Goal: Task Accomplishment & Management: Use online tool/utility

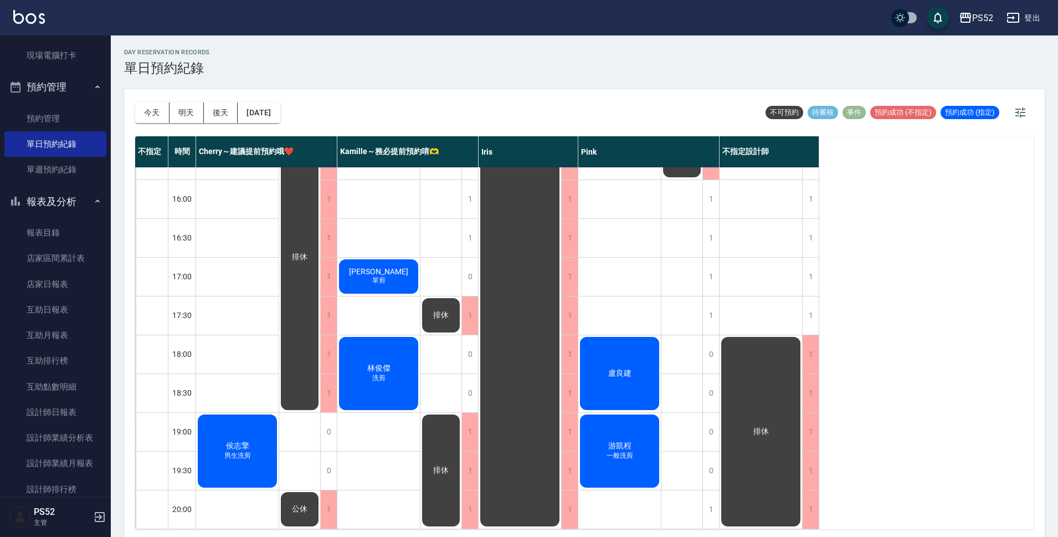
scroll to position [424, 0]
click at [151, 112] on button "今天" at bounding box center [152, 113] width 34 height 21
click at [185, 120] on button "明天" at bounding box center [187, 113] width 34 height 21
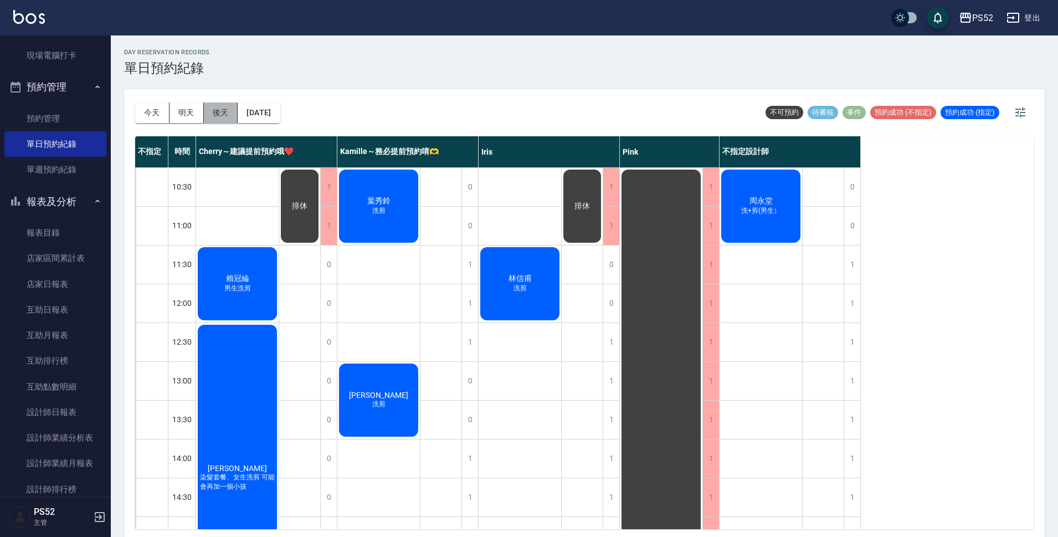
click at [222, 109] on button "後天" at bounding box center [221, 113] width 34 height 21
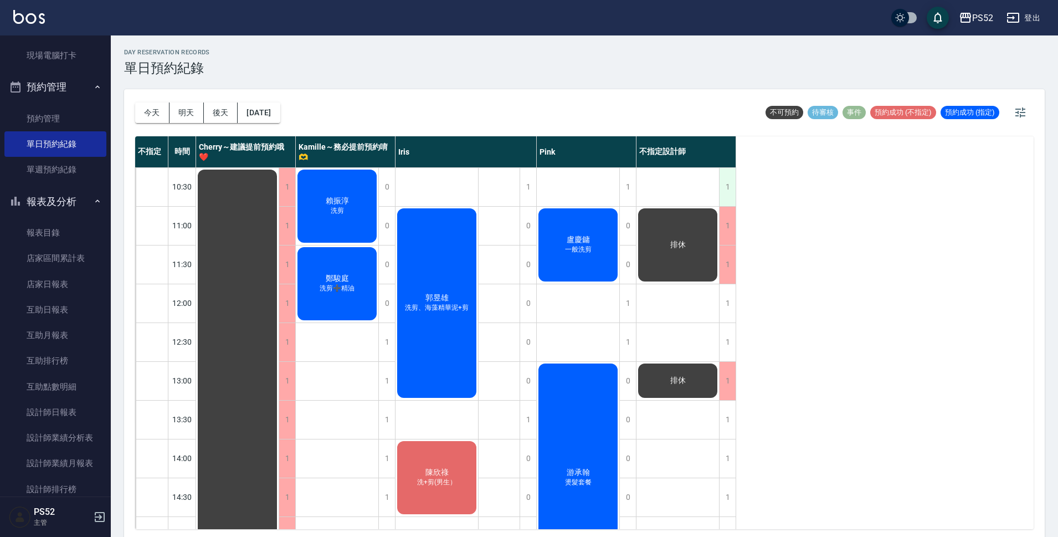
click at [734, 194] on div "1" at bounding box center [727, 187] width 17 height 38
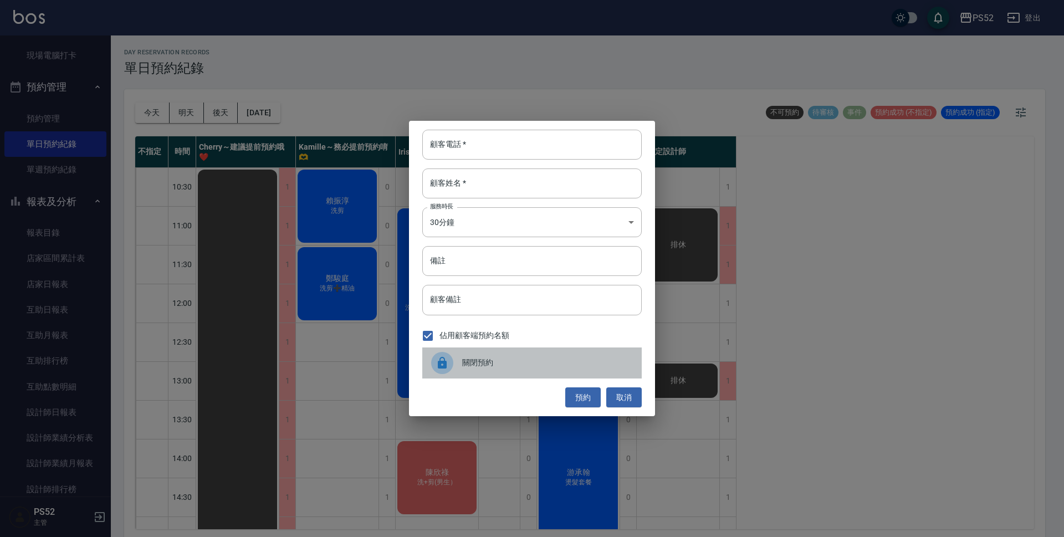
click at [501, 375] on div "關閉預約" at bounding box center [531, 362] width 219 height 31
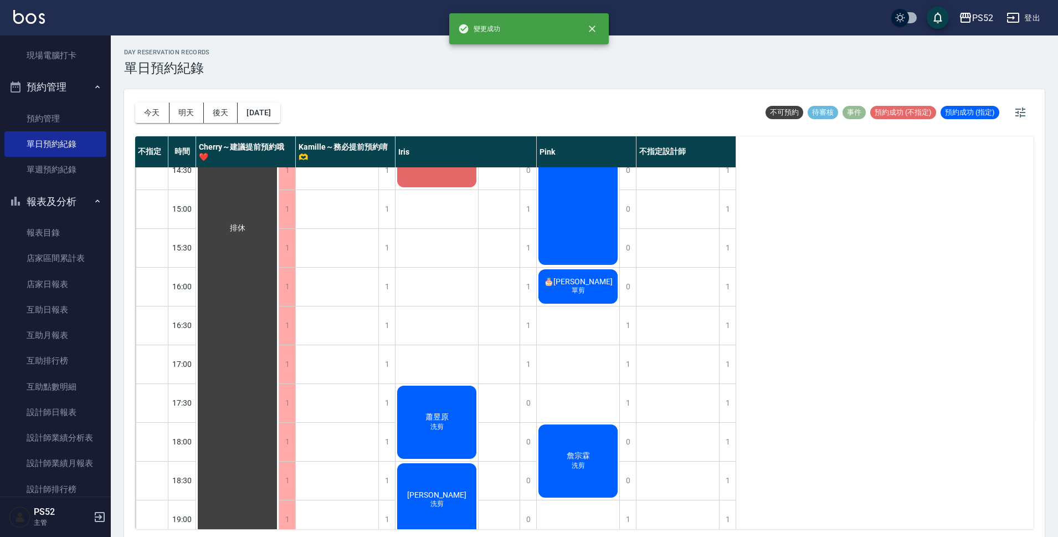
scroll to position [424, 0]
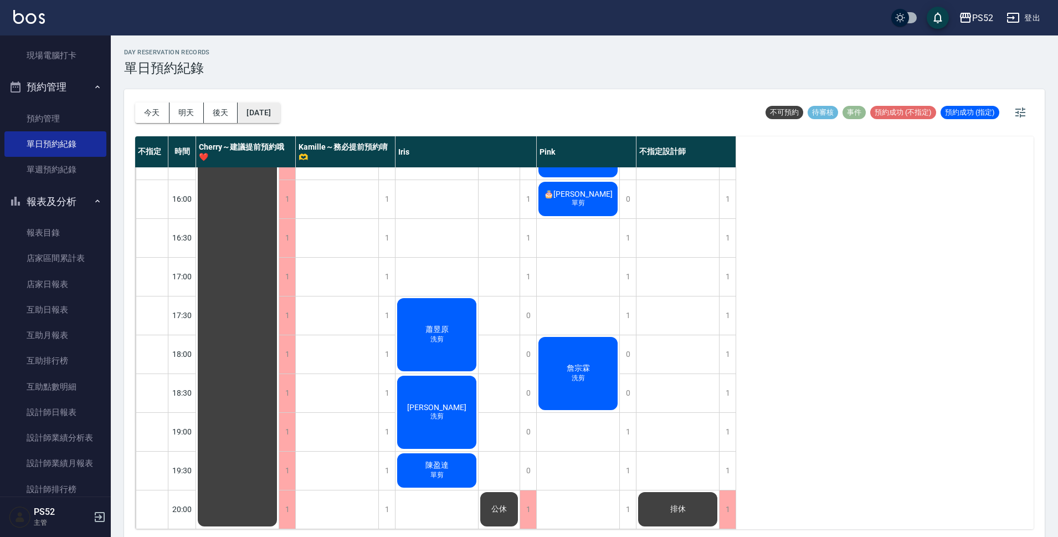
click at [264, 107] on button "2025/08/16" at bounding box center [259, 113] width 42 height 21
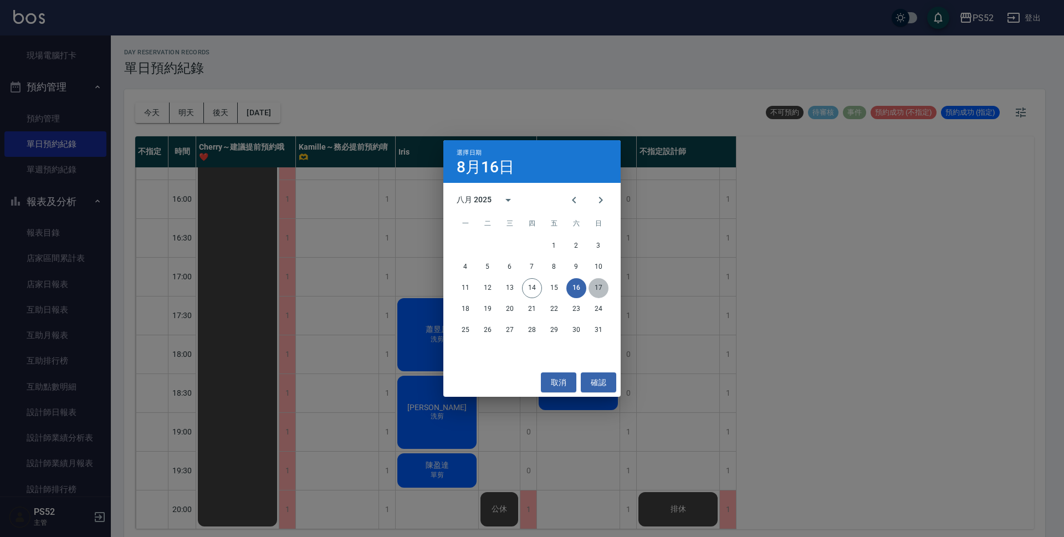
click at [602, 288] on button "17" at bounding box center [598, 288] width 20 height 20
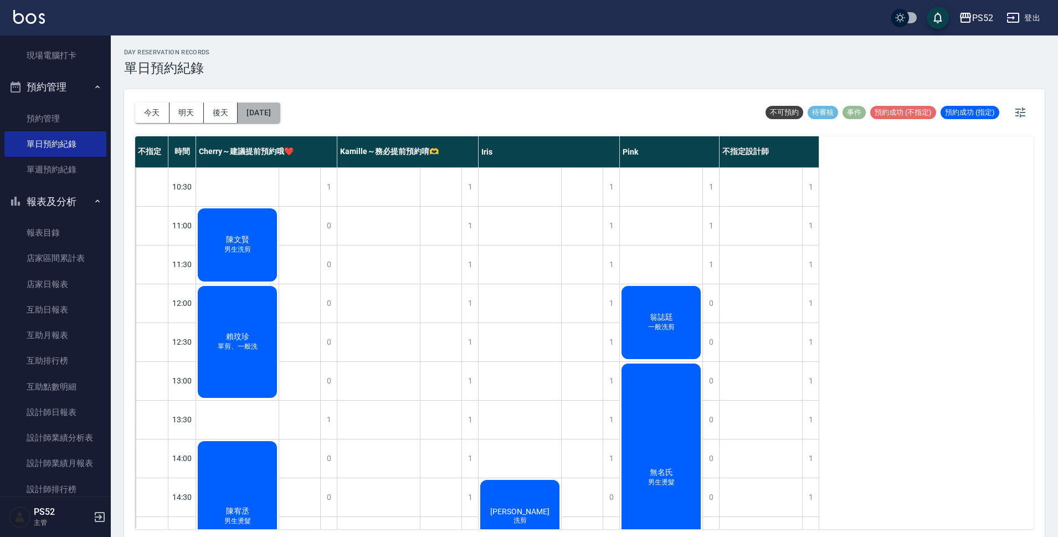
click at [278, 114] on button "2025/08/17" at bounding box center [259, 113] width 42 height 21
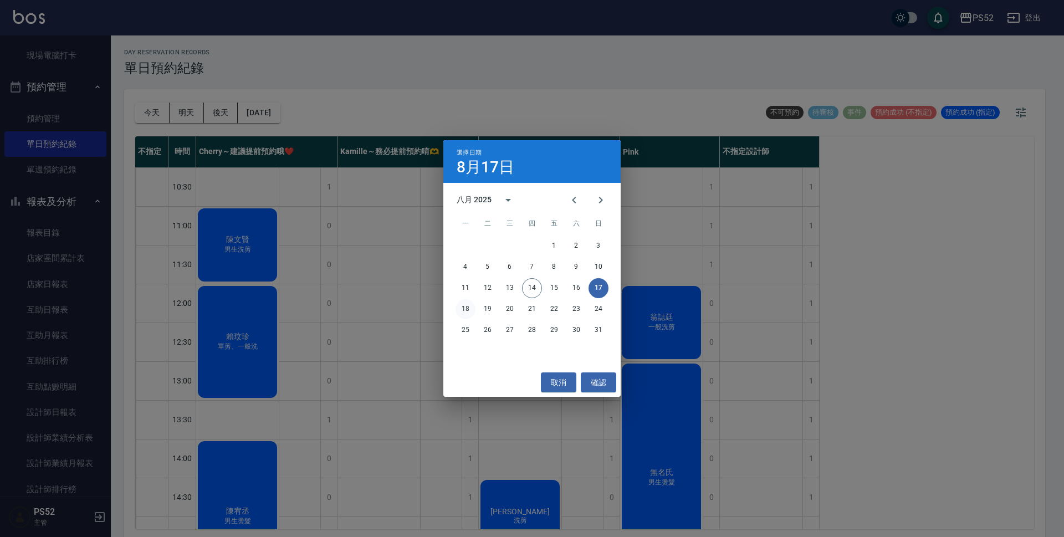
click at [470, 311] on button "18" at bounding box center [465, 309] width 20 height 20
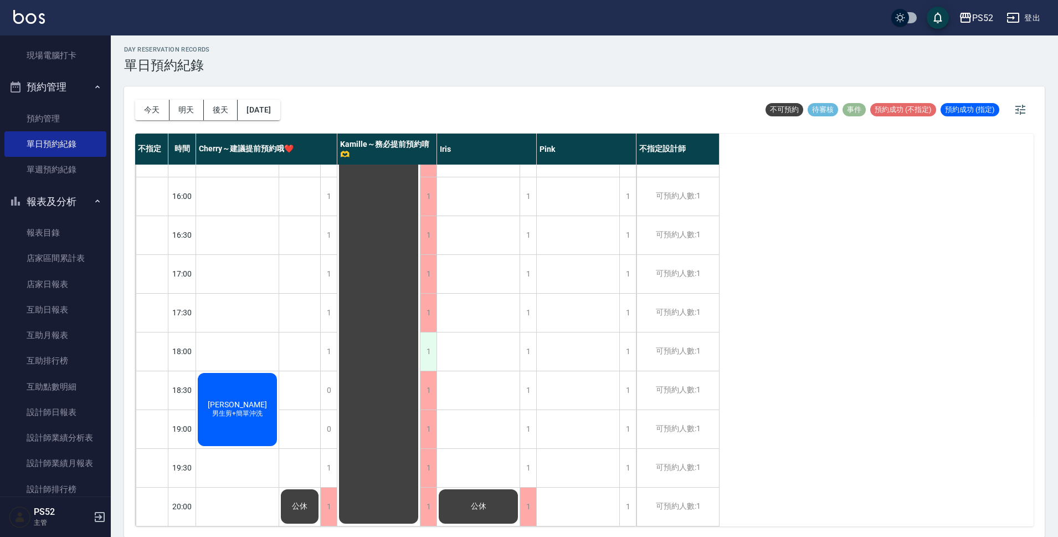
scroll to position [3, 0]
click at [280, 118] on button "2025/08/18" at bounding box center [259, 109] width 42 height 21
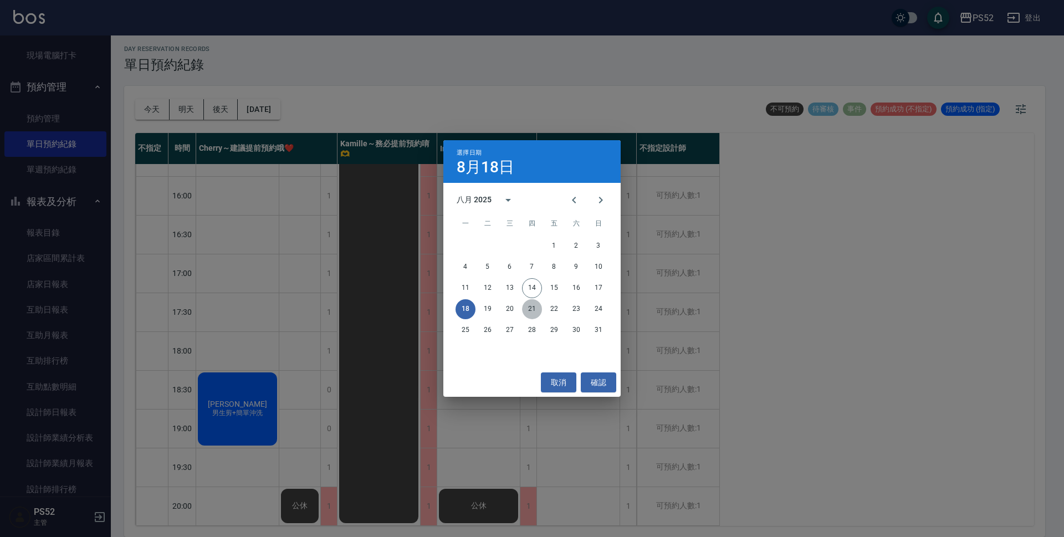
click at [534, 314] on button "21" at bounding box center [532, 309] width 20 height 20
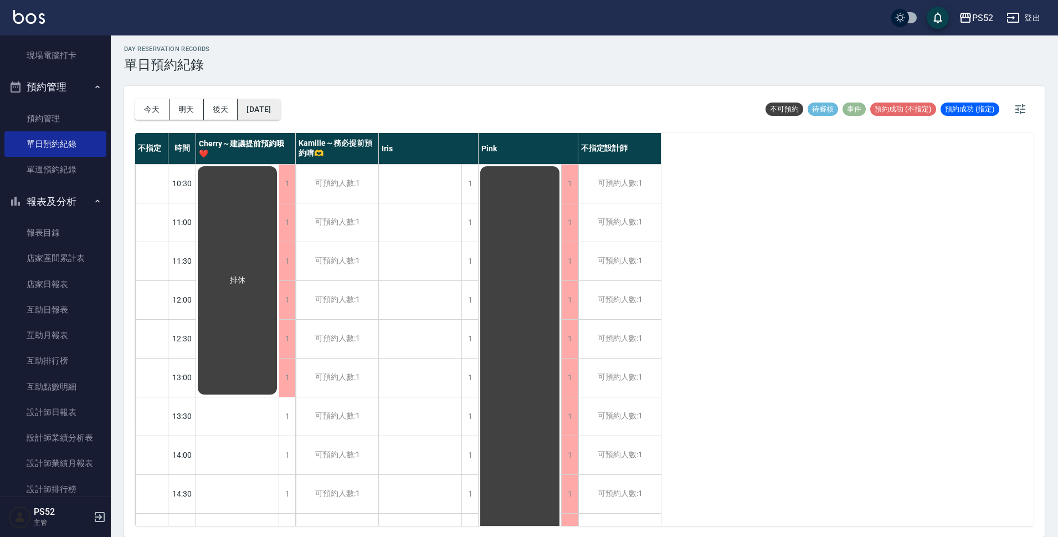
click at [280, 101] on button "2025/08/21" at bounding box center [259, 109] width 42 height 21
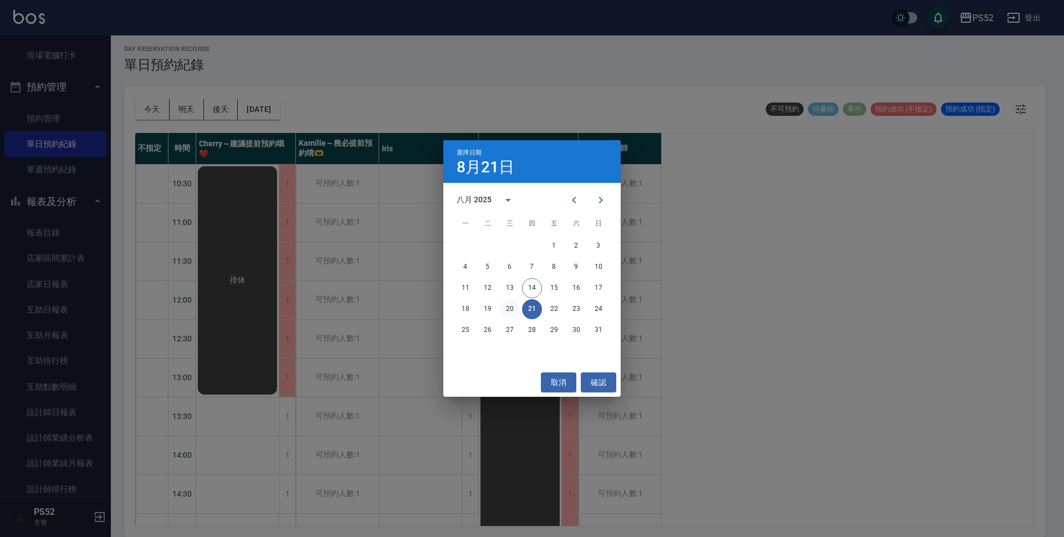
click at [503, 308] on button "20" at bounding box center [510, 309] width 20 height 20
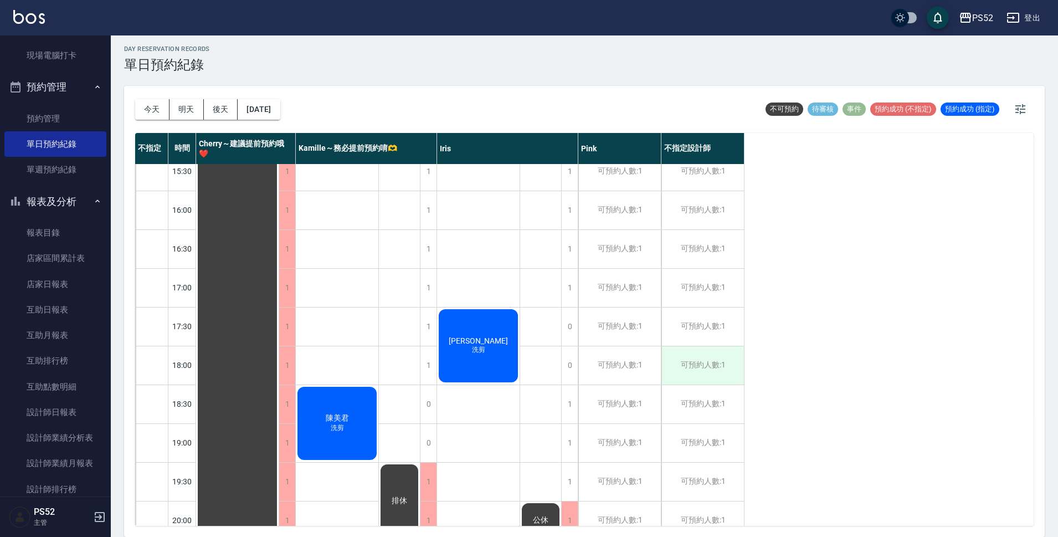
scroll to position [424, 0]
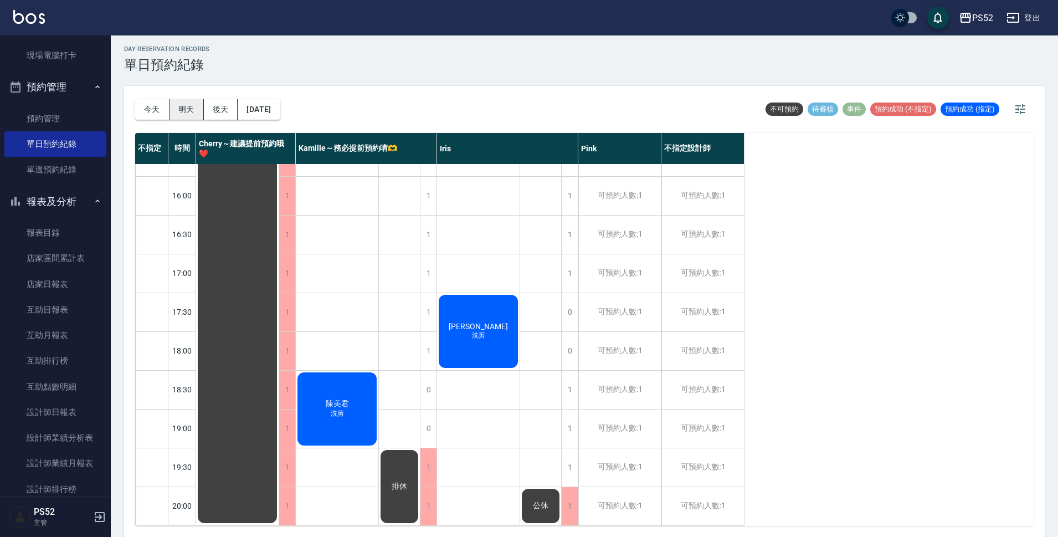
click at [171, 109] on button "明天" at bounding box center [187, 109] width 34 height 21
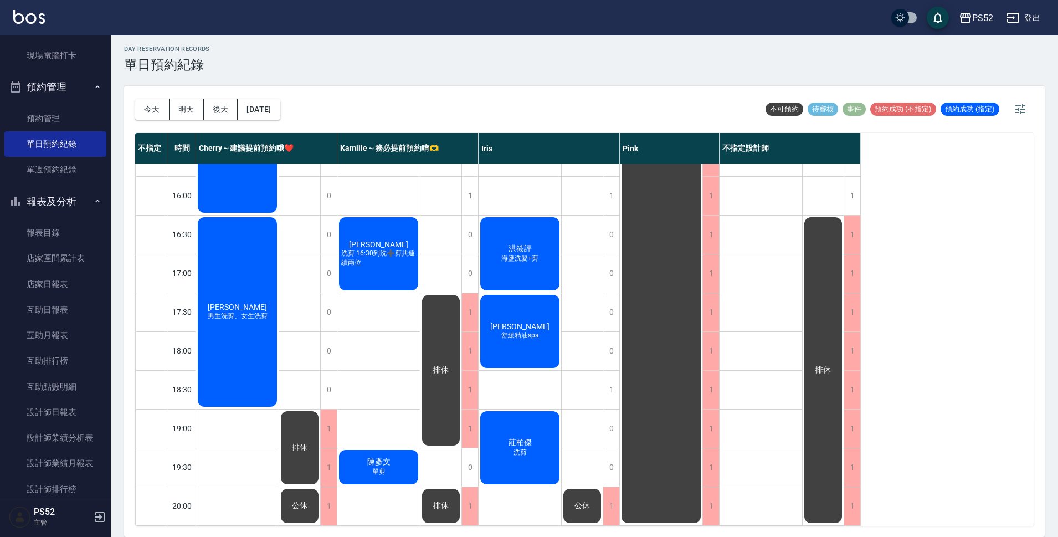
scroll to position [424, 0]
click at [270, 109] on button "2025/08/15" at bounding box center [259, 109] width 42 height 21
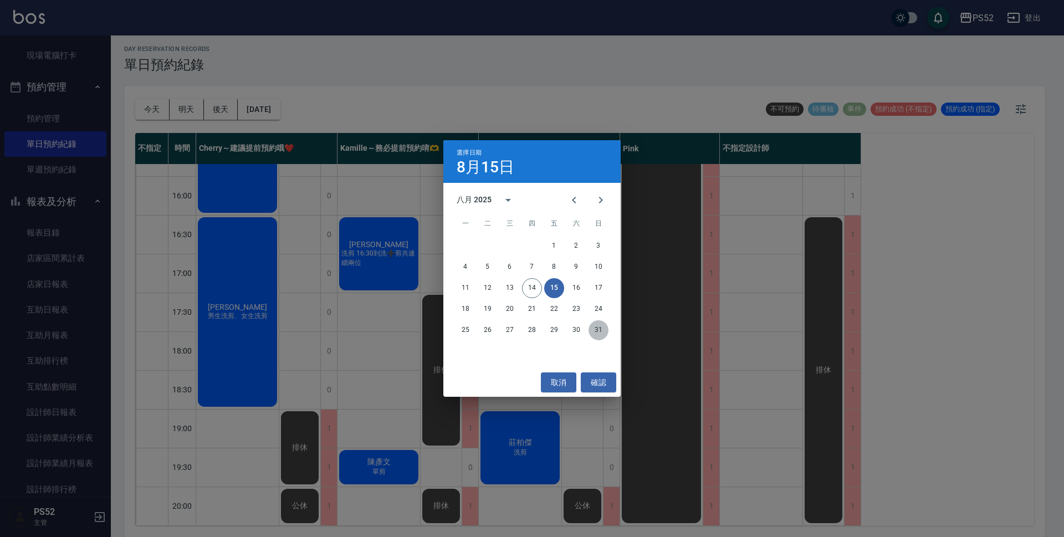
click at [601, 329] on button "31" at bounding box center [598, 330] width 20 height 20
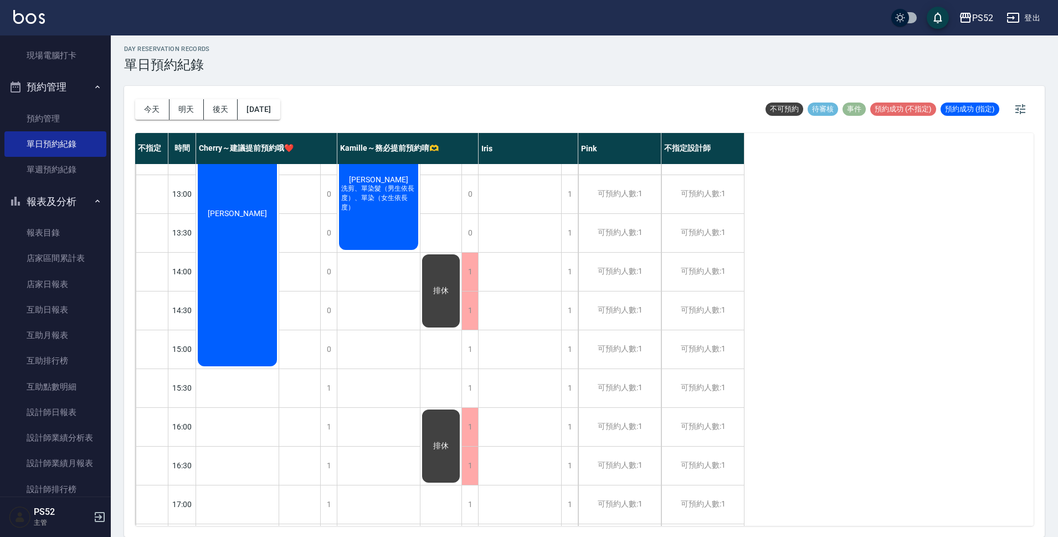
scroll to position [184, 0]
click at [323, 394] on div "1" at bounding box center [328, 387] width 17 height 38
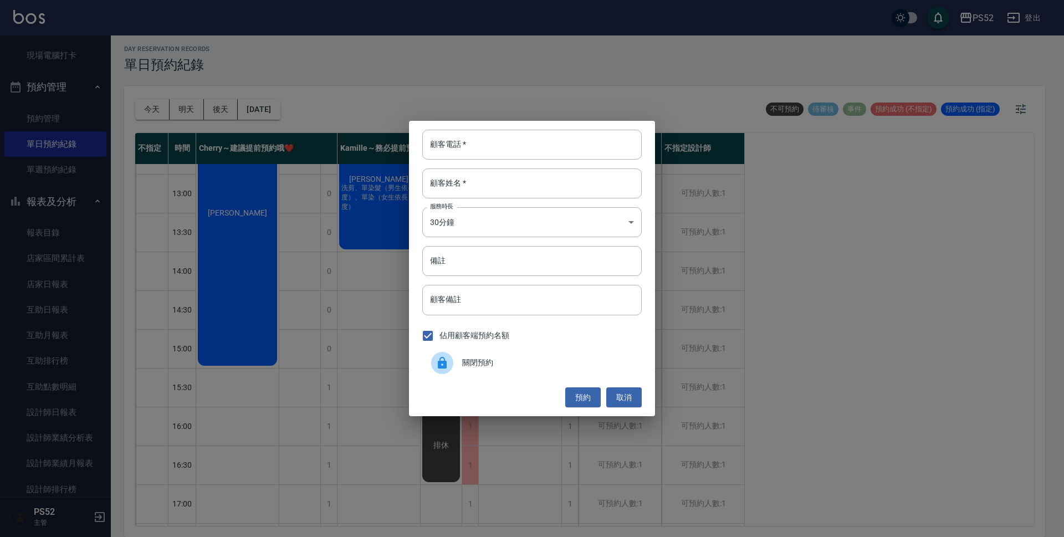
click at [484, 356] on div "關閉預約" at bounding box center [531, 362] width 219 height 31
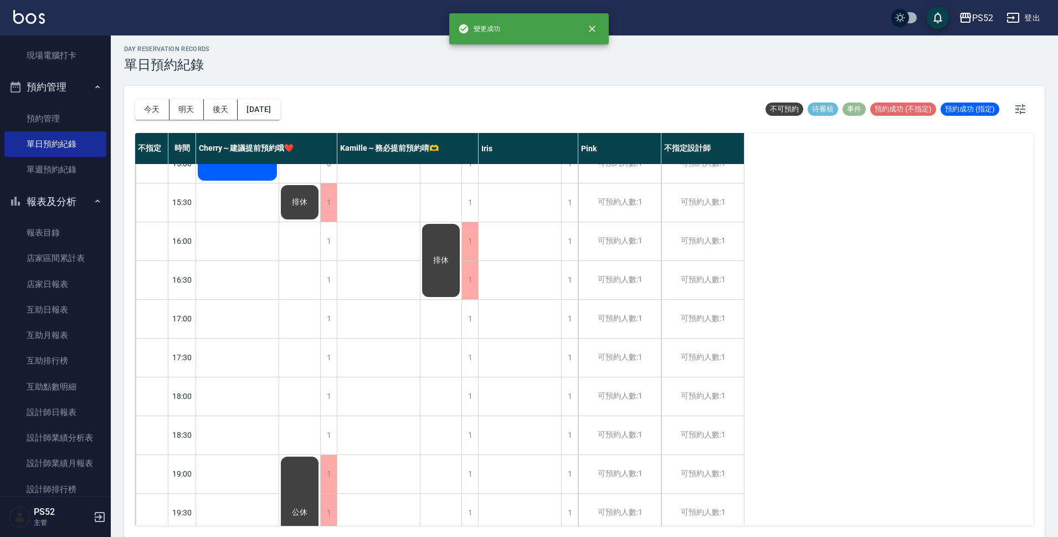
scroll to position [424, 0]
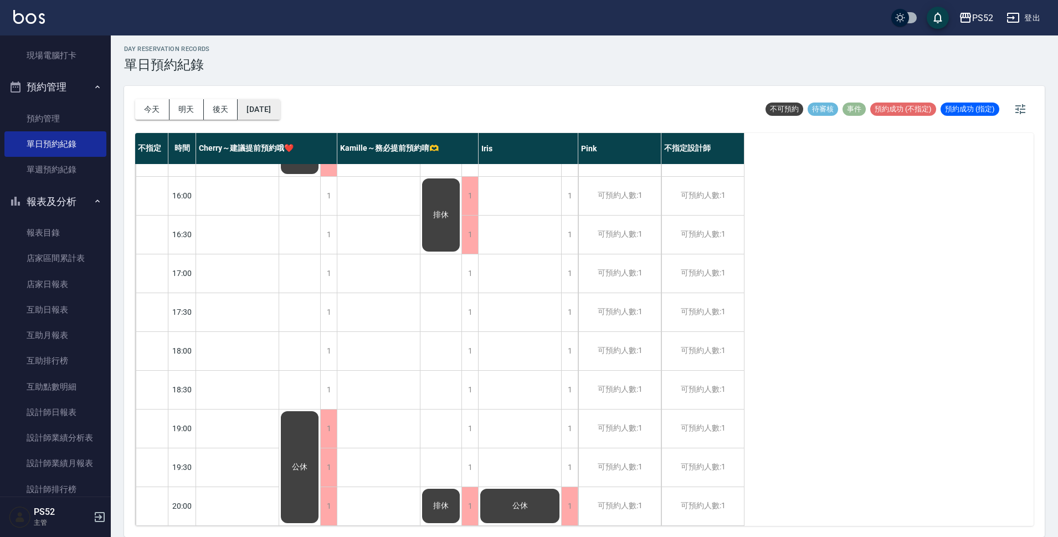
click at [280, 104] on button "[DATE]" at bounding box center [259, 109] width 42 height 21
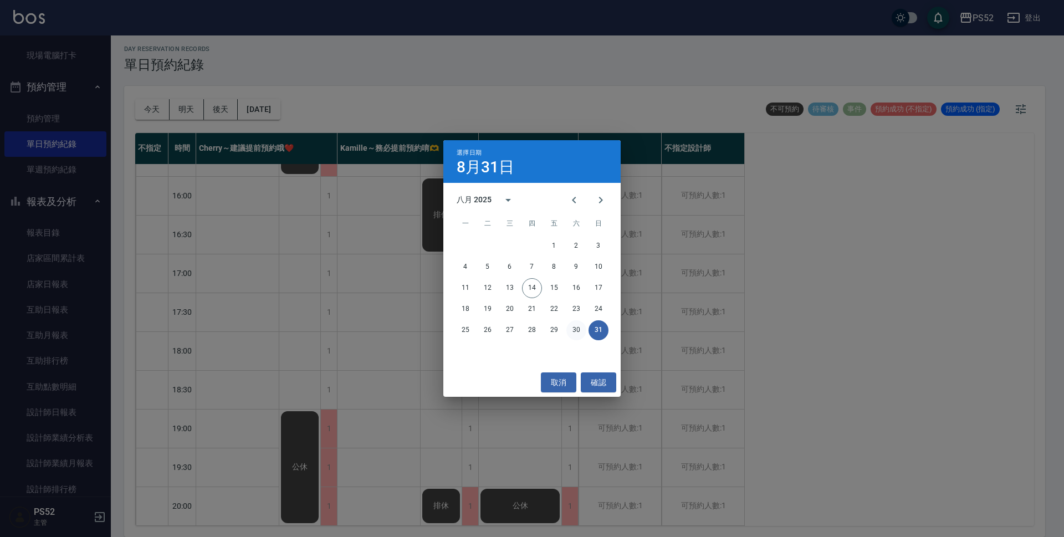
click at [572, 331] on button "30" at bounding box center [576, 330] width 20 height 20
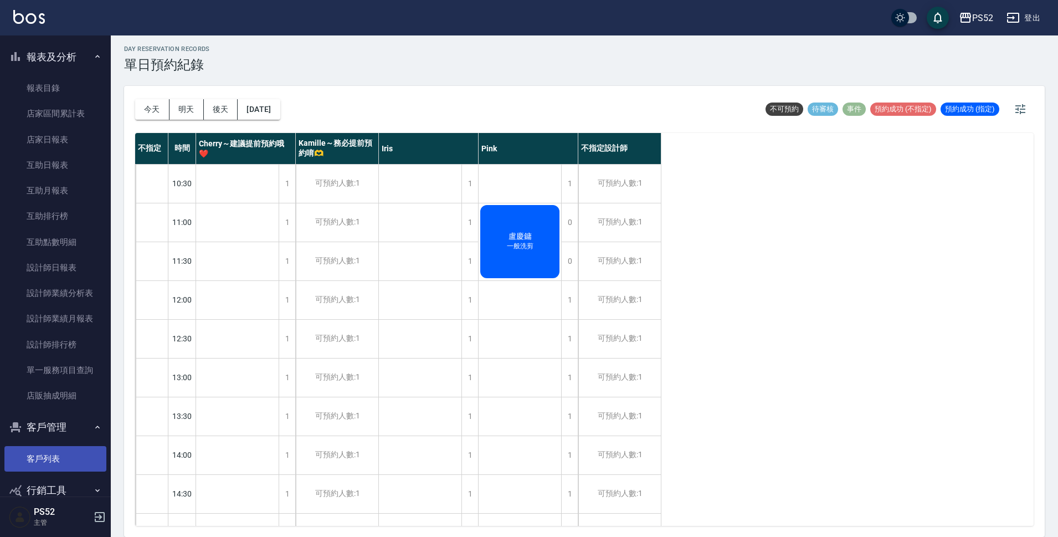
scroll to position [350, 0]
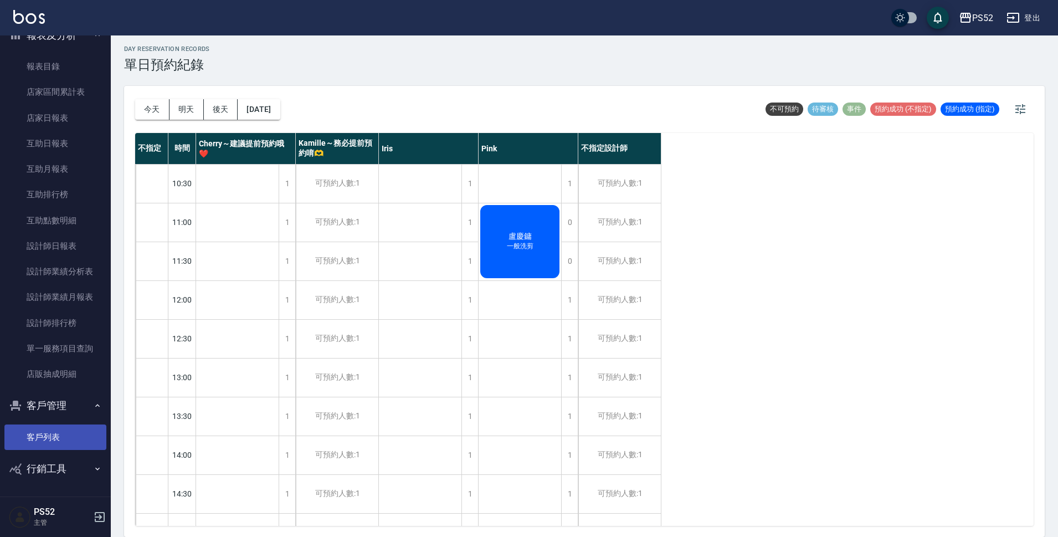
click at [50, 446] on link "客戶列表" at bounding box center [55, 436] width 102 height 25
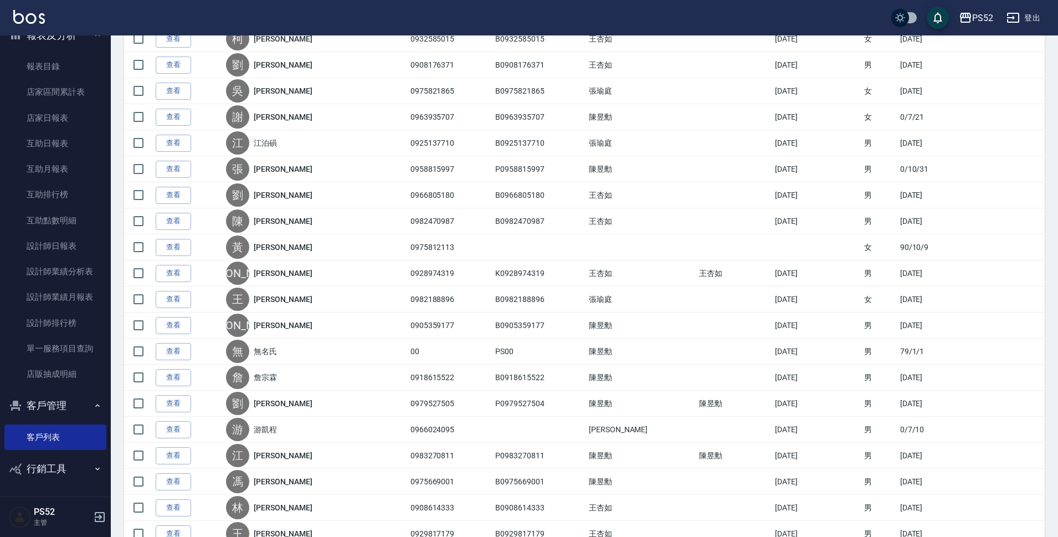
scroll to position [628, 0]
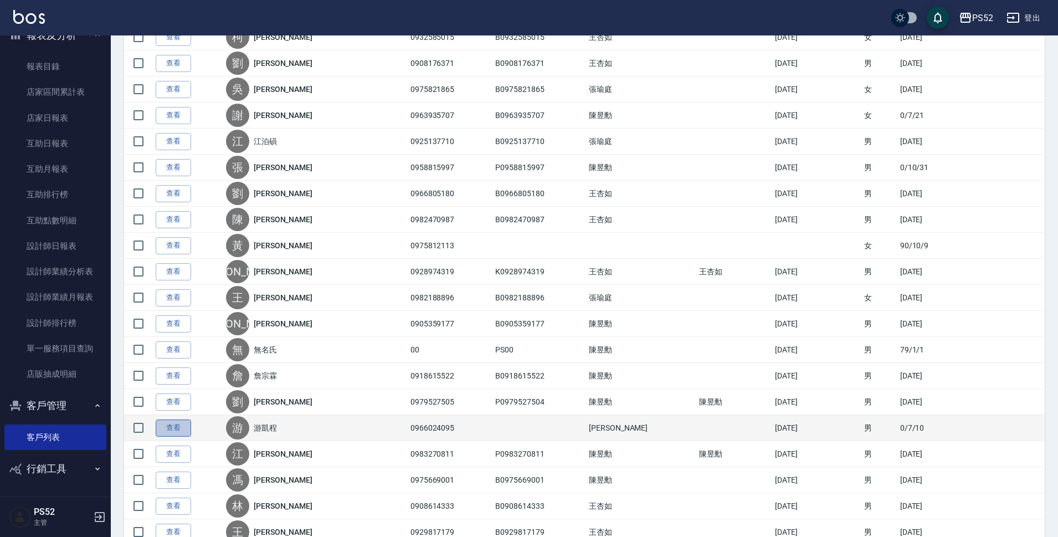
click at [177, 432] on link "查看" at bounding box center [173, 427] width 35 height 17
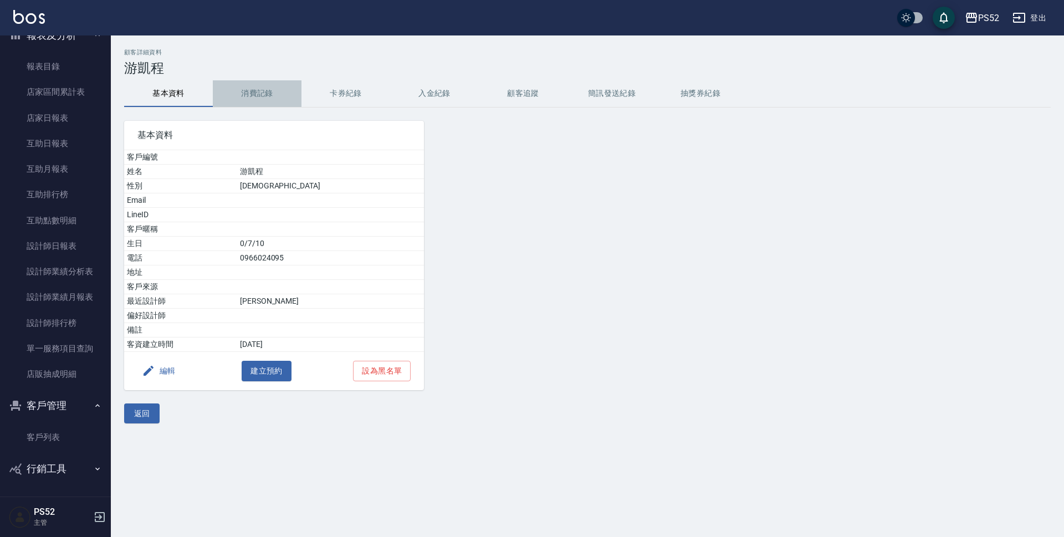
click at [260, 92] on button "消費記錄" at bounding box center [257, 93] width 89 height 27
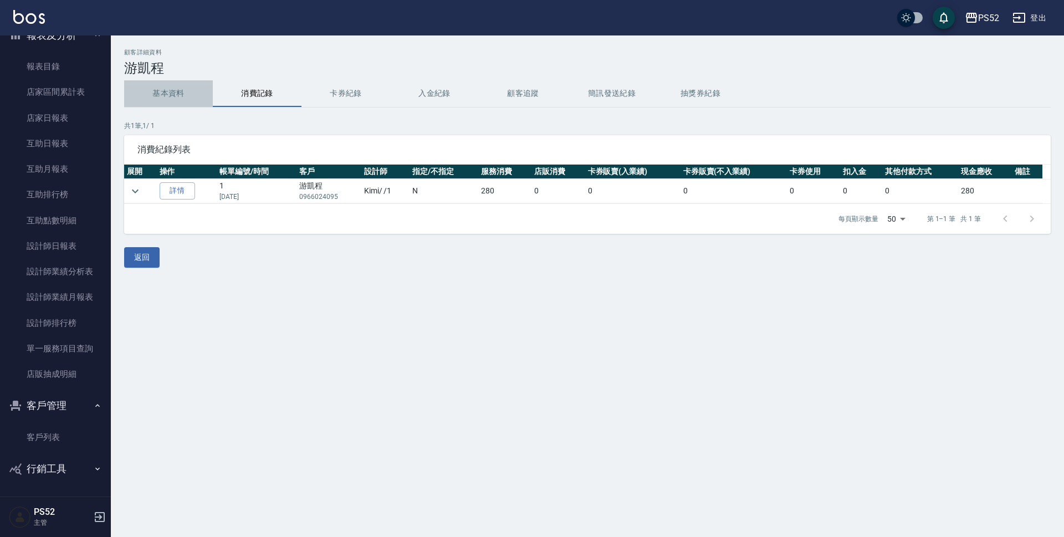
click at [155, 84] on button "基本資料" at bounding box center [168, 93] width 89 height 27
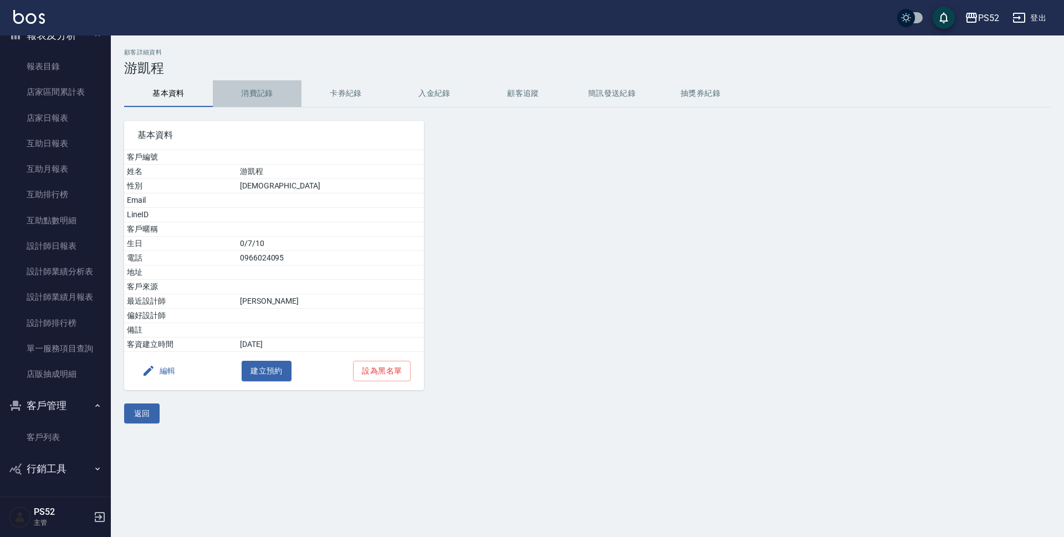
click at [258, 100] on button "消費記錄" at bounding box center [257, 93] width 89 height 27
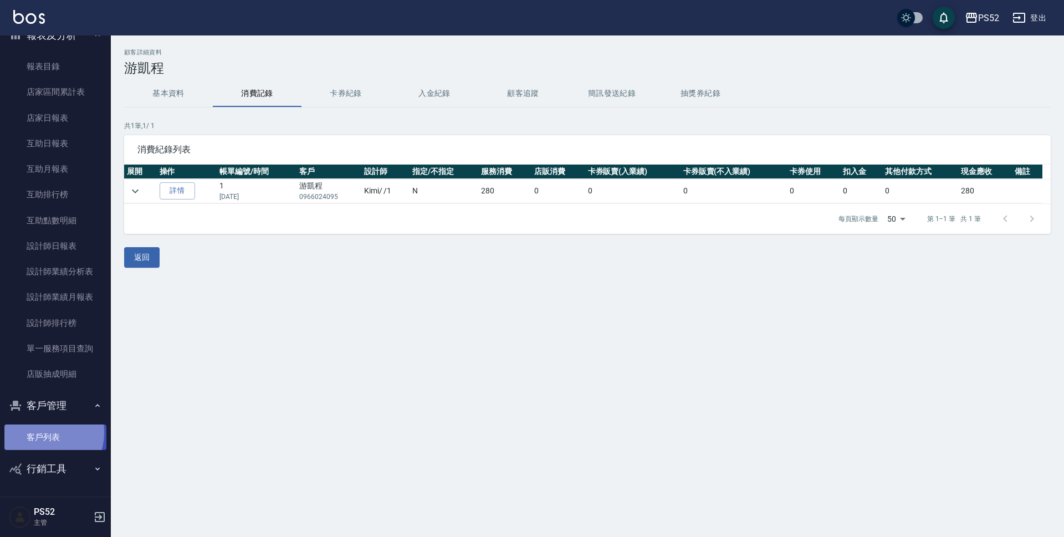
click at [41, 433] on link "客戶列表" at bounding box center [55, 436] width 102 height 25
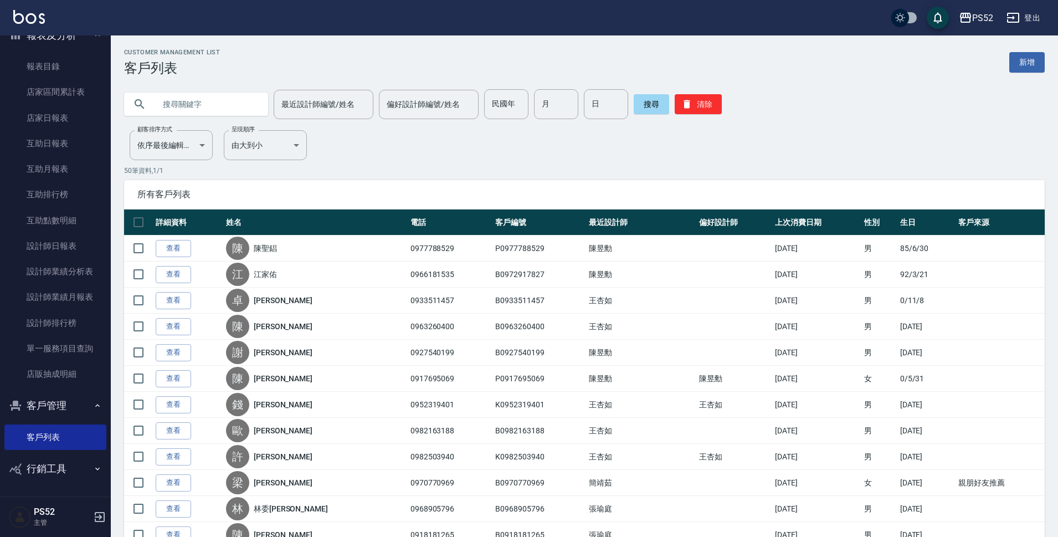
click at [171, 106] on input "text" at bounding box center [207, 104] width 104 height 30
type input "游凱"
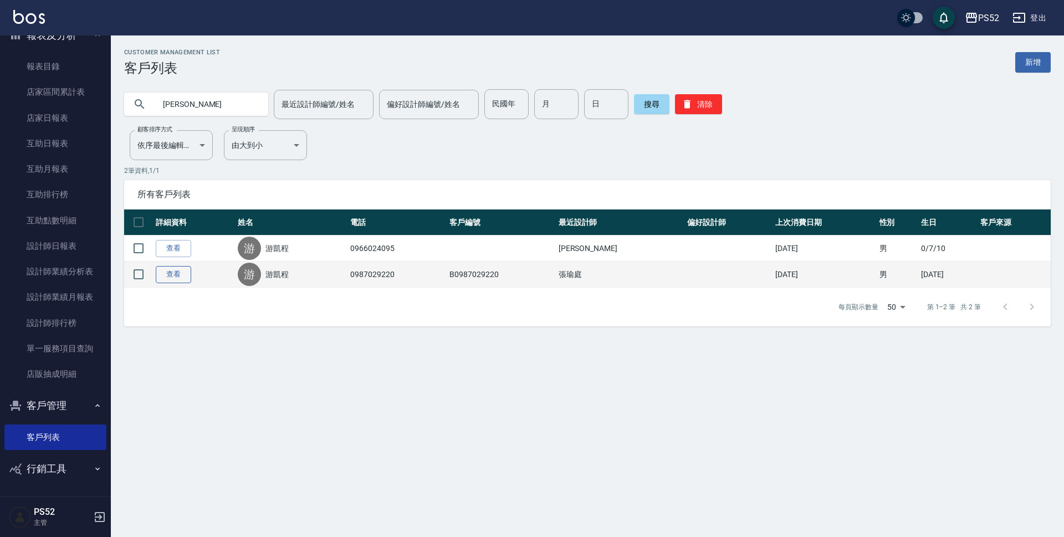
click at [180, 279] on link "查看" at bounding box center [173, 274] width 35 height 17
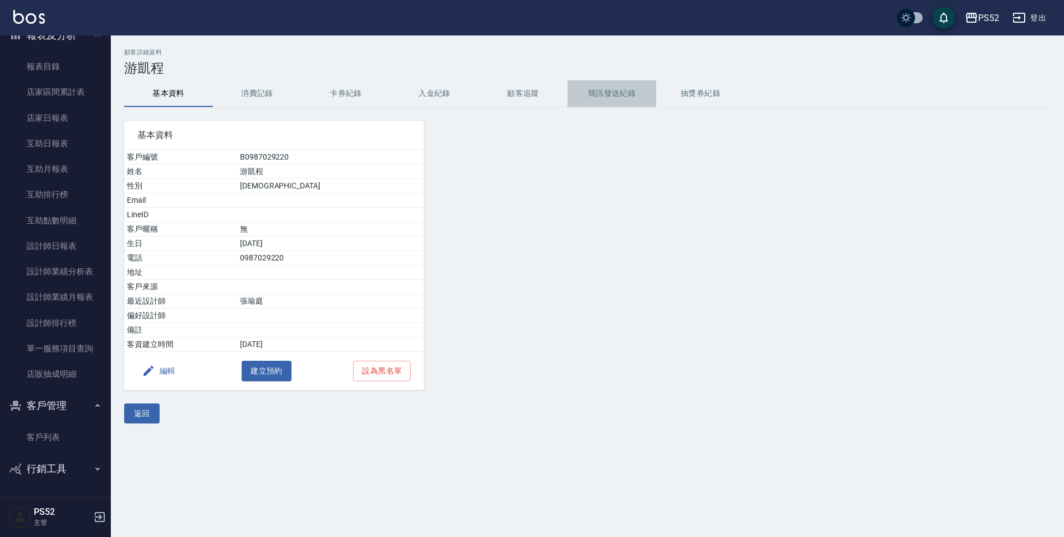
click at [616, 102] on button "簡訊發送紀錄" at bounding box center [611, 93] width 89 height 27
click at [156, 416] on button "返回" at bounding box center [141, 413] width 35 height 21
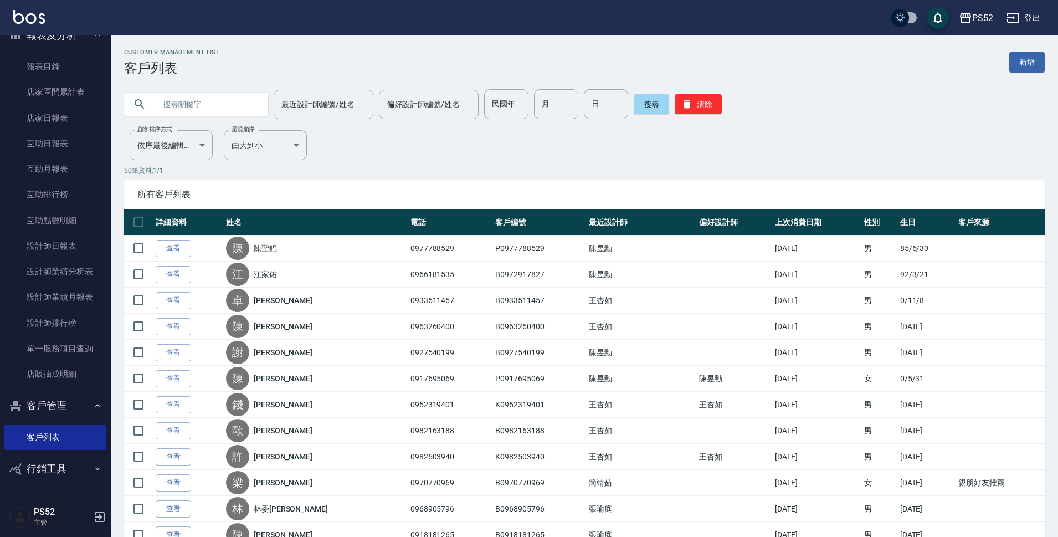
click at [217, 100] on input "text" at bounding box center [207, 104] width 104 height 30
type input "游凱"
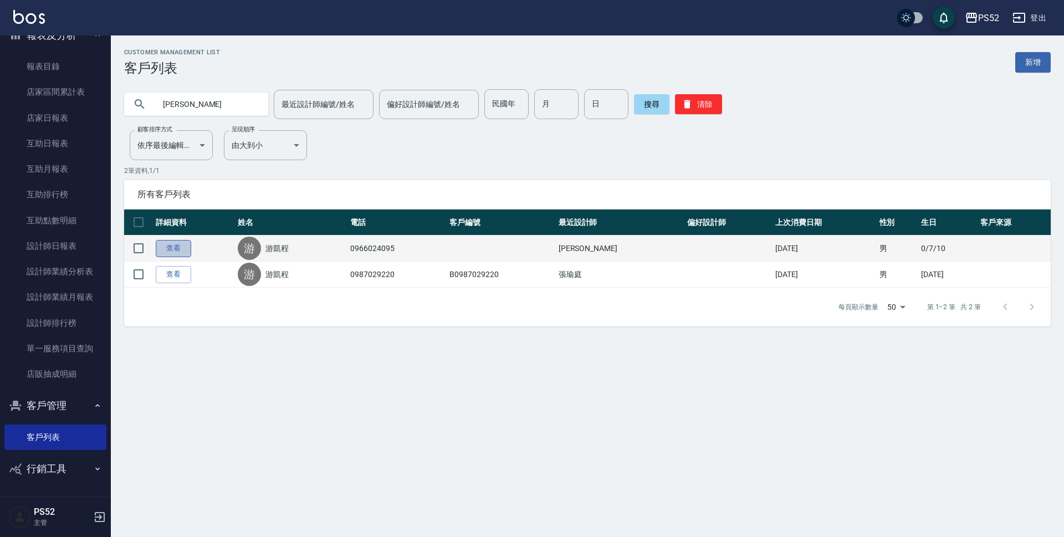
click at [177, 248] on link "查看" at bounding box center [173, 248] width 35 height 17
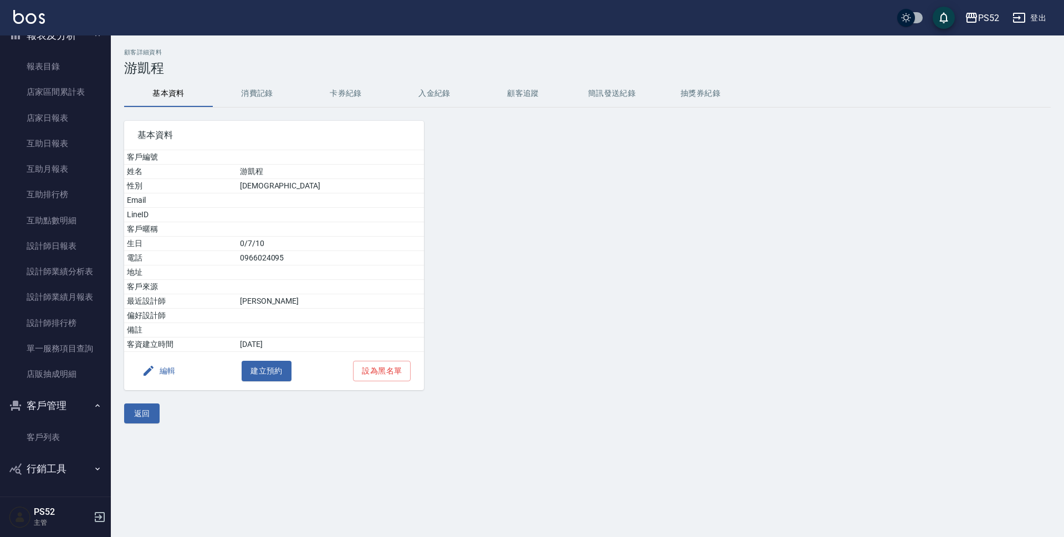
click at [617, 92] on button "簡訊發送紀錄" at bounding box center [611, 93] width 89 height 27
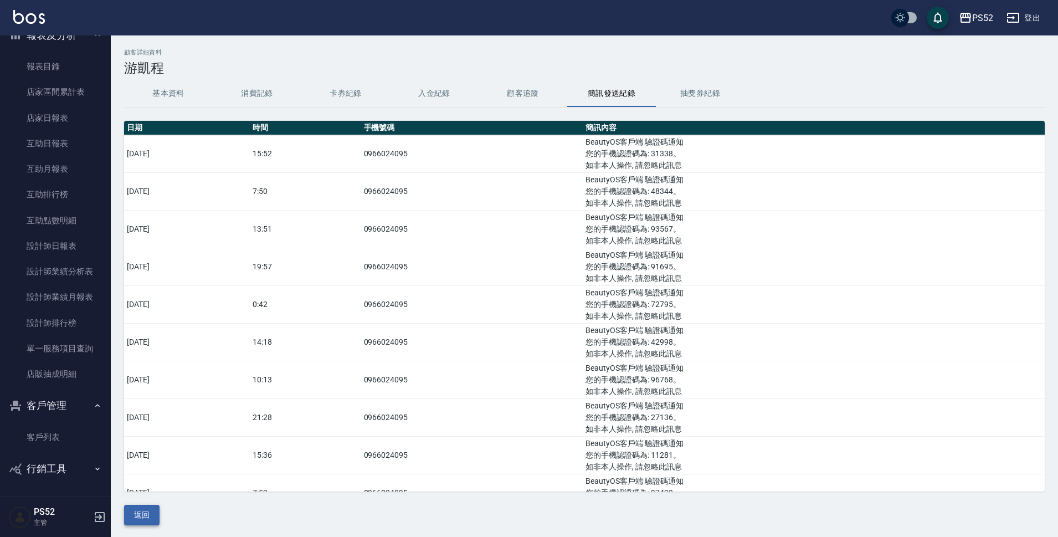
click at [131, 516] on button "返回" at bounding box center [141, 515] width 35 height 21
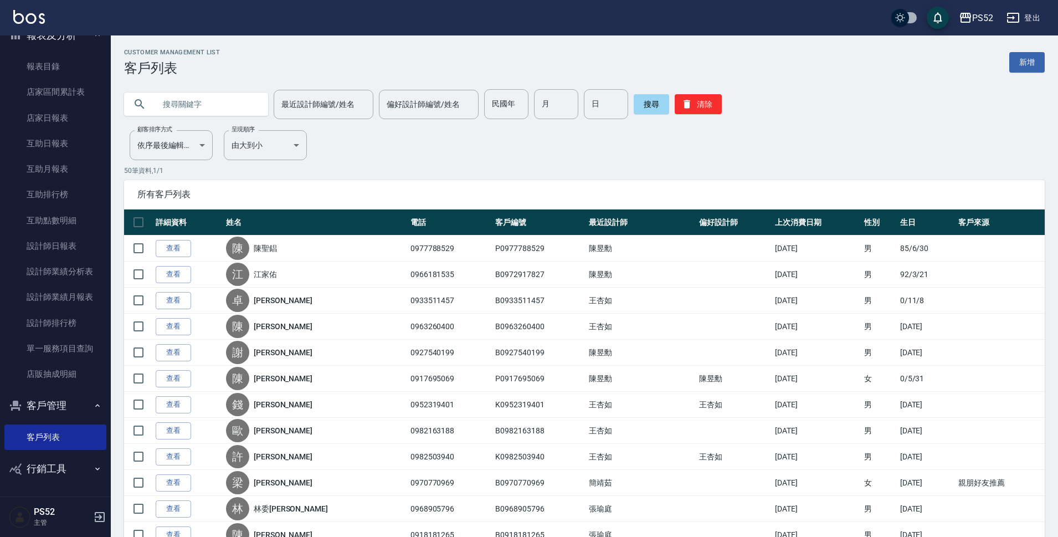
click at [207, 101] on input "text" at bounding box center [207, 104] width 104 height 30
type input "游凱"
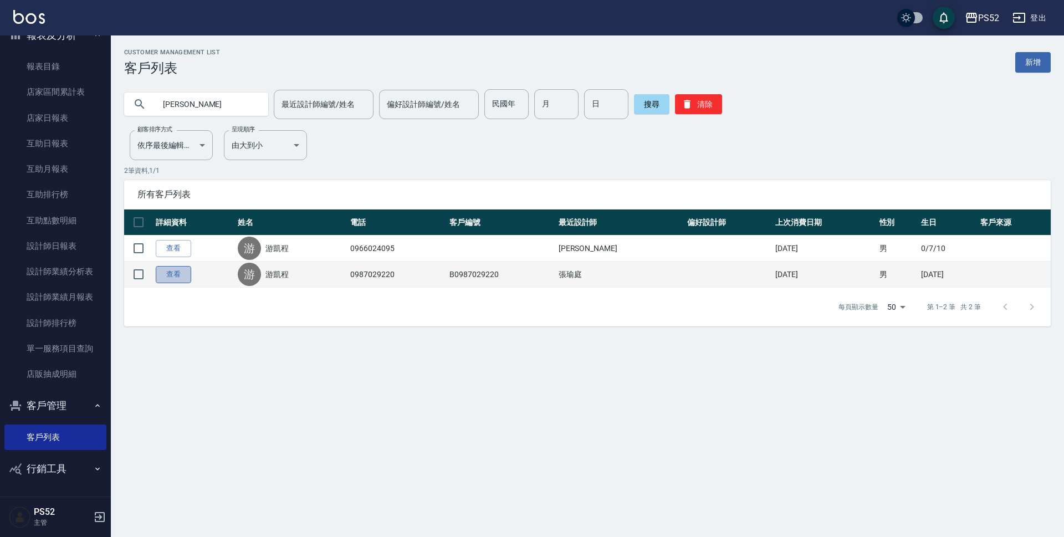
click at [166, 274] on link "查看" at bounding box center [173, 274] width 35 height 17
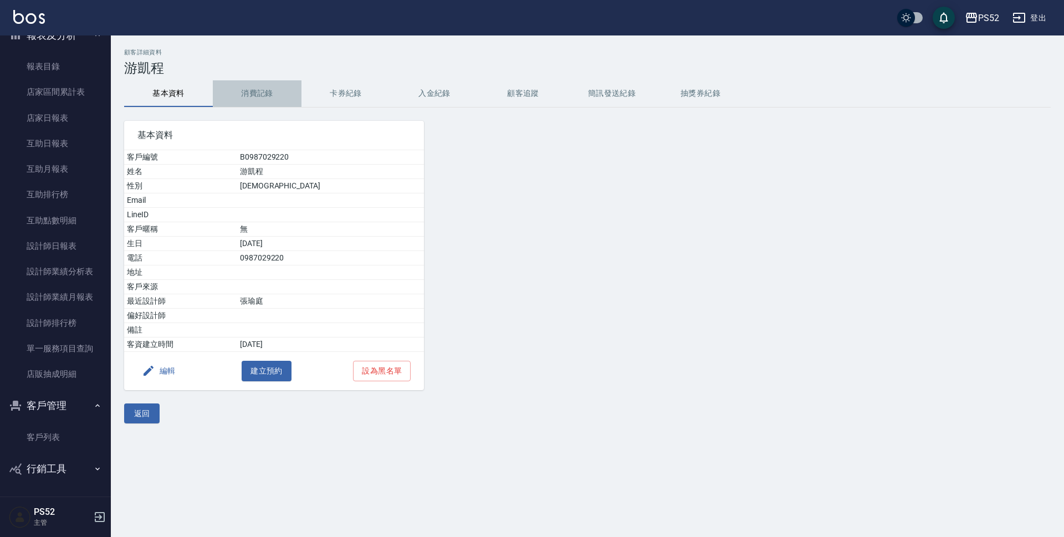
click at [260, 87] on button "消費記錄" at bounding box center [257, 93] width 89 height 27
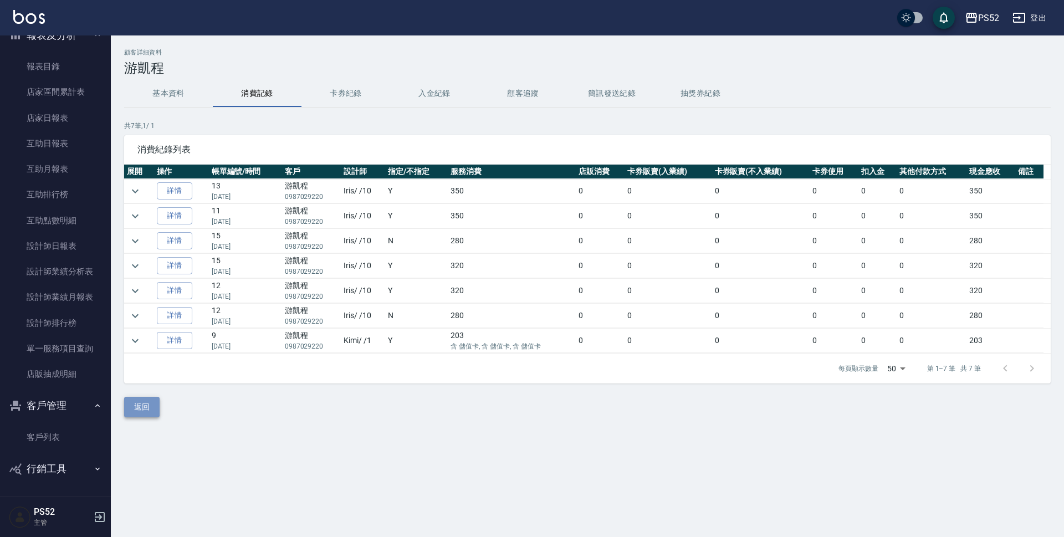
click at [133, 414] on button "返回" at bounding box center [141, 407] width 35 height 21
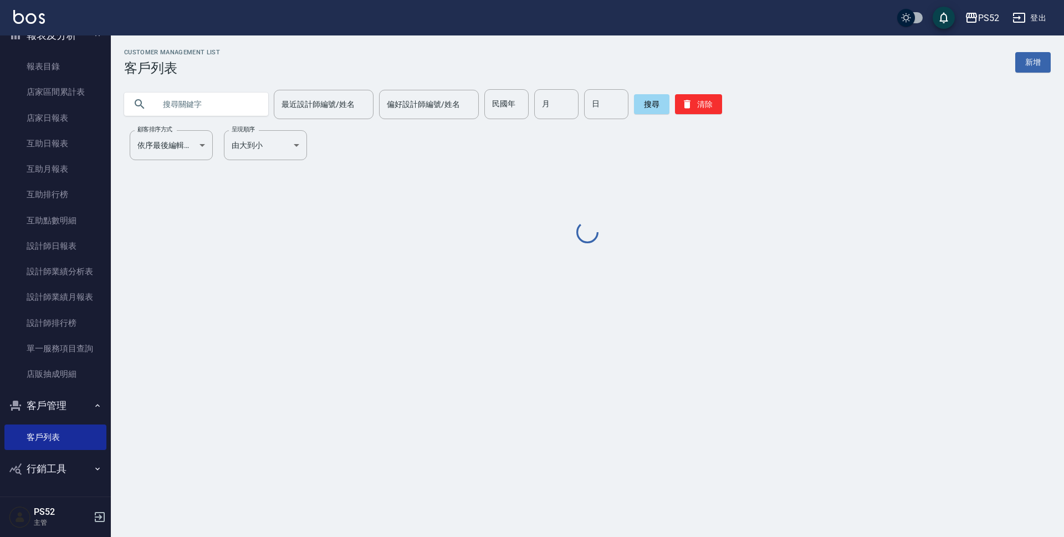
click at [203, 105] on input "text" at bounding box center [207, 104] width 104 height 30
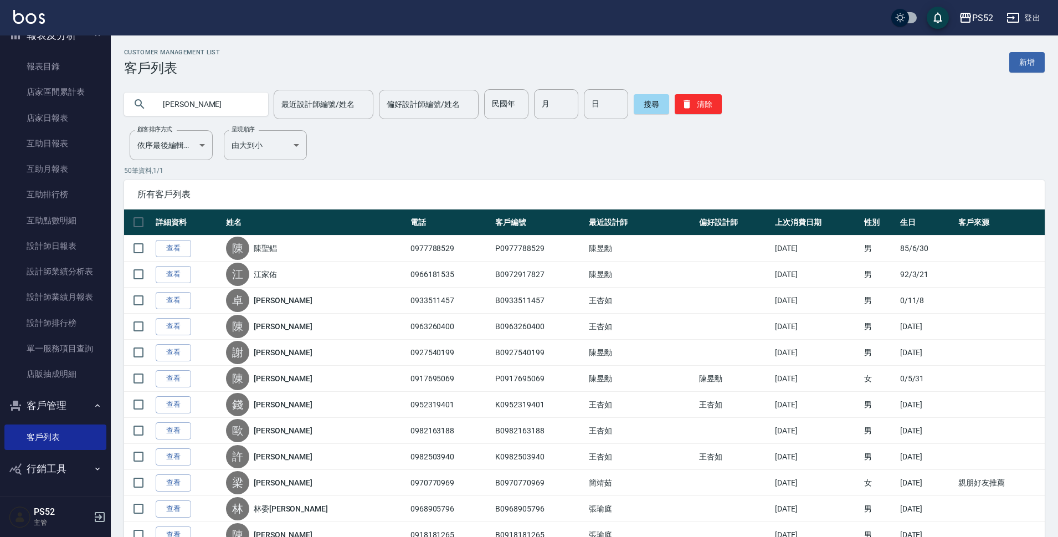
type input "游凱"
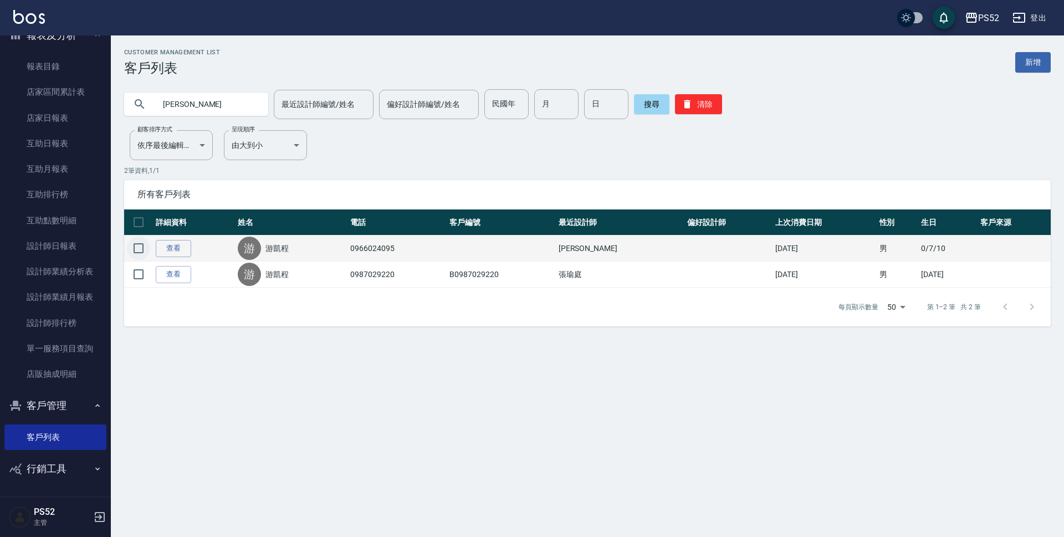
click at [140, 243] on input "checkbox" at bounding box center [138, 248] width 23 height 23
checkbox input "true"
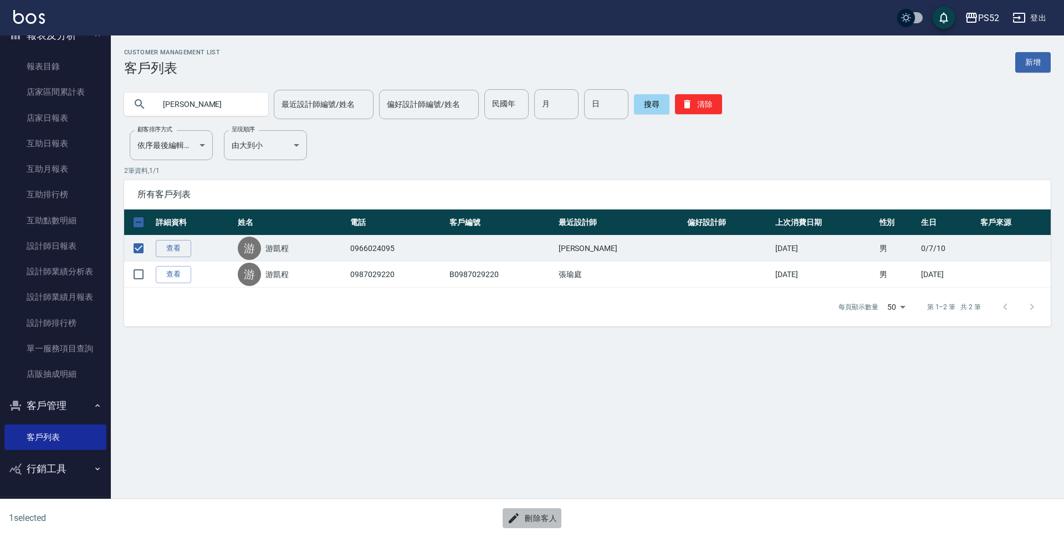
click at [542, 509] on button "刪除客人" at bounding box center [532, 518] width 59 height 21
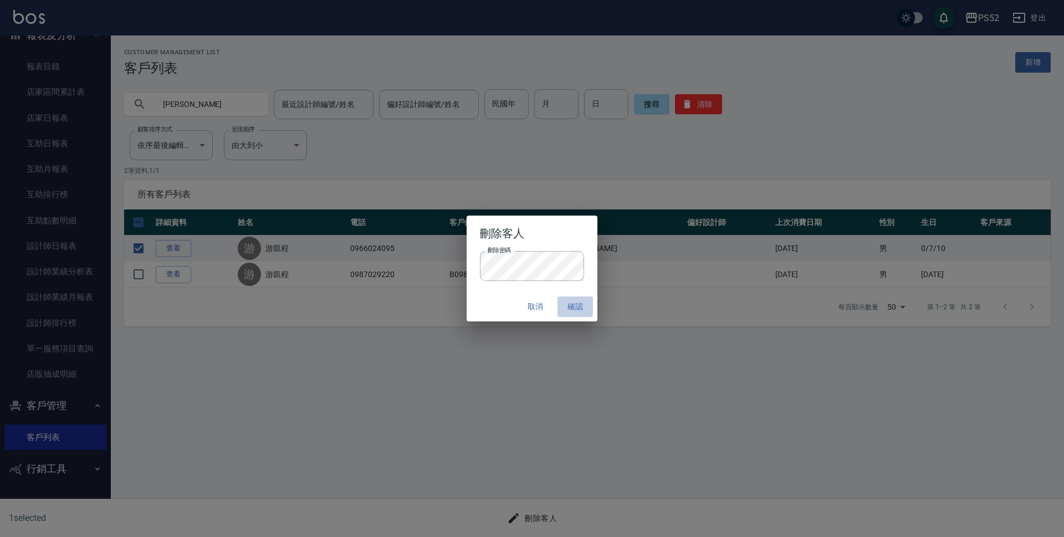
click at [574, 310] on button "確認" at bounding box center [574, 306] width 35 height 21
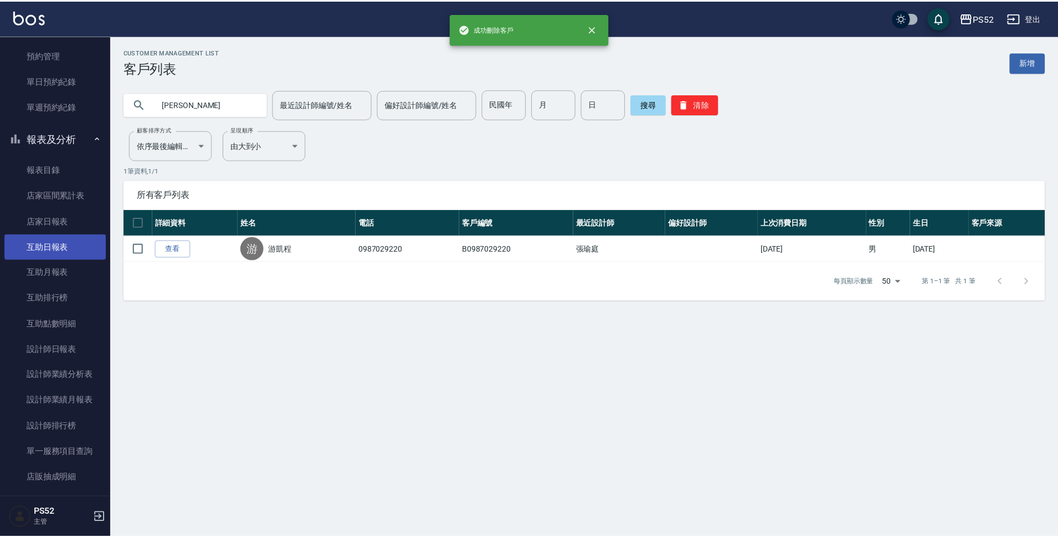
scroll to position [239, 0]
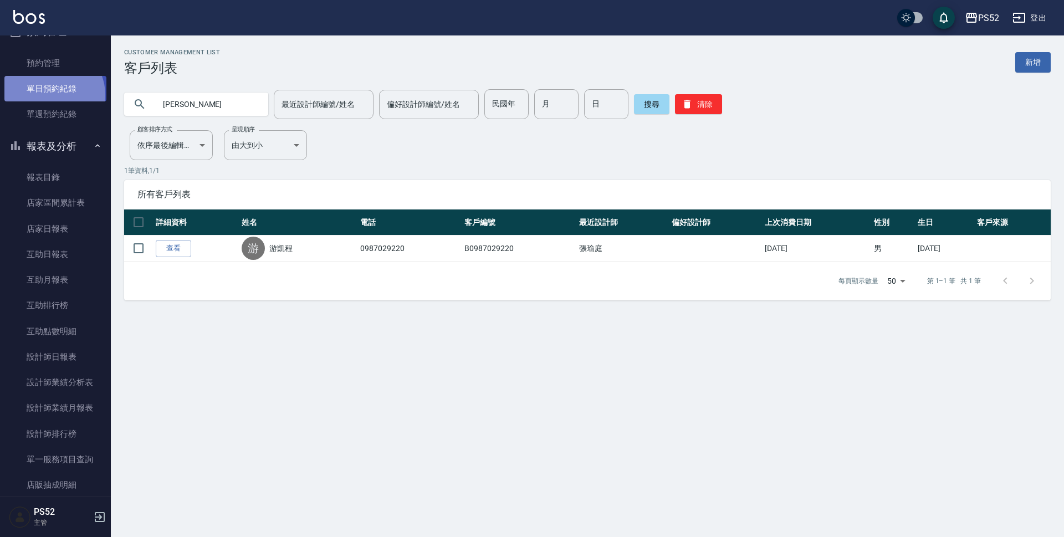
click at [53, 94] on link "單日預約紀錄" at bounding box center [55, 88] width 102 height 25
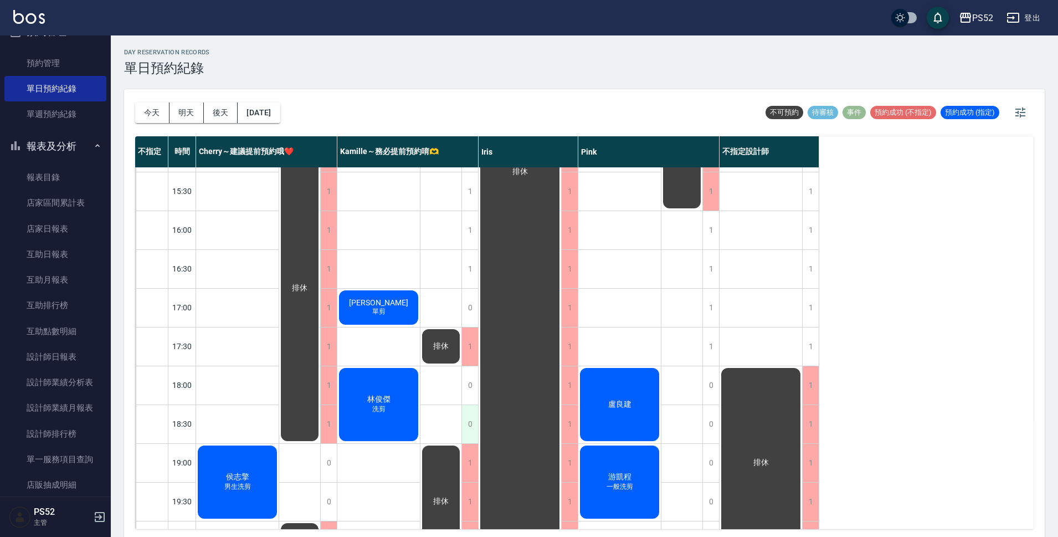
scroll to position [424, 0]
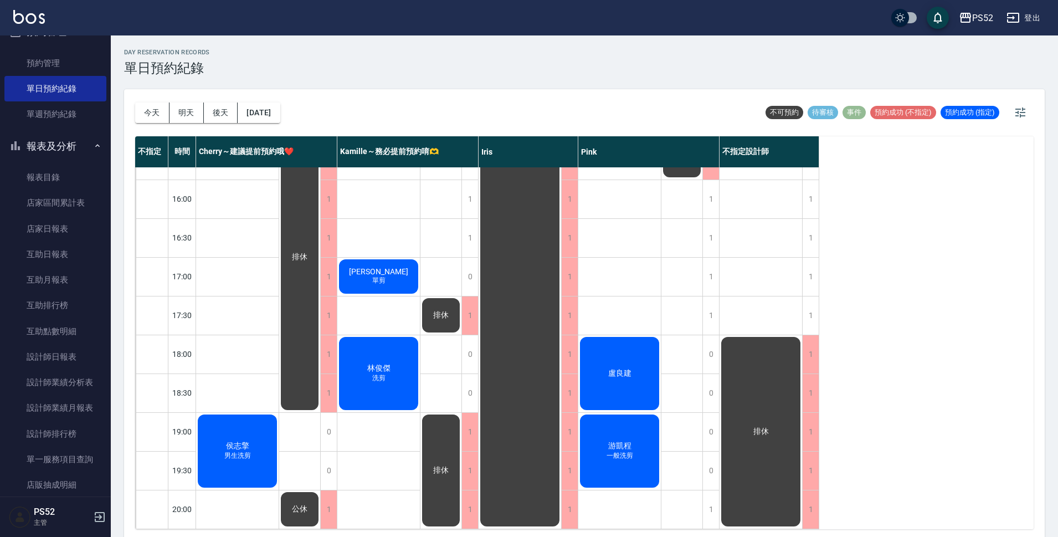
click at [253, 72] on span "一般洗剪" at bounding box center [237, 67] width 31 height 9
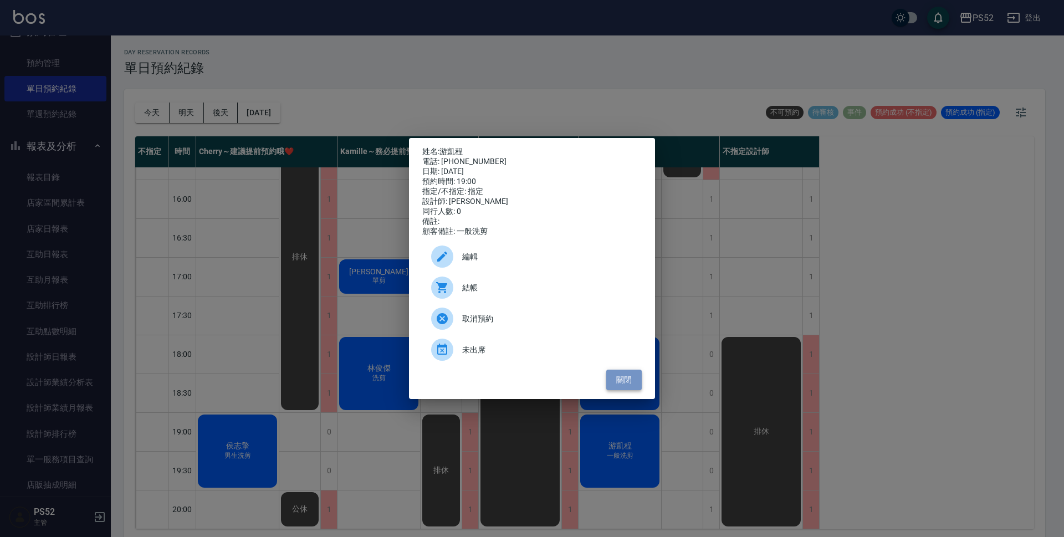
click at [622, 380] on button "關閉" at bounding box center [623, 380] width 35 height 21
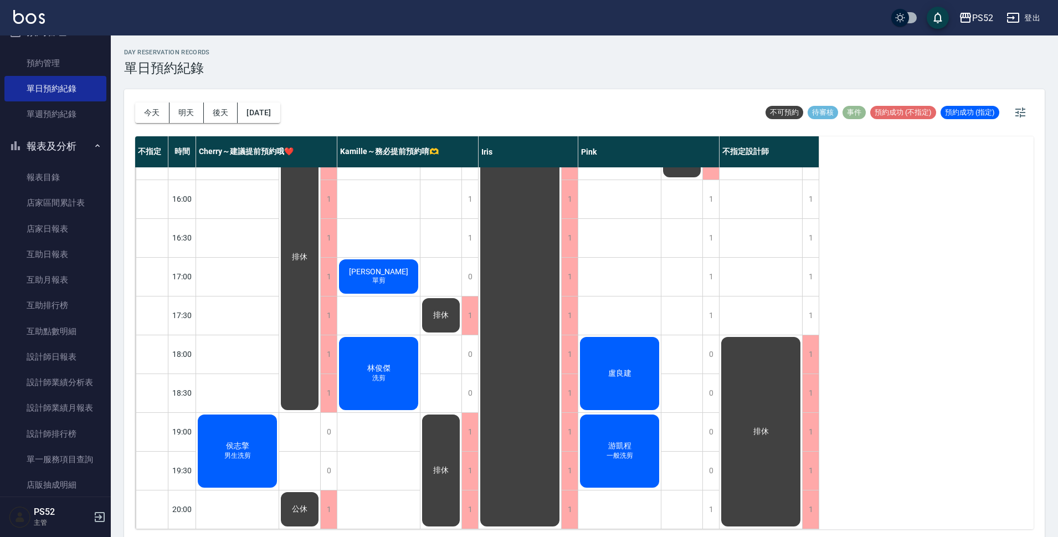
click at [253, 72] on span "一般洗剪" at bounding box center [237, 67] width 31 height 9
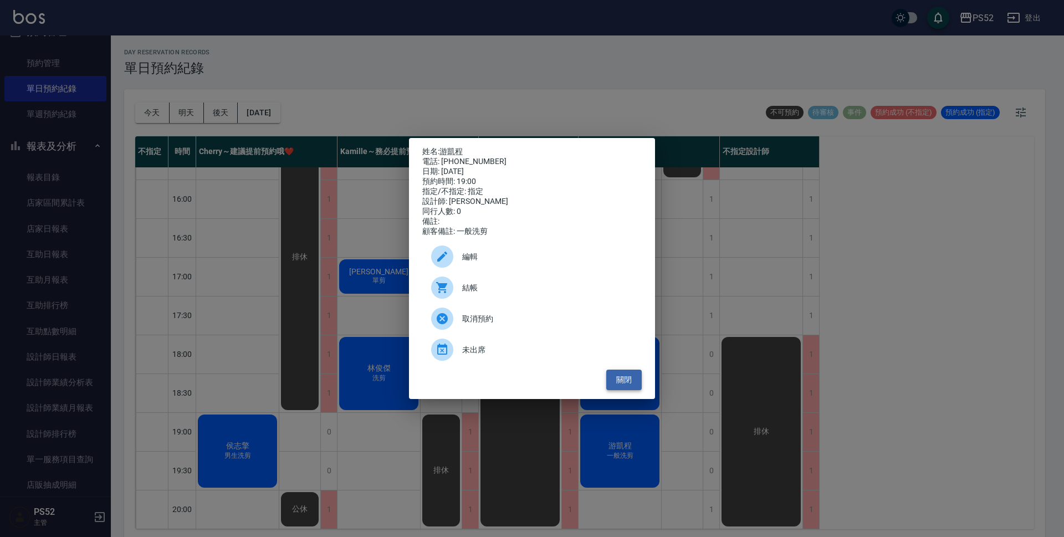
click at [613, 387] on button "關閉" at bounding box center [623, 380] width 35 height 21
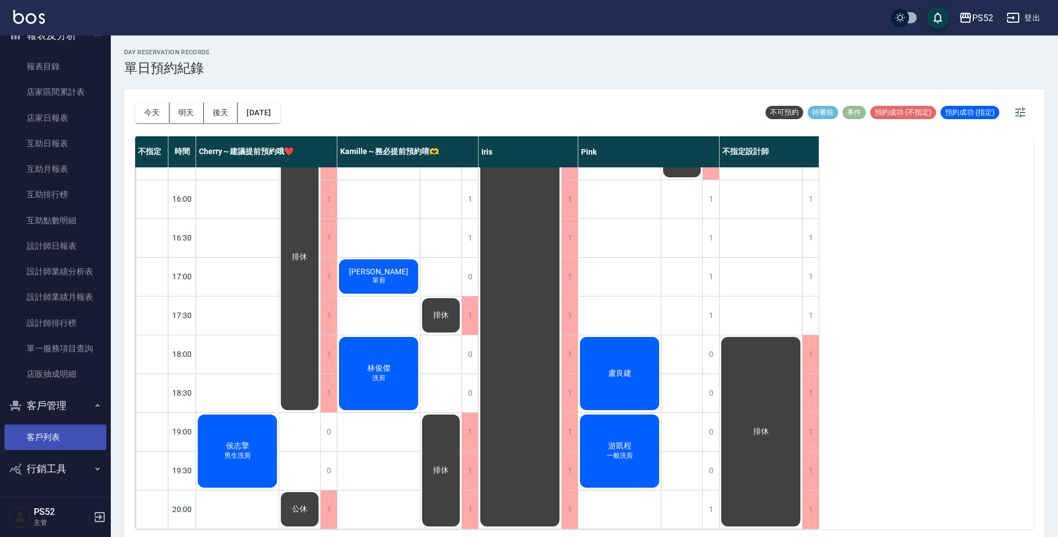
scroll to position [3, 0]
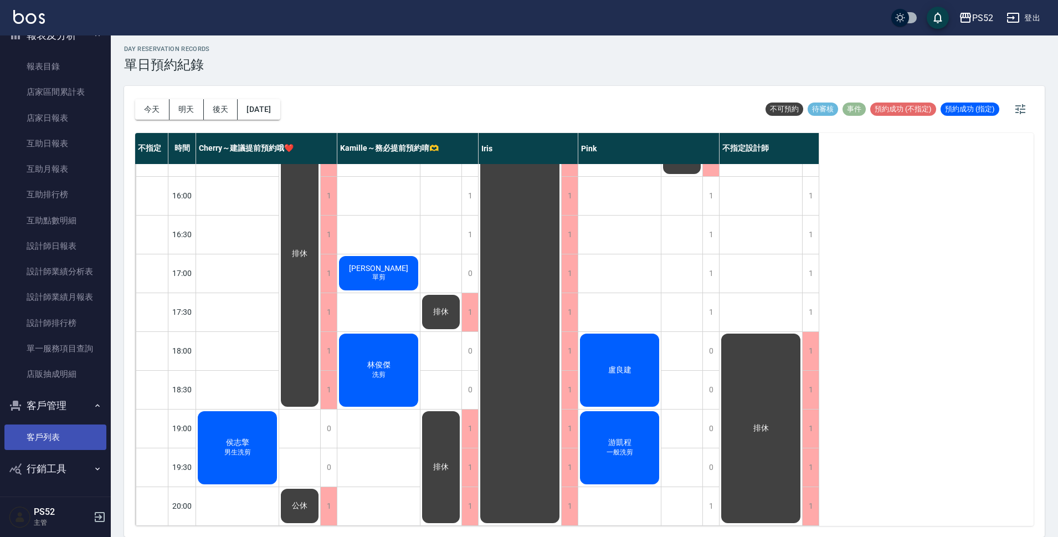
click at [30, 435] on link "客戶列表" at bounding box center [55, 436] width 102 height 25
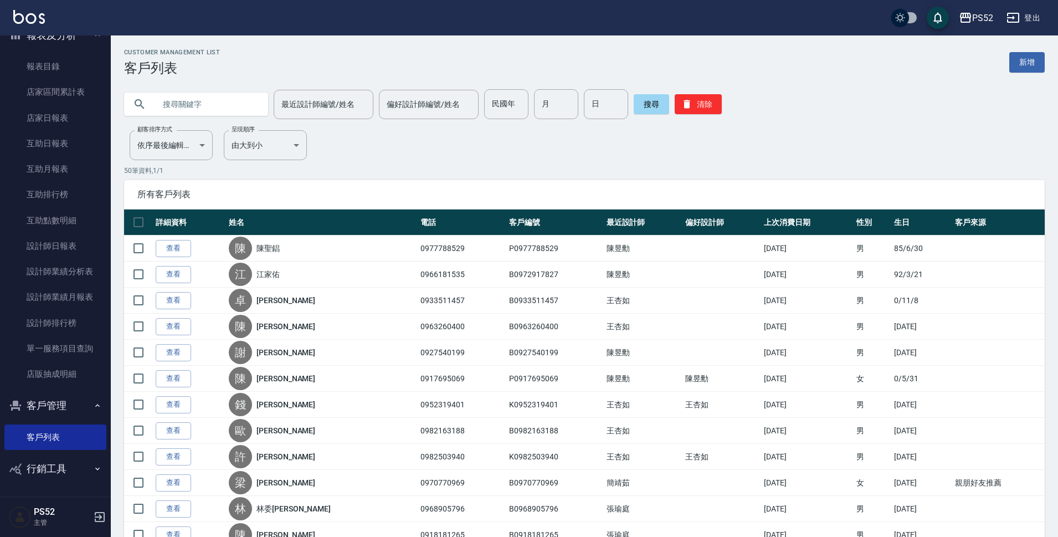
click at [179, 99] on input "text" at bounding box center [207, 104] width 104 height 30
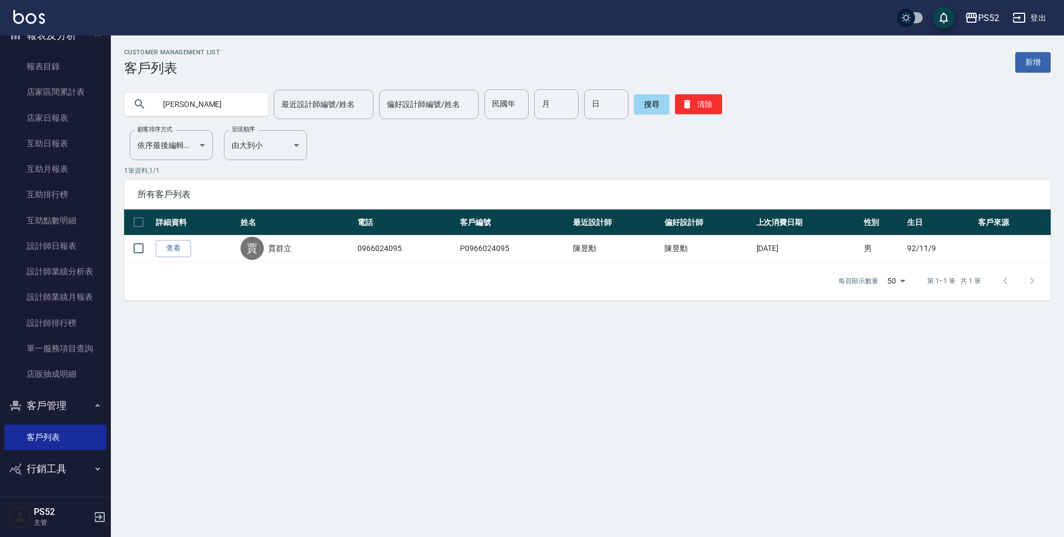
type input "賈"
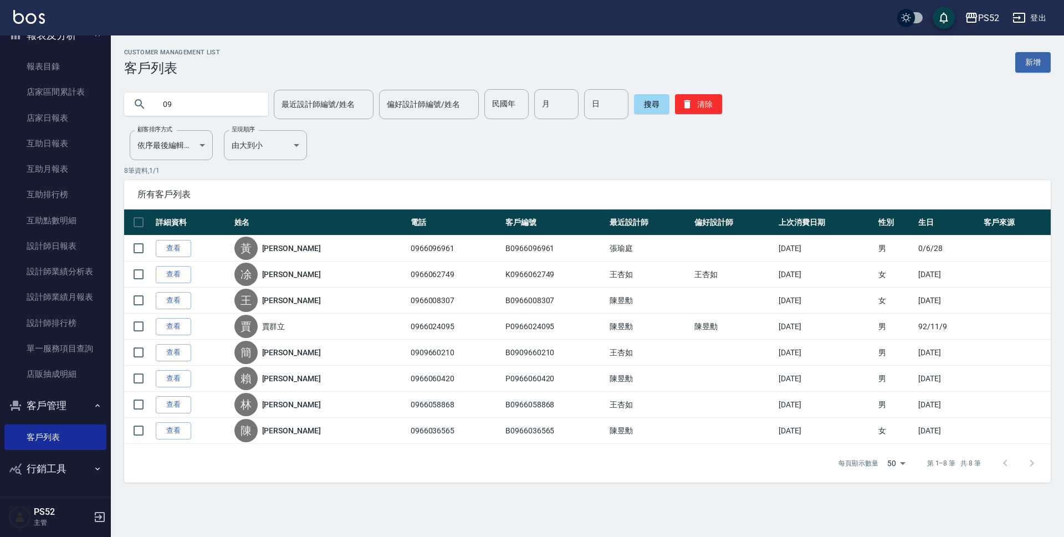
type input "0"
type input "游凱"
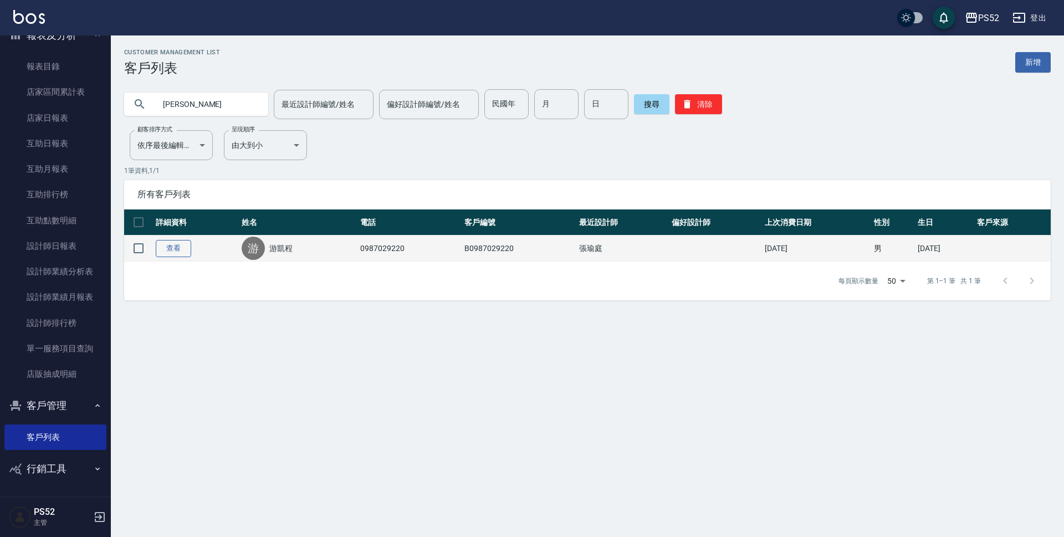
click at [170, 244] on link "查看" at bounding box center [173, 248] width 35 height 17
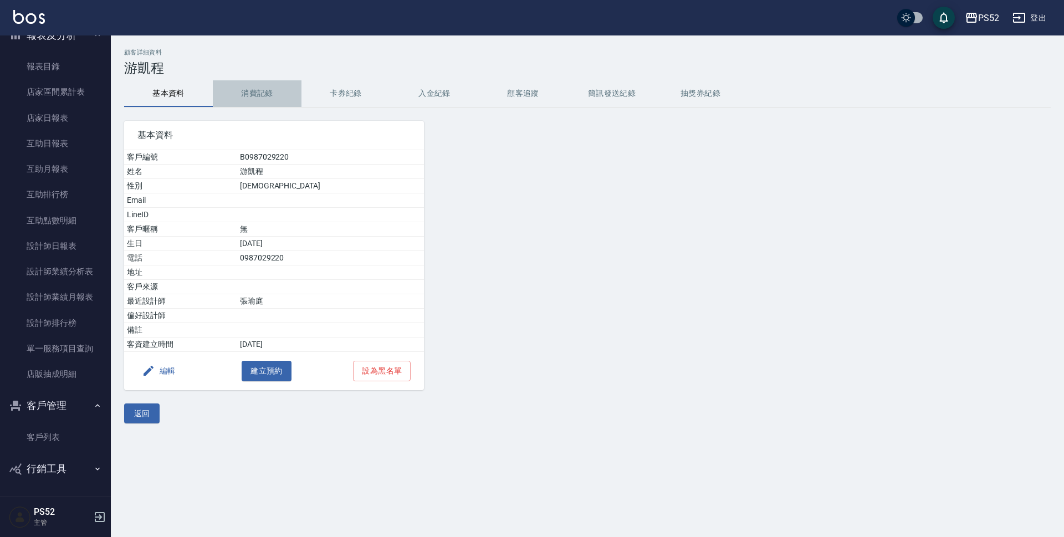
click at [259, 89] on button "消費記錄" at bounding box center [257, 93] width 89 height 27
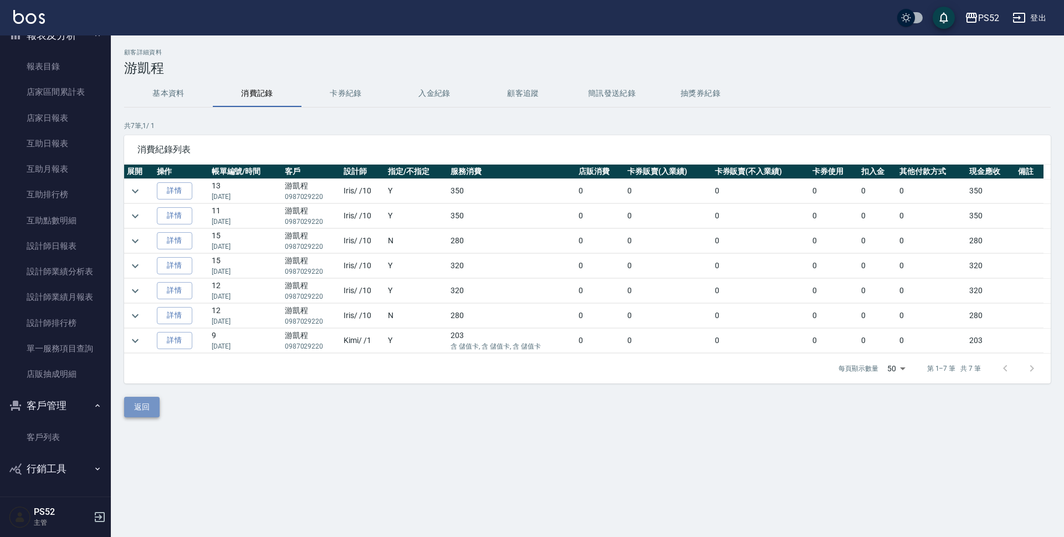
click at [150, 412] on button "返回" at bounding box center [141, 407] width 35 height 21
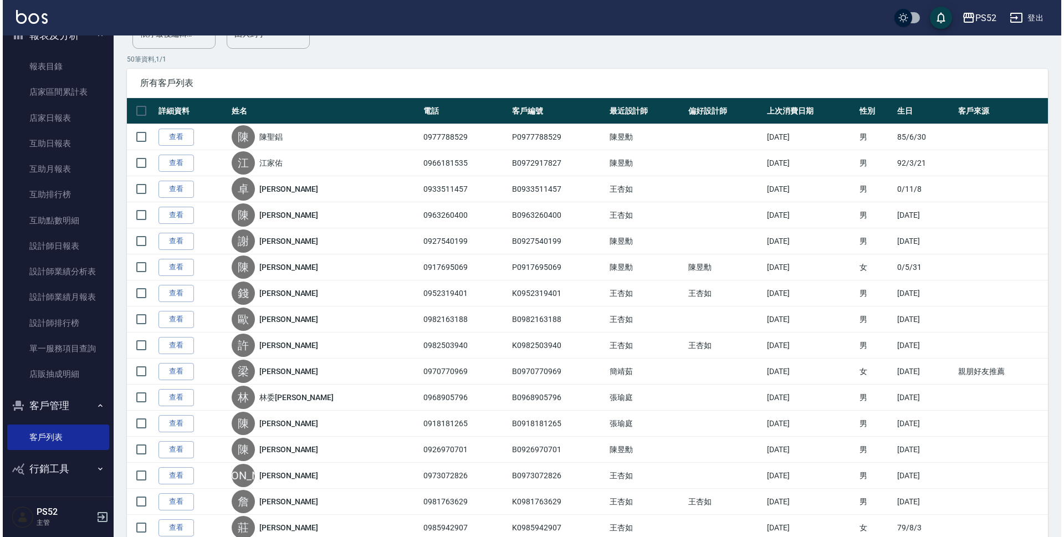
scroll to position [101, 0]
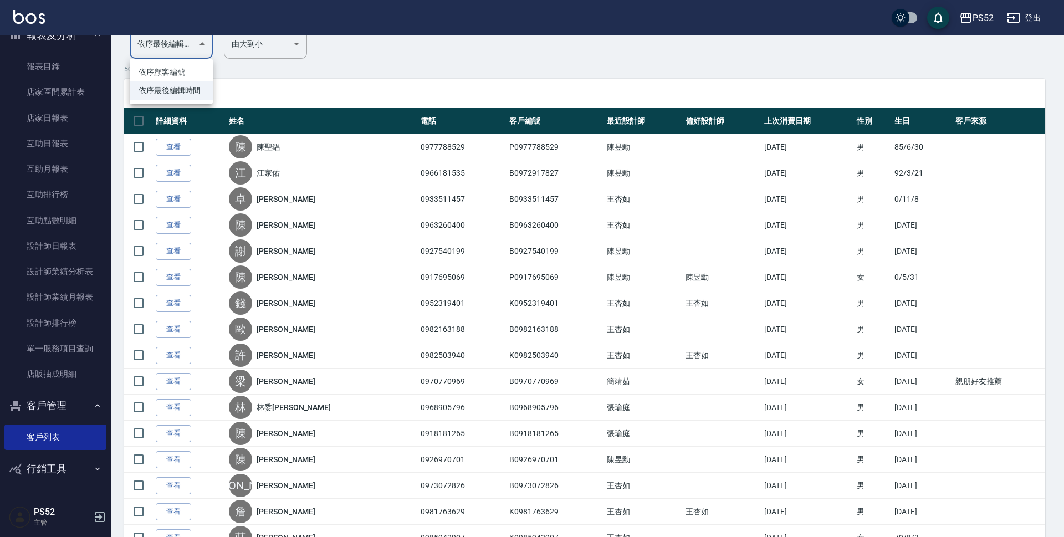
click at [193, 79] on li "依序顧客編號" at bounding box center [171, 72] width 83 height 18
type input "NO"
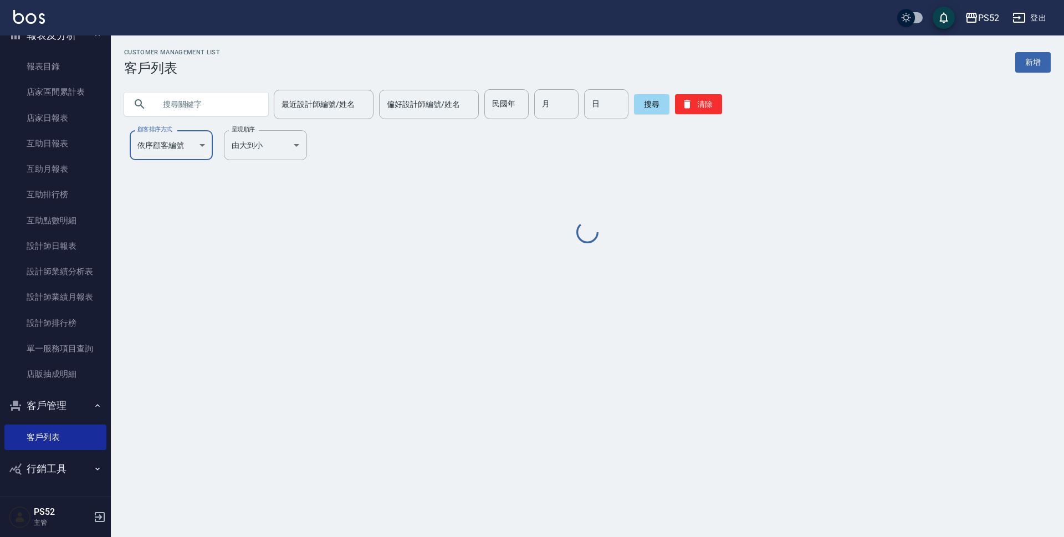
scroll to position [0, 0]
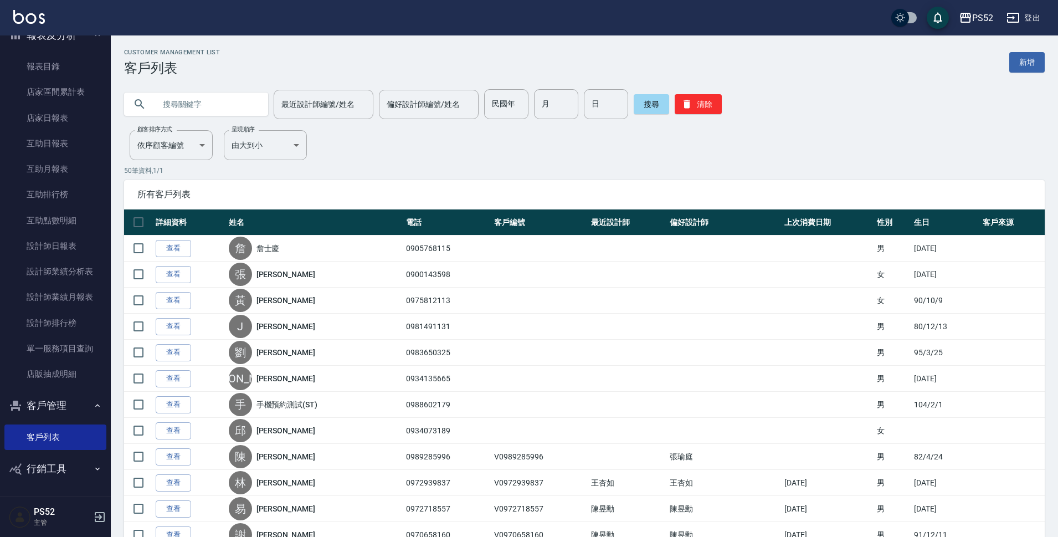
click at [209, 106] on input "text" at bounding box center [207, 104] width 104 height 30
type input "小"
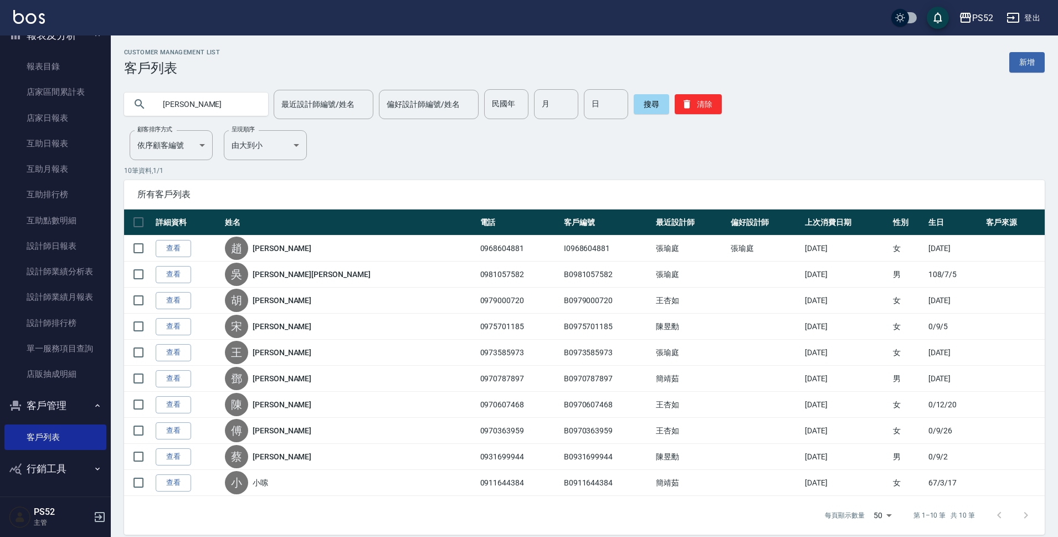
type input "洪淑"
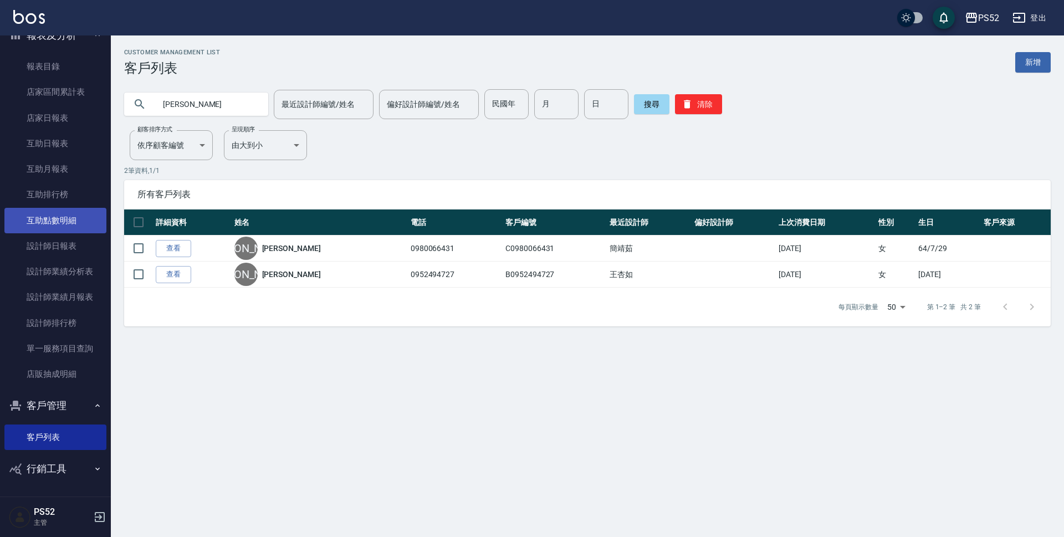
click at [71, 217] on link "互助點數明細" at bounding box center [55, 220] width 102 height 25
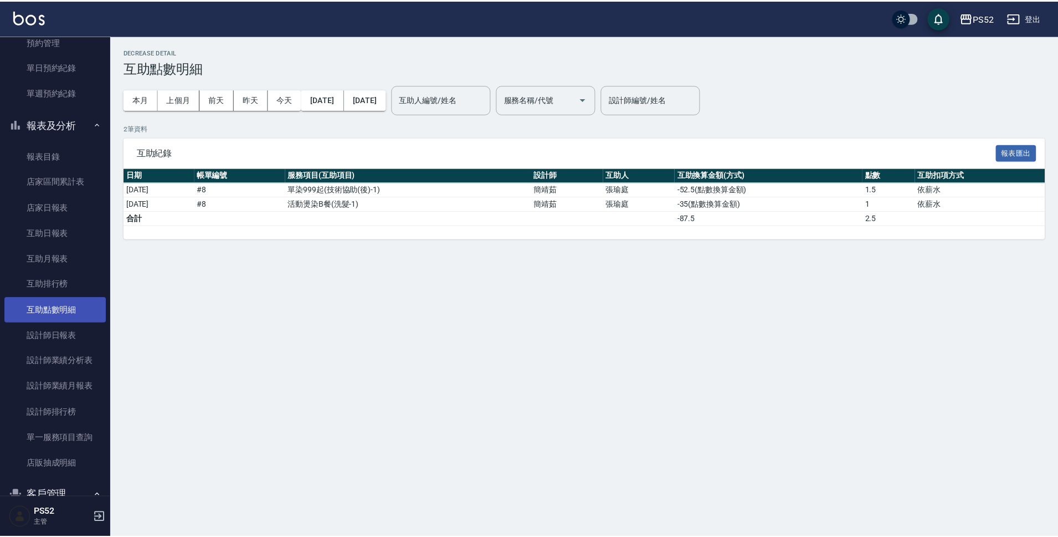
scroll to position [258, 0]
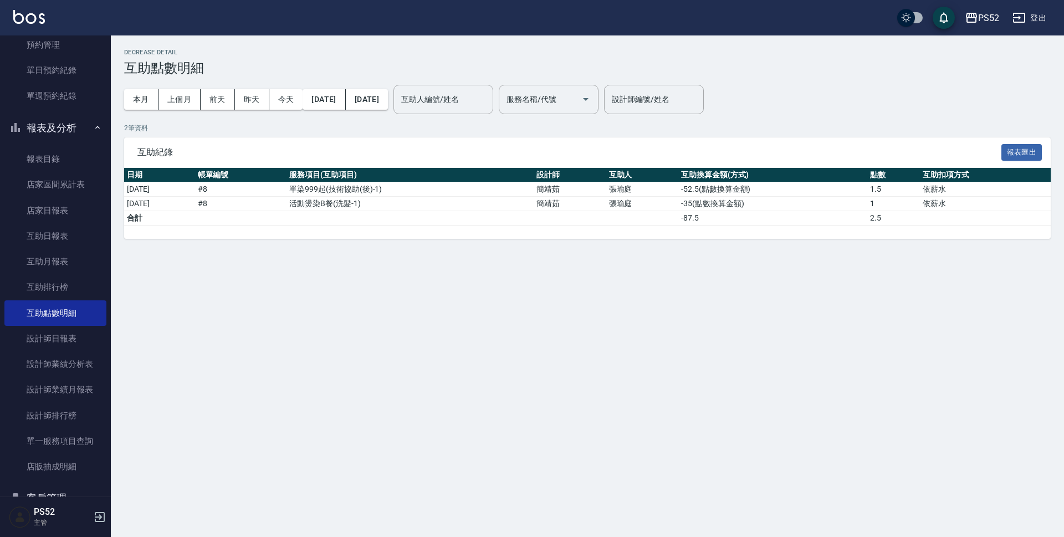
click at [160, 316] on div "Decrease Detail 互助點數明細 本月 上個月 前天 昨天 今天 2025/08/01 2025/08/14 互助人編號/姓名 互助人編號/姓名 …" at bounding box center [532, 268] width 1064 height 537
click at [64, 70] on link "單日預約紀錄" at bounding box center [55, 70] width 102 height 25
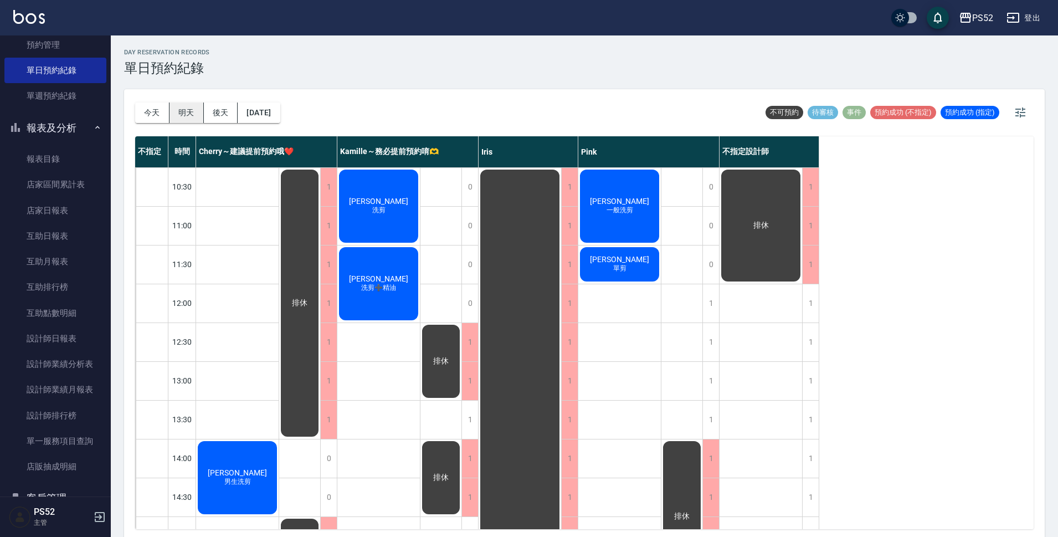
click at [173, 111] on button "明天" at bounding box center [187, 113] width 34 height 21
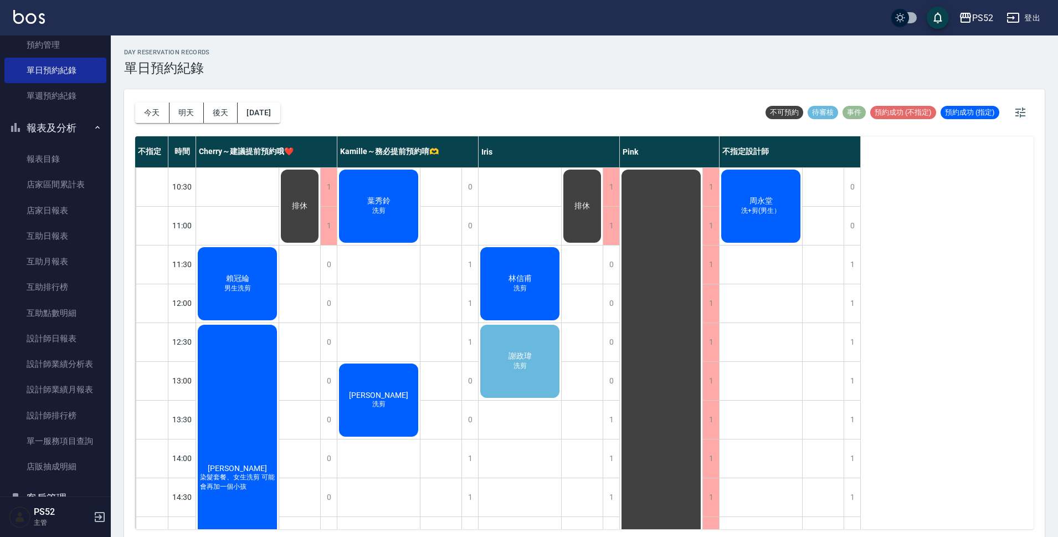
click at [279, 322] on div "謝政瑋 洗剪" at bounding box center [237, 283] width 83 height 76
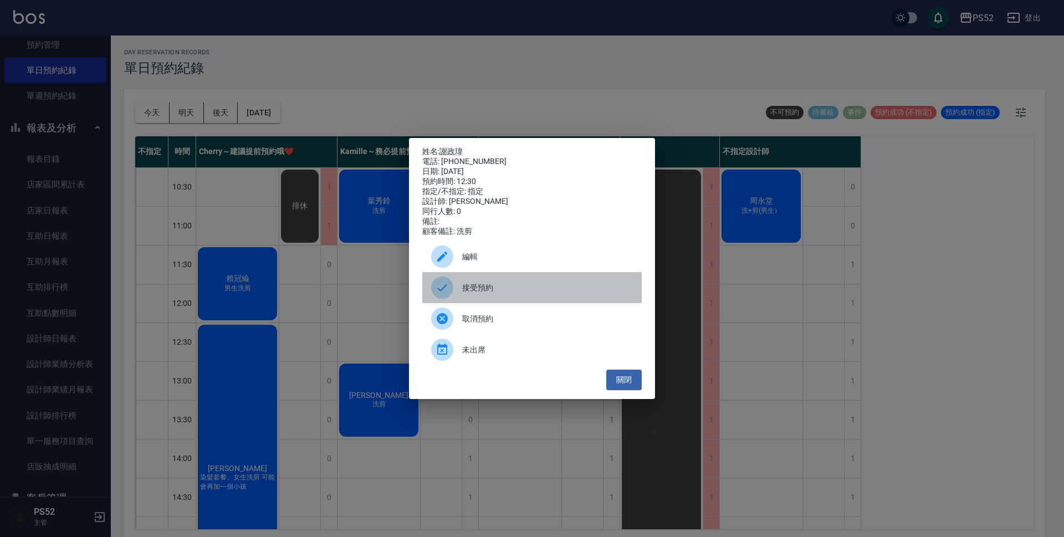
click at [515, 294] on span "接受預約" at bounding box center [547, 288] width 171 height 12
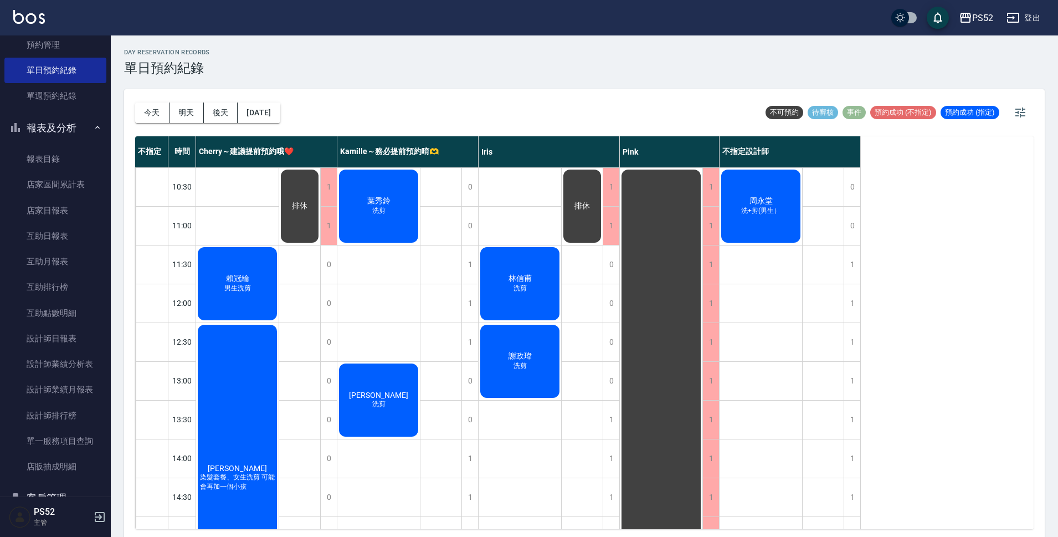
click at [252, 274] on span "排休" at bounding box center [238, 279] width 28 height 10
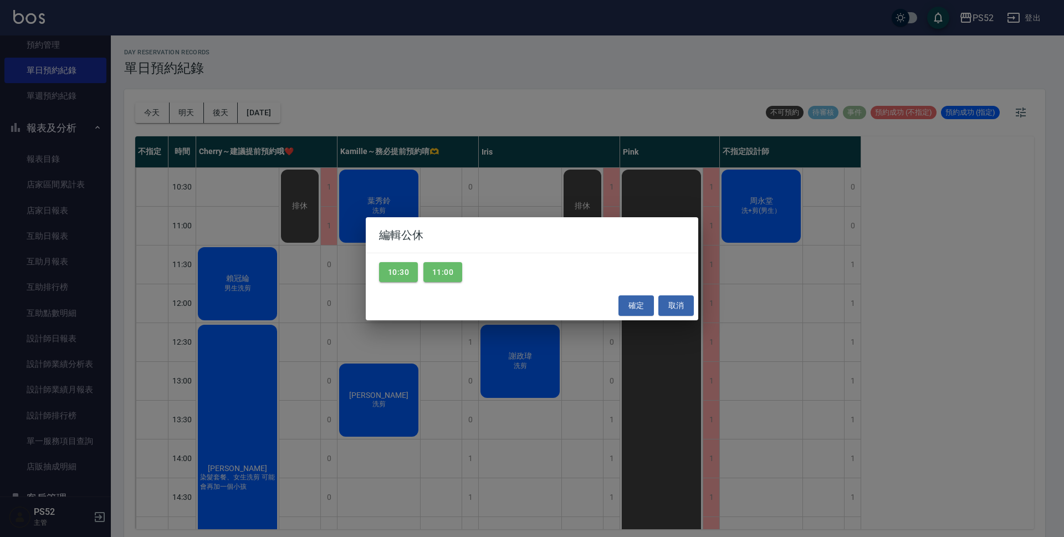
click at [408, 283] on div "10:30 11:00" at bounding box center [532, 272] width 332 height 38
click at [412, 279] on button "10:30" at bounding box center [398, 272] width 39 height 21
click at [431, 279] on button "11:00" at bounding box center [442, 272] width 39 height 21
click at [637, 307] on button "確定" at bounding box center [635, 305] width 35 height 21
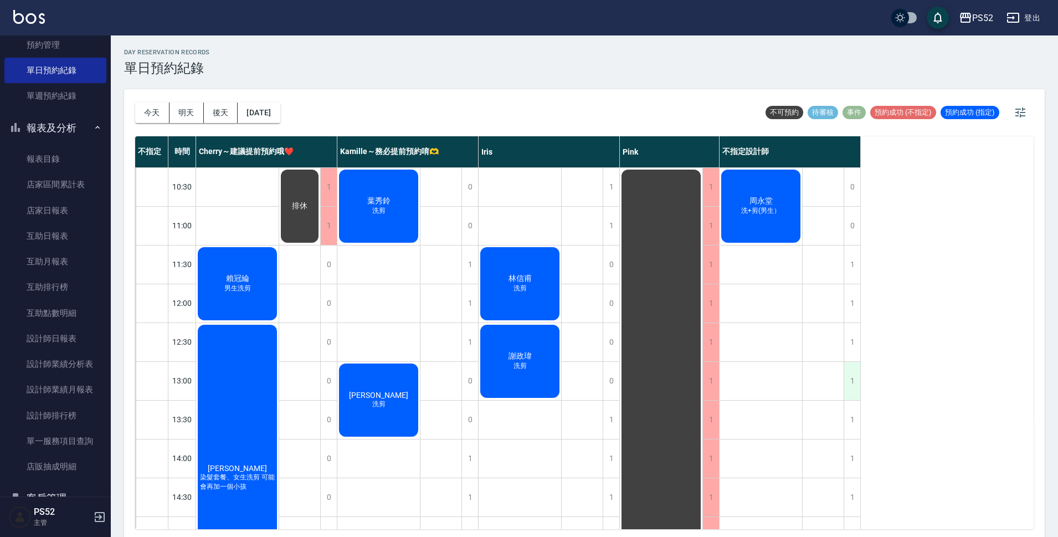
click at [846, 376] on div "1" at bounding box center [852, 381] width 17 height 38
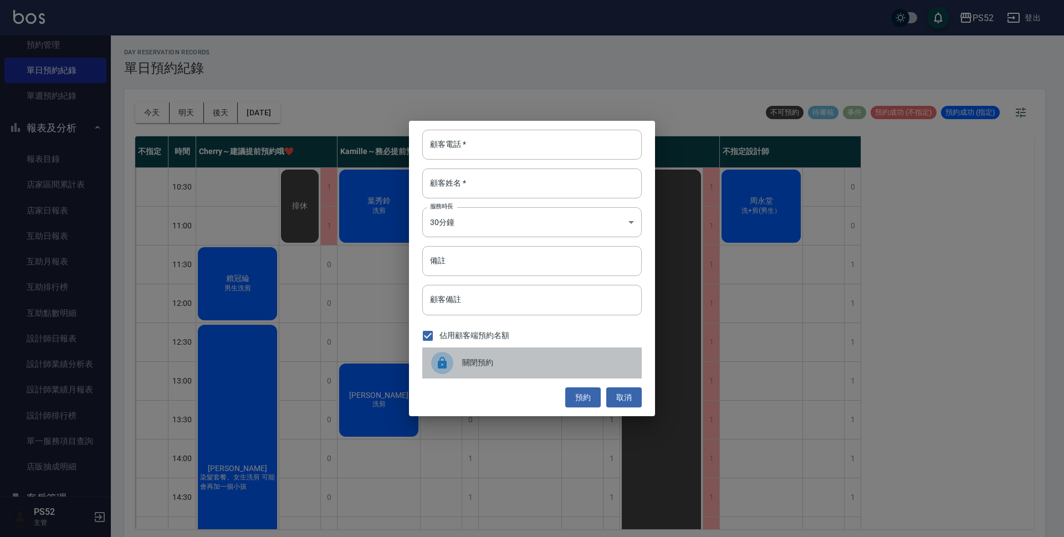
click at [503, 351] on div "關閉預約" at bounding box center [531, 362] width 219 height 31
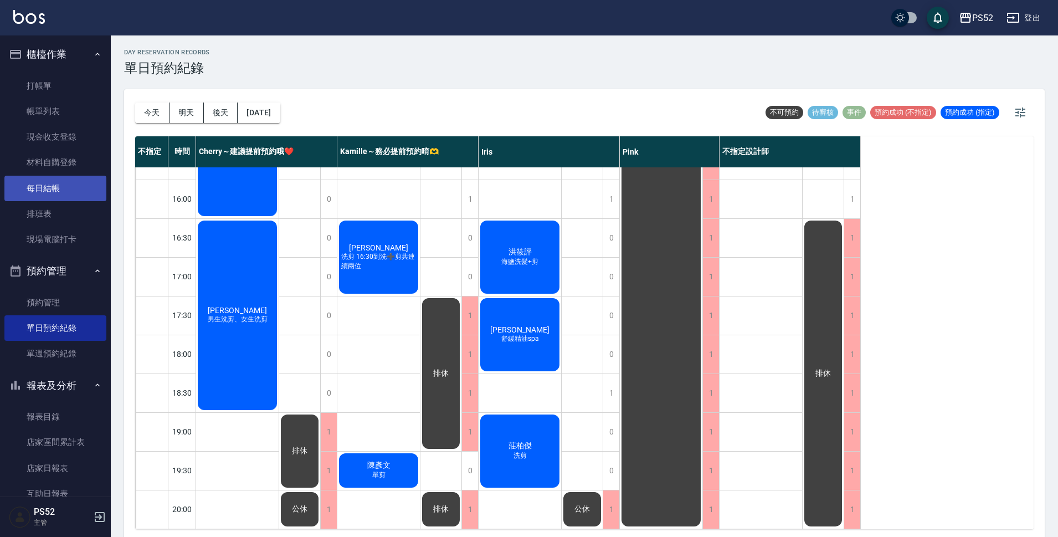
click at [51, 182] on link "每日結帳" at bounding box center [55, 188] width 102 height 25
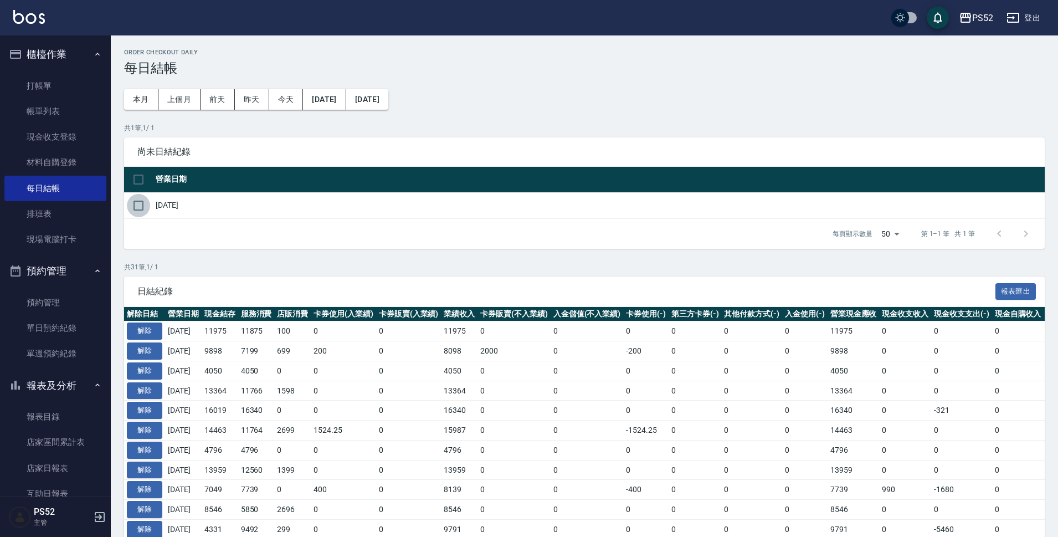
click at [139, 212] on input "checkbox" at bounding box center [138, 205] width 23 height 23
checkbox input "true"
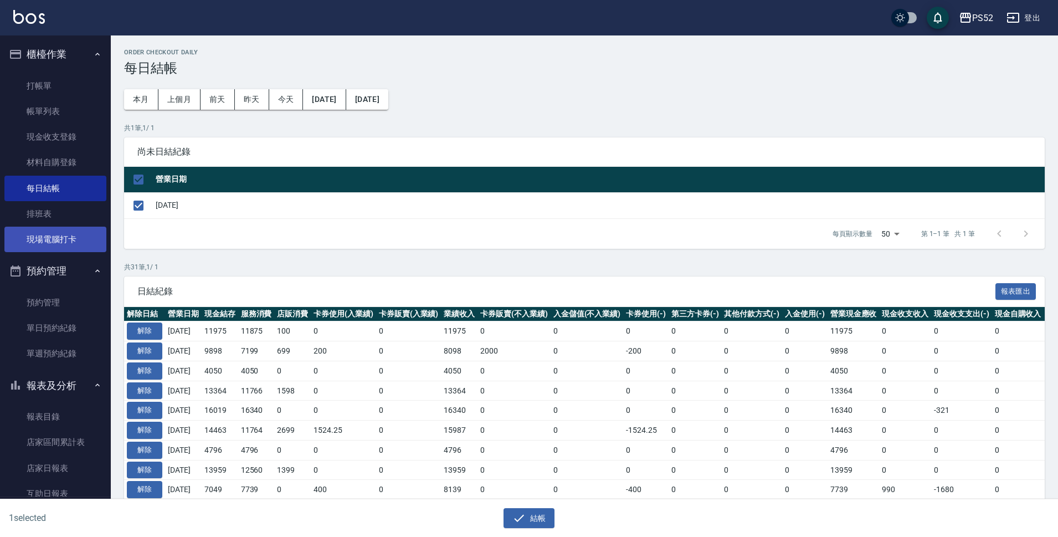
click at [63, 240] on link "現場電腦打卡" at bounding box center [55, 239] width 102 height 25
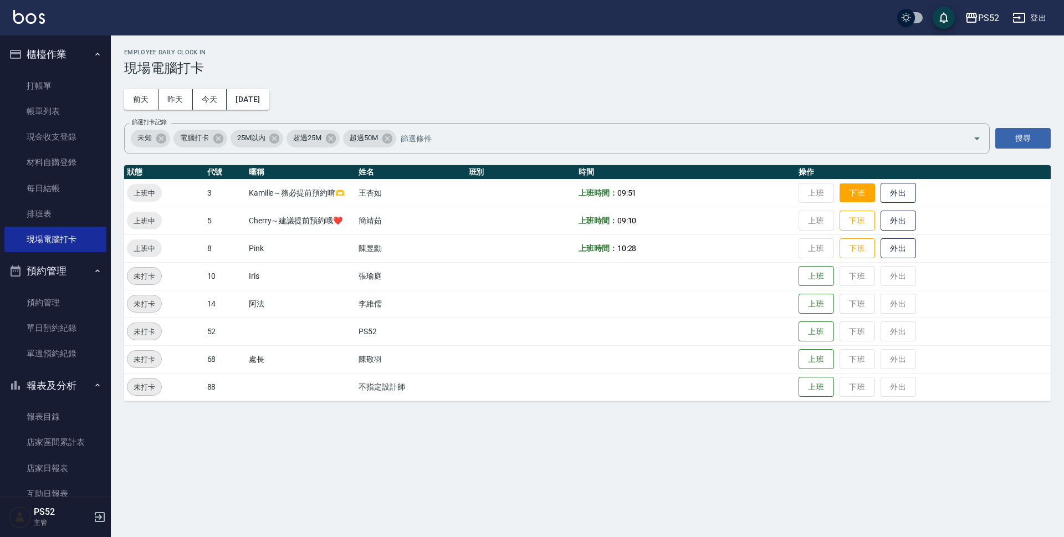
click at [866, 194] on button "下班" at bounding box center [856, 192] width 35 height 19
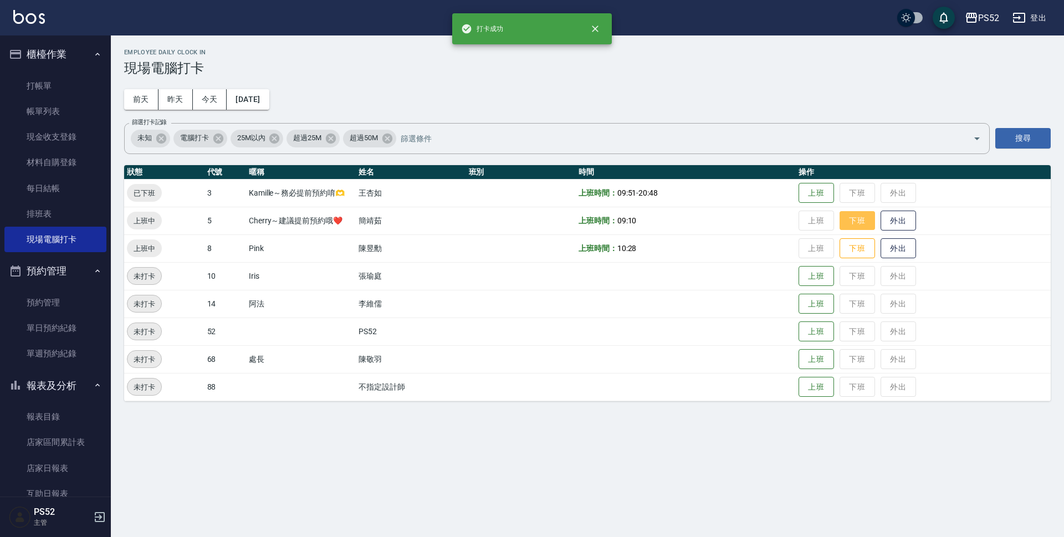
click at [860, 216] on button "下班" at bounding box center [856, 220] width 35 height 19
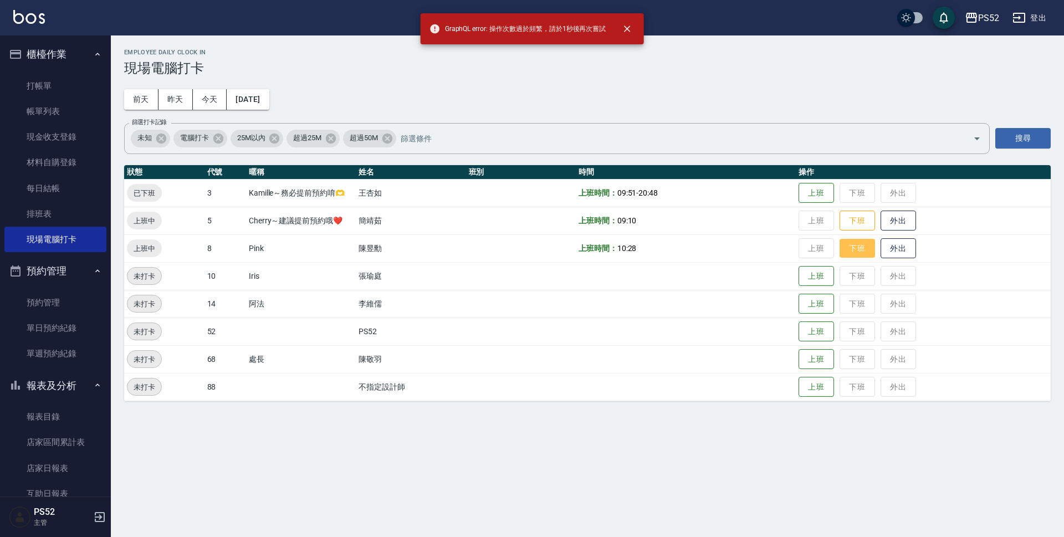
click at [861, 245] on button "下班" at bounding box center [856, 248] width 35 height 19
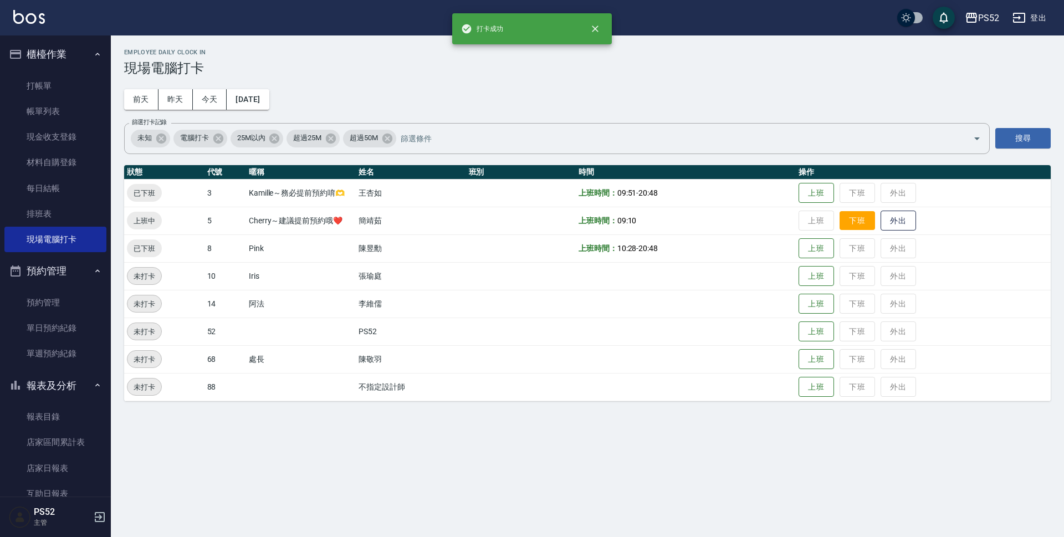
click at [860, 224] on button "下班" at bounding box center [856, 220] width 35 height 19
click at [46, 82] on link "打帳單" at bounding box center [55, 85] width 102 height 25
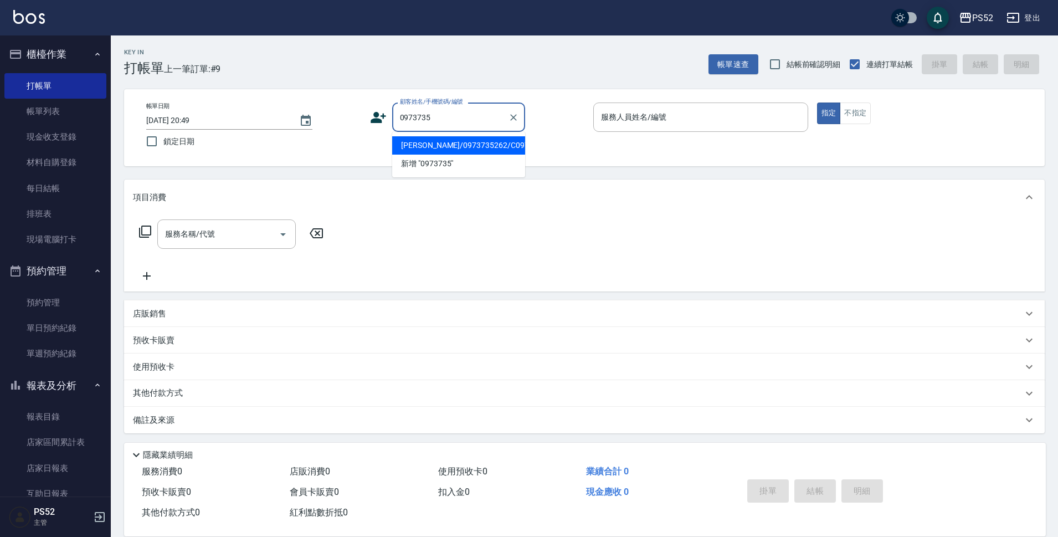
click at [409, 153] on li "侯志擎/0973735262/C0973735262" at bounding box center [458, 145] width 133 height 18
type input "侯志擎/0973735262/C0973735262"
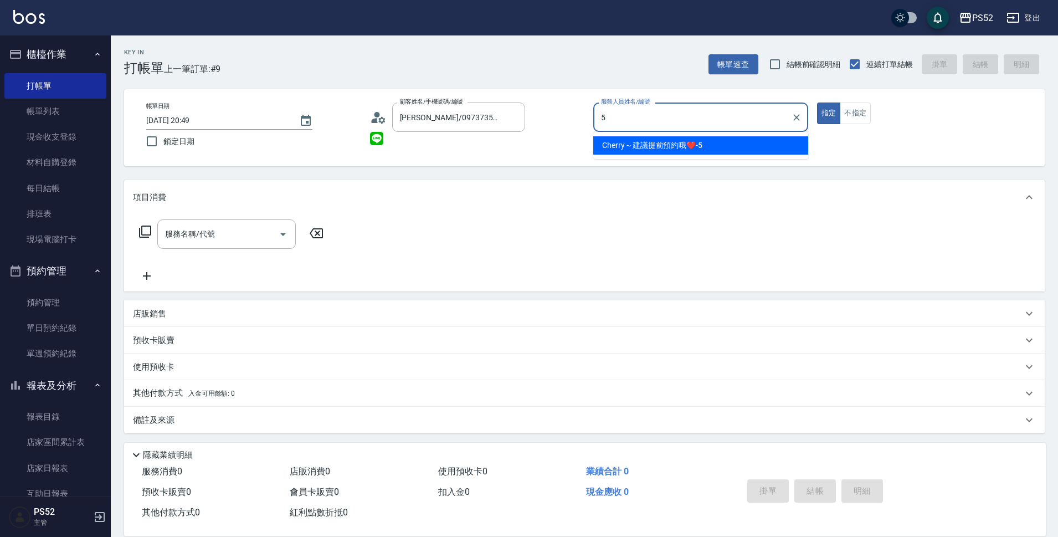
type input "Cherry～建議提前預約哦❤️-5"
type button "true"
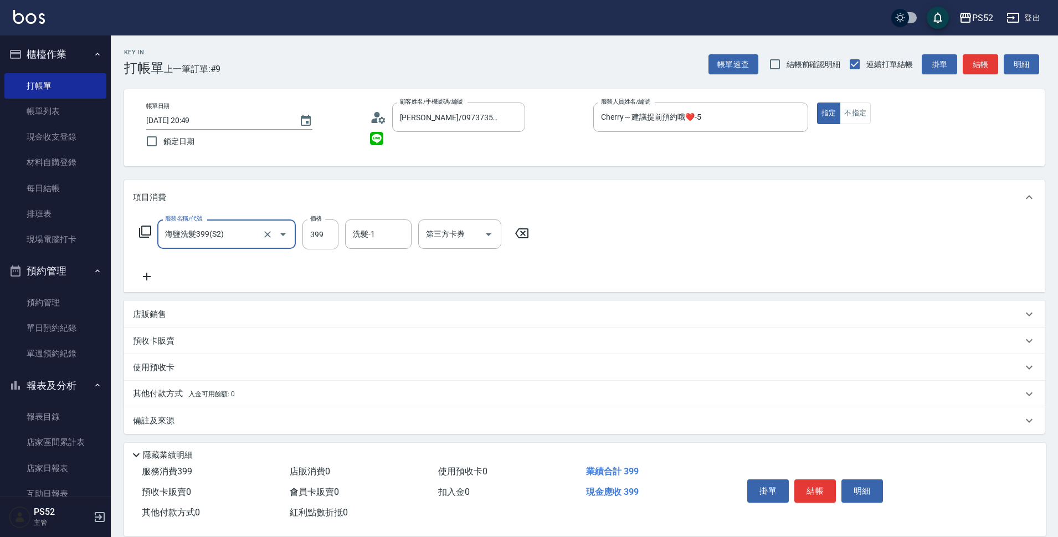
type input "海鹽洗髮399(S2)"
click at [158, 276] on icon at bounding box center [147, 276] width 28 height 13
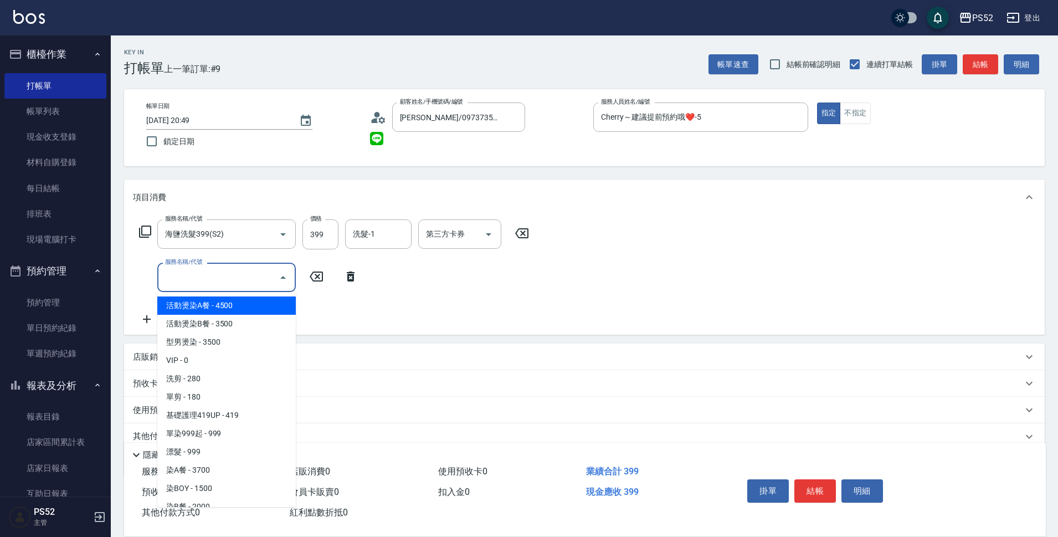
click at [182, 276] on input "服務名稱/代號" at bounding box center [218, 277] width 112 height 19
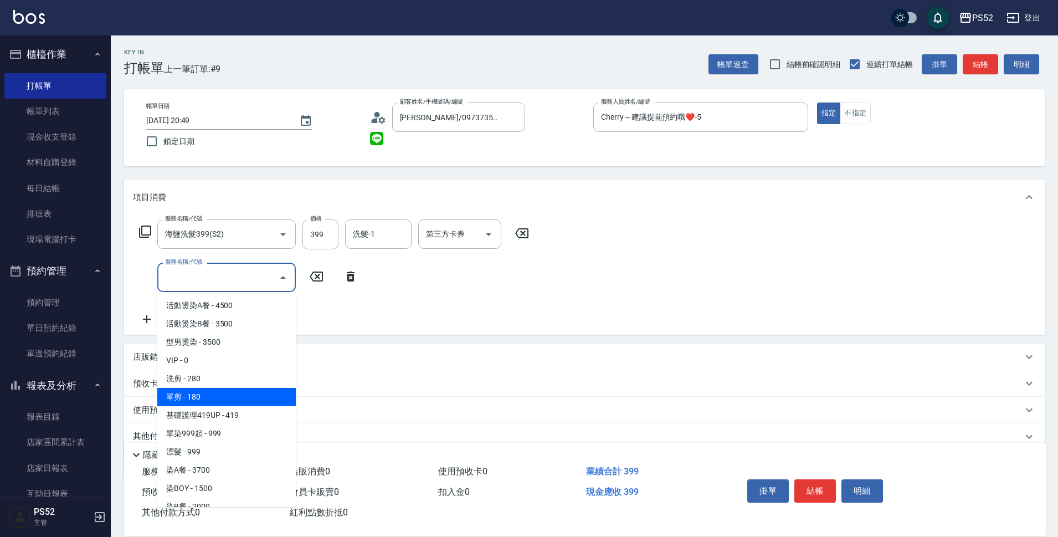
click at [206, 398] on span "單剪 - 180" at bounding box center [226, 397] width 139 height 18
type input "單剪(C2)"
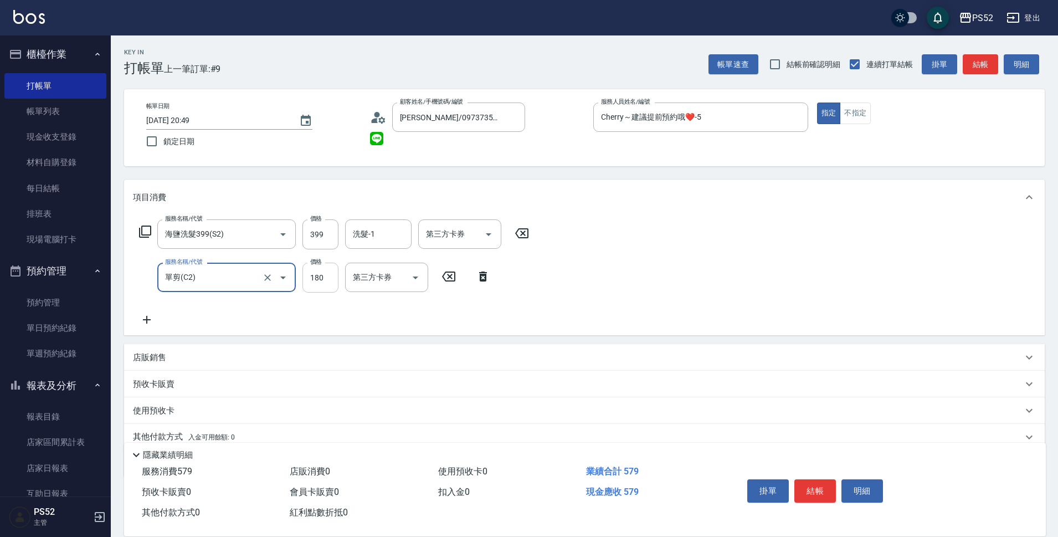
click at [321, 279] on input "180" at bounding box center [321, 278] width 36 height 30
type input "300"
click at [810, 488] on button "結帳" at bounding box center [816, 490] width 42 height 23
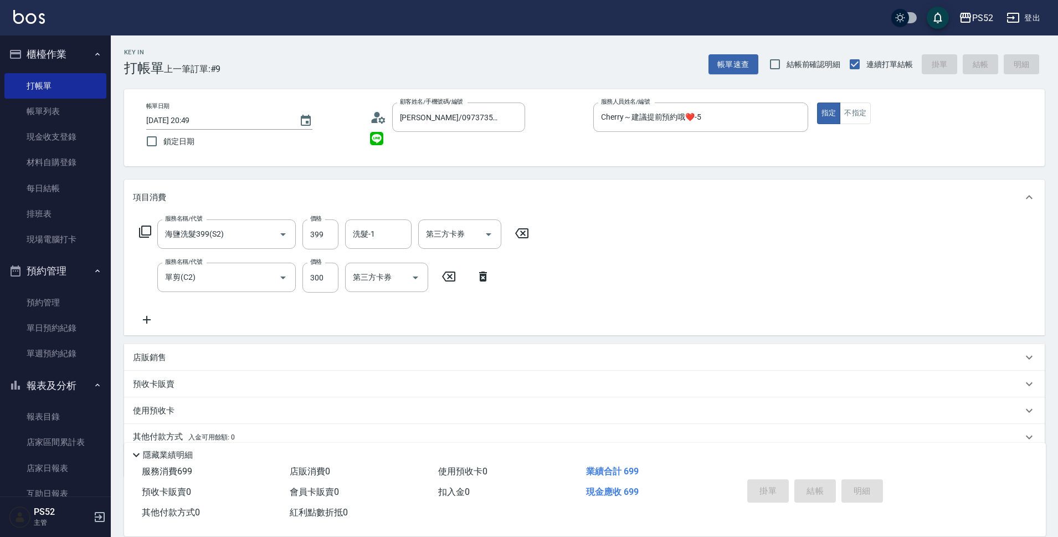
type input "2025/08/14 20:50"
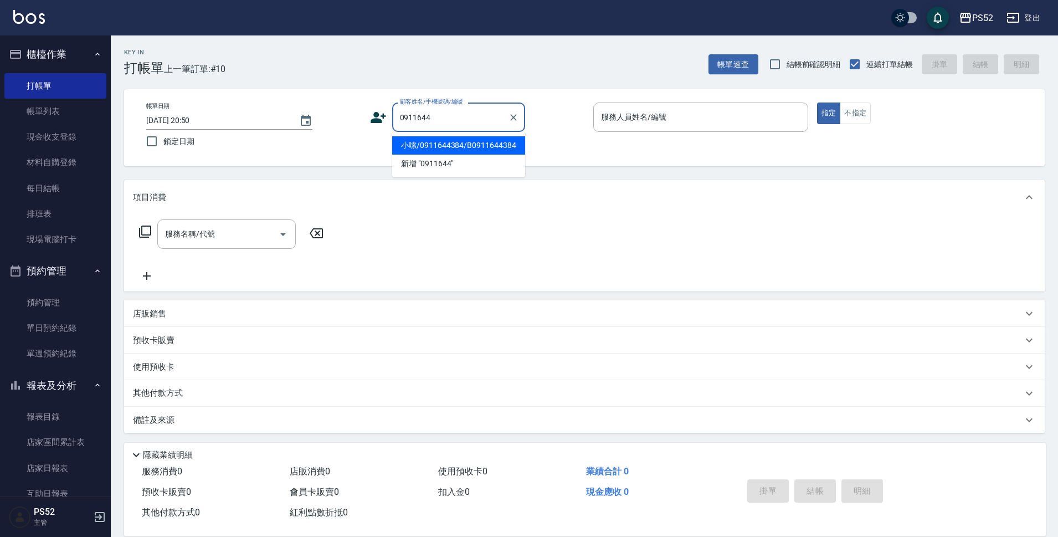
click at [449, 151] on li "小嗦/0911644384/B0911644384" at bounding box center [458, 145] width 133 height 18
type input "小嗦/0911644384/B0911644384"
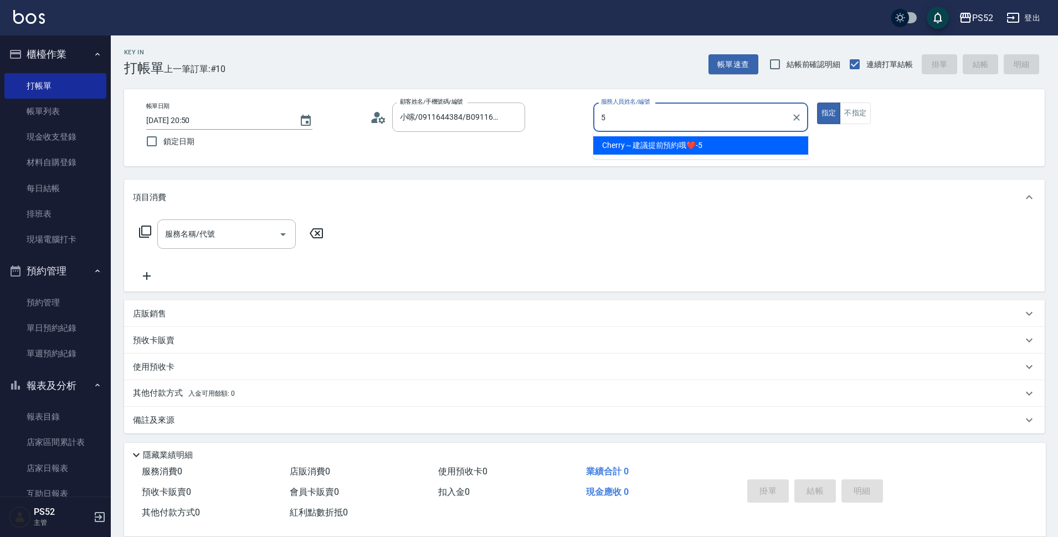
type input "Cherry～建議提前預約哦❤️-5"
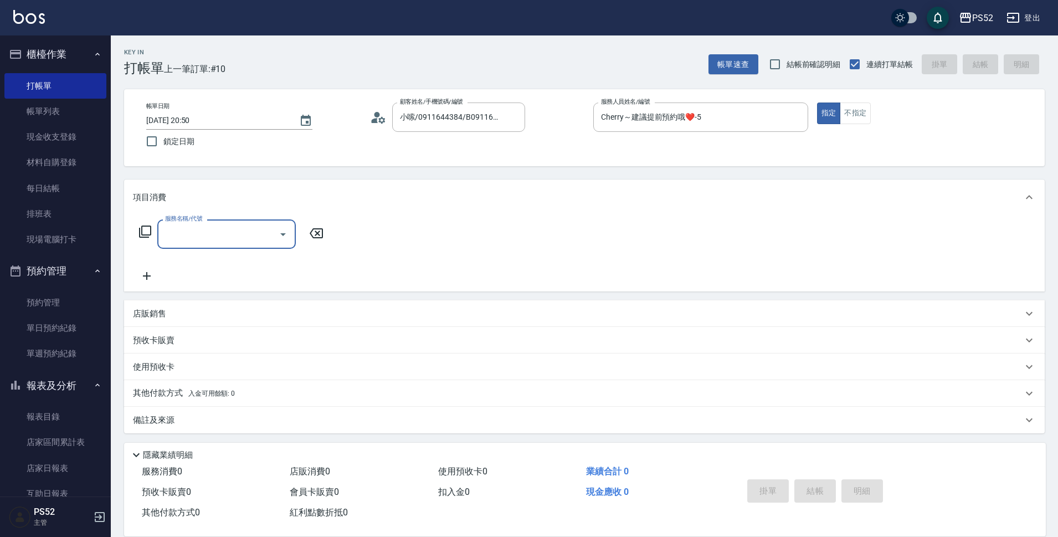
click at [222, 244] on div "服務名稱/代號" at bounding box center [226, 233] width 139 height 29
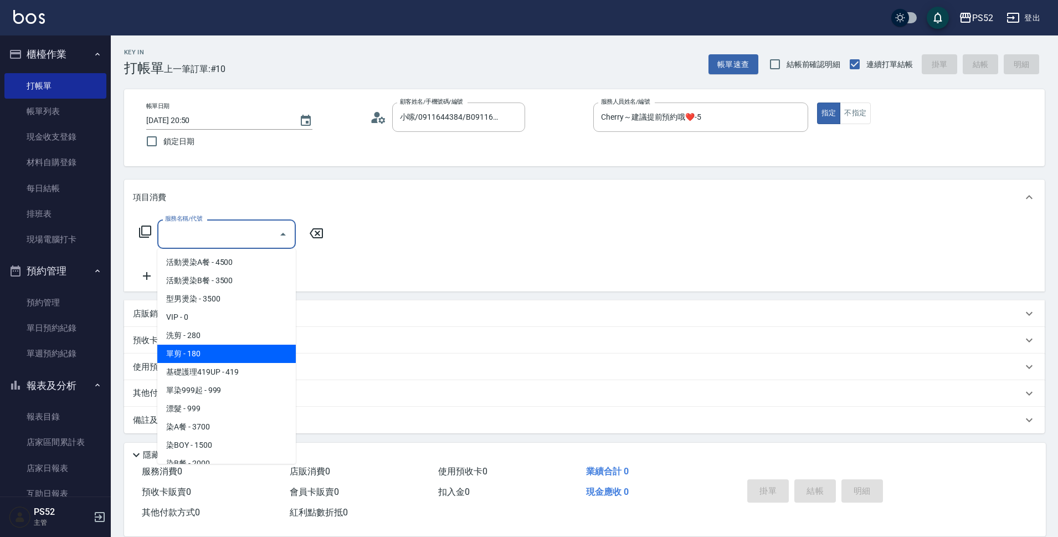
click at [200, 347] on span "單剪 - 180" at bounding box center [226, 354] width 139 height 18
type input "單剪(C2)"
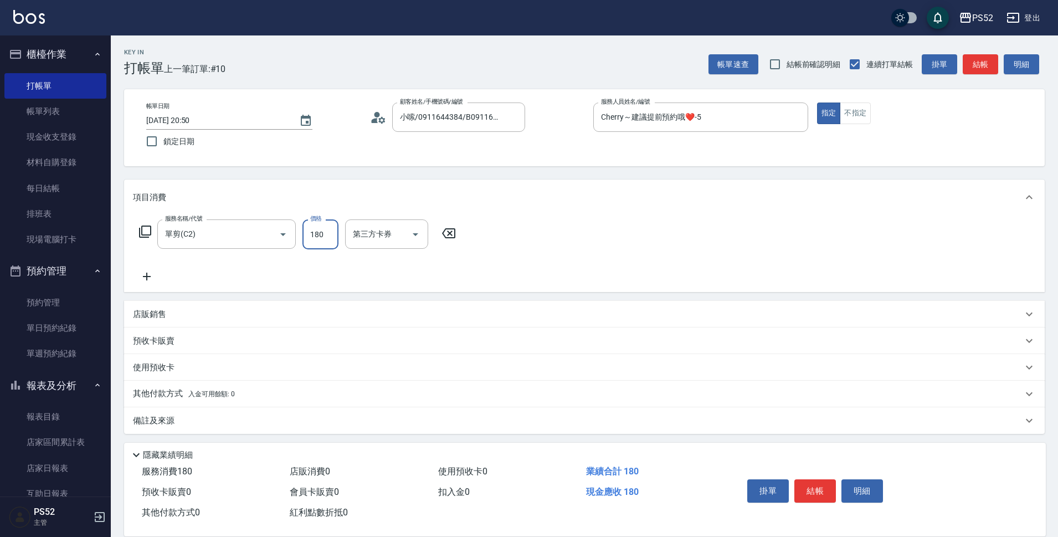
click at [323, 228] on input "180" at bounding box center [321, 234] width 36 height 30
type input "100"
click at [813, 483] on button "結帳" at bounding box center [816, 490] width 42 height 23
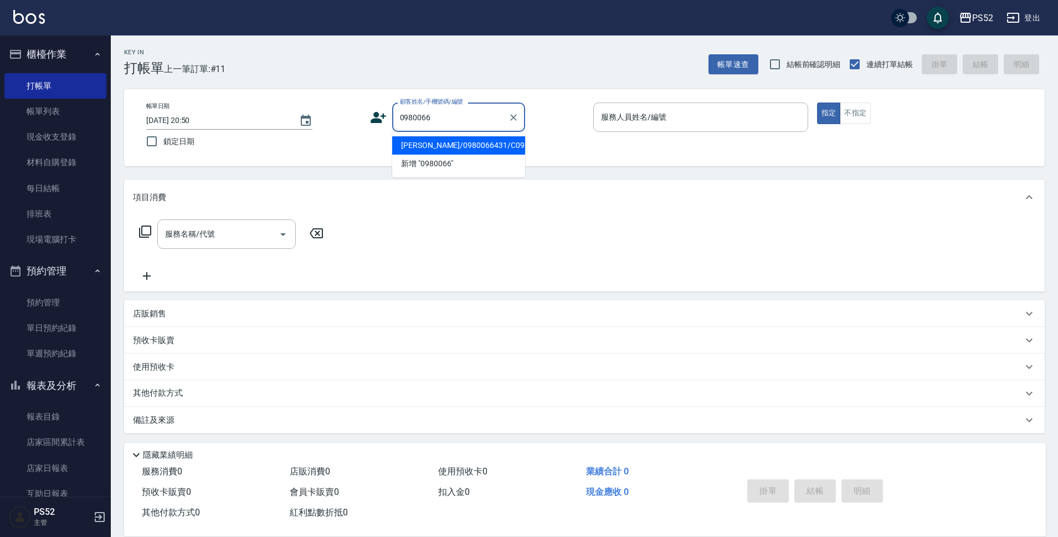
click at [457, 152] on li "洪淑美/0980066431/C0980066431" at bounding box center [458, 145] width 133 height 18
type input "洪淑美/0980066431/C0980066431"
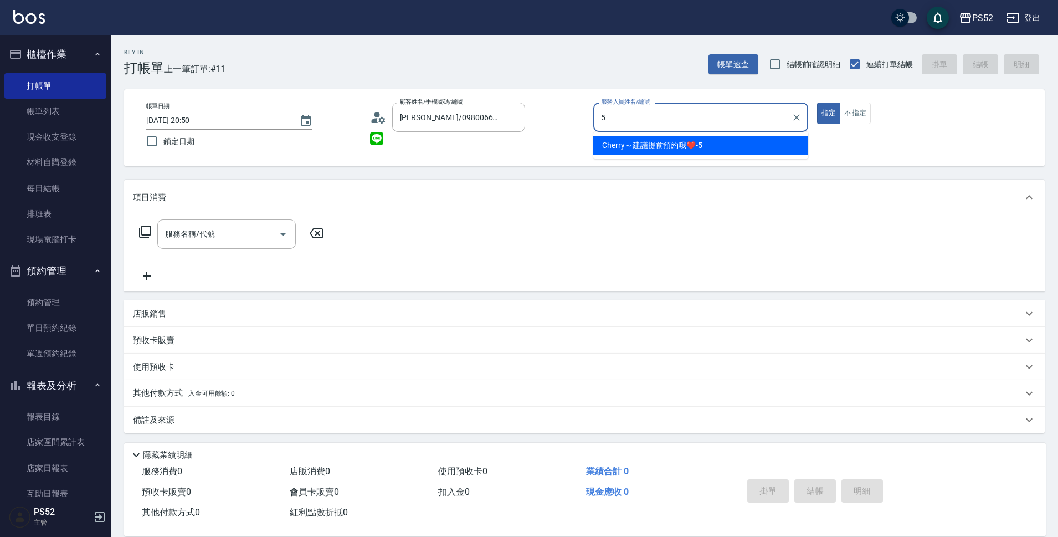
type input "Cherry～建議提前預約哦❤️-5"
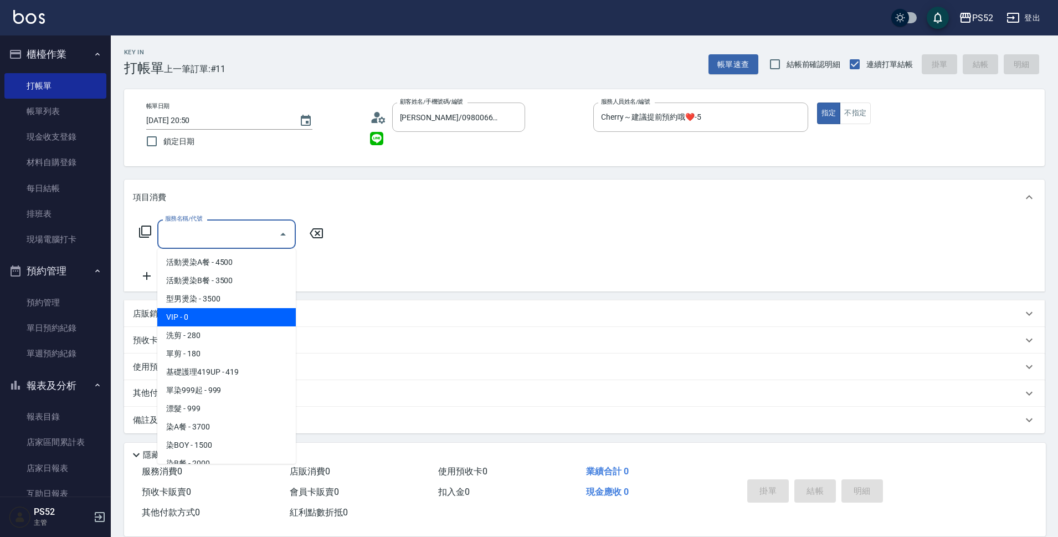
type input "VIP(888)"
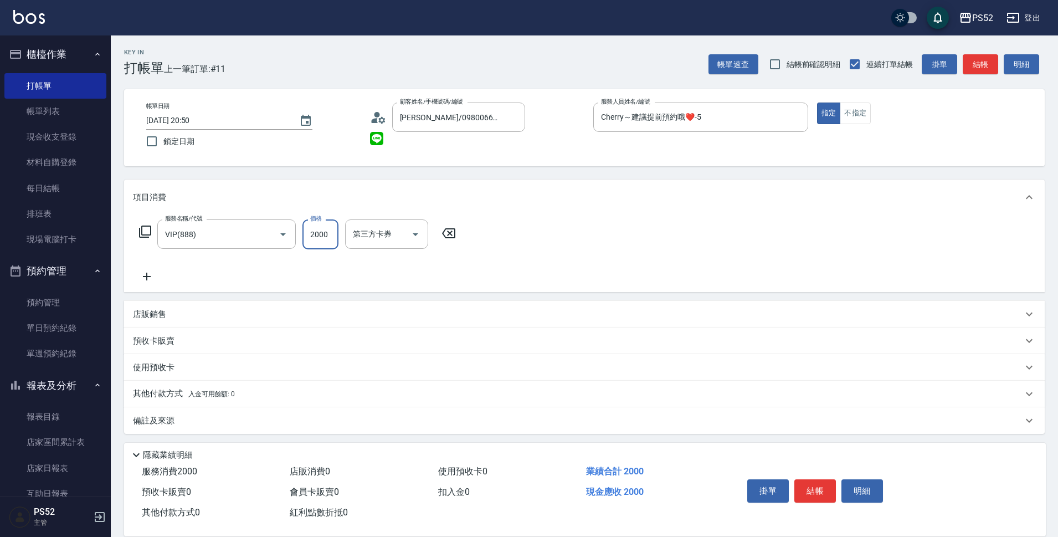
type input "2000"
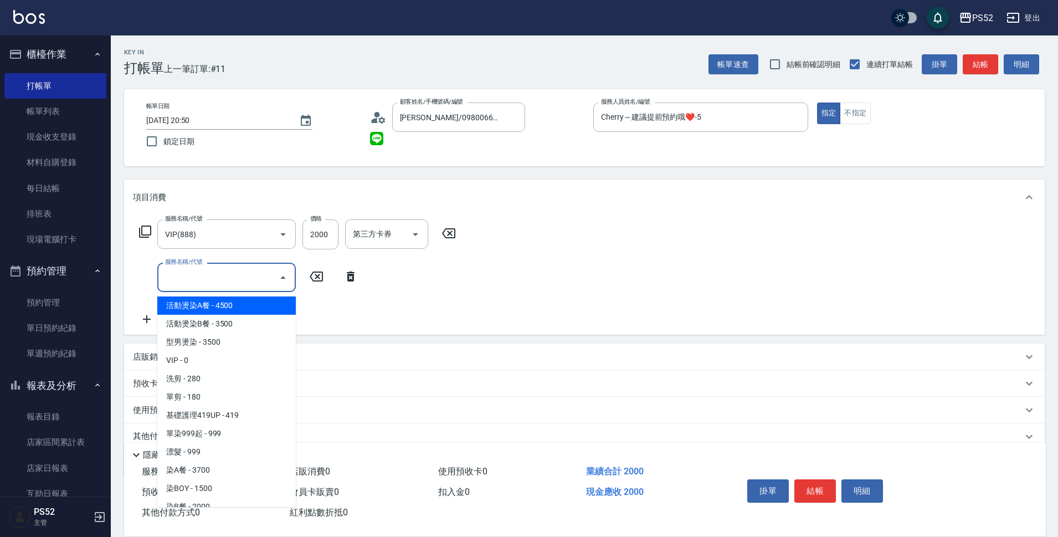
click at [246, 273] on input "服務名稱/代號" at bounding box center [218, 277] width 112 height 19
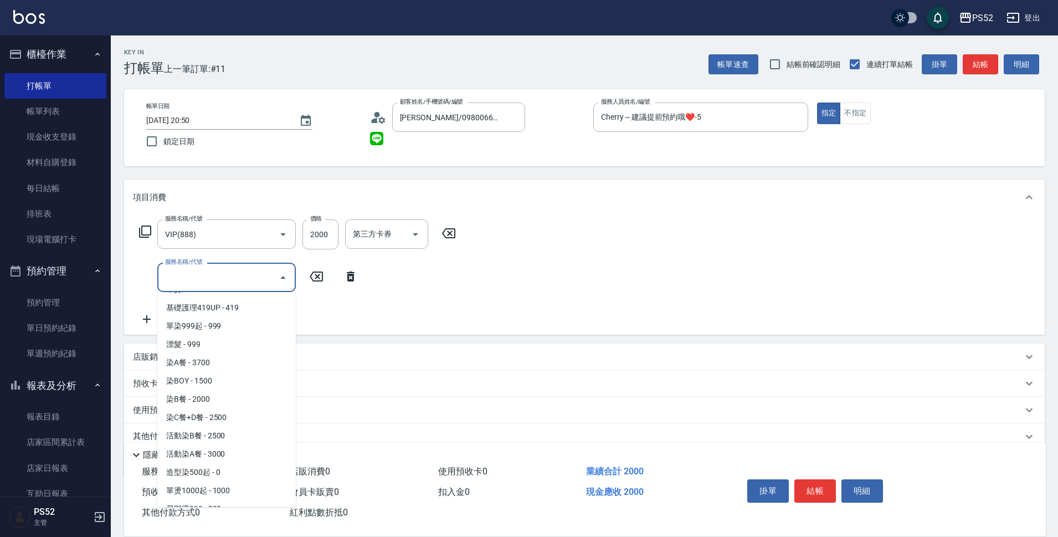
scroll to position [111, 0]
click at [246, 420] on span "染C餐+D餐 - 2500" at bounding box center [226, 414] width 139 height 18
type input "染C餐+D餐(L6)"
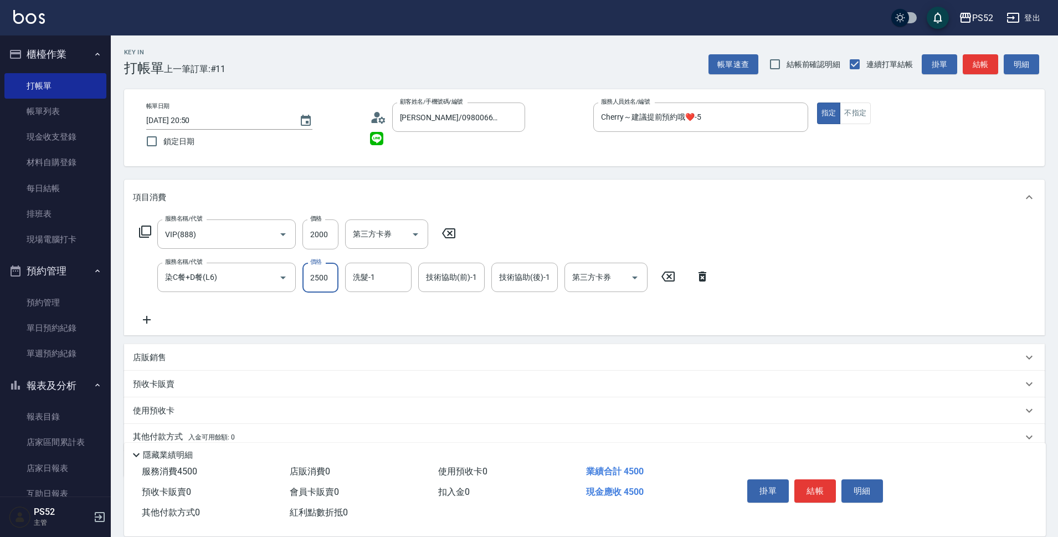
click at [315, 290] on input "2500" at bounding box center [321, 278] width 36 height 30
click at [628, 280] on button "Open" at bounding box center [635, 278] width 18 height 18
type input "1799"
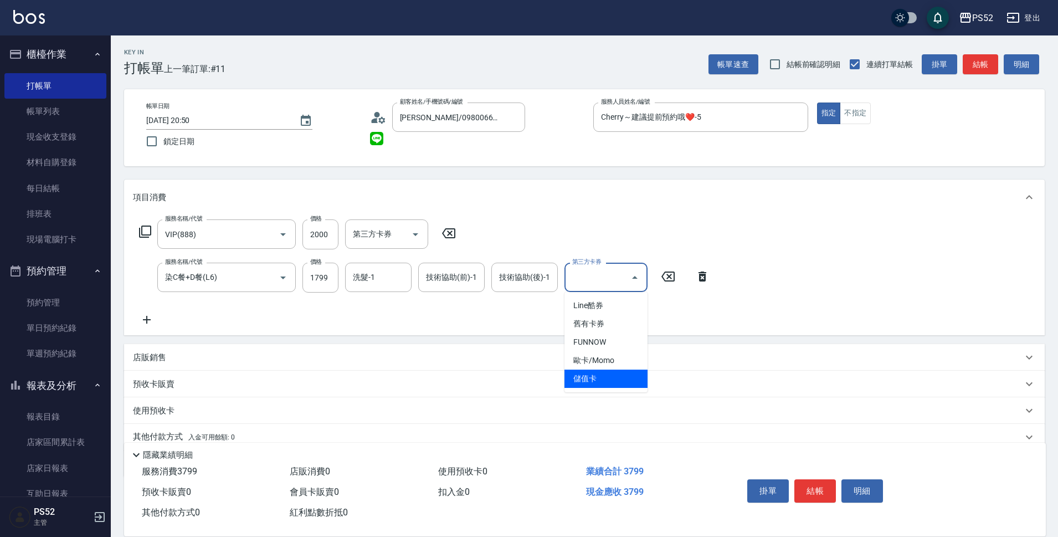
click at [598, 379] on span "儲值卡" at bounding box center [606, 379] width 83 height 18
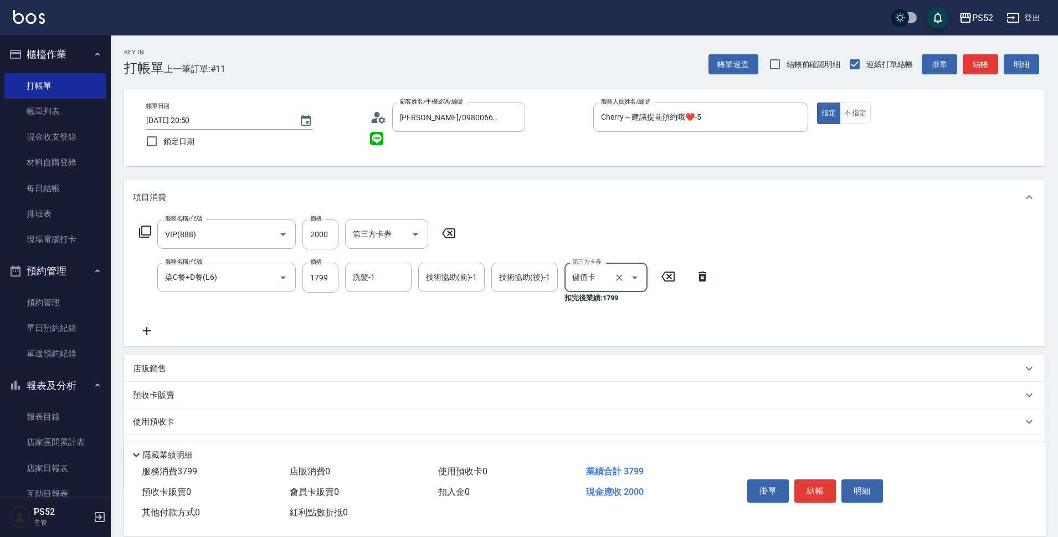
type input "儲值卡"
click at [804, 487] on button "結帳" at bounding box center [816, 490] width 42 height 23
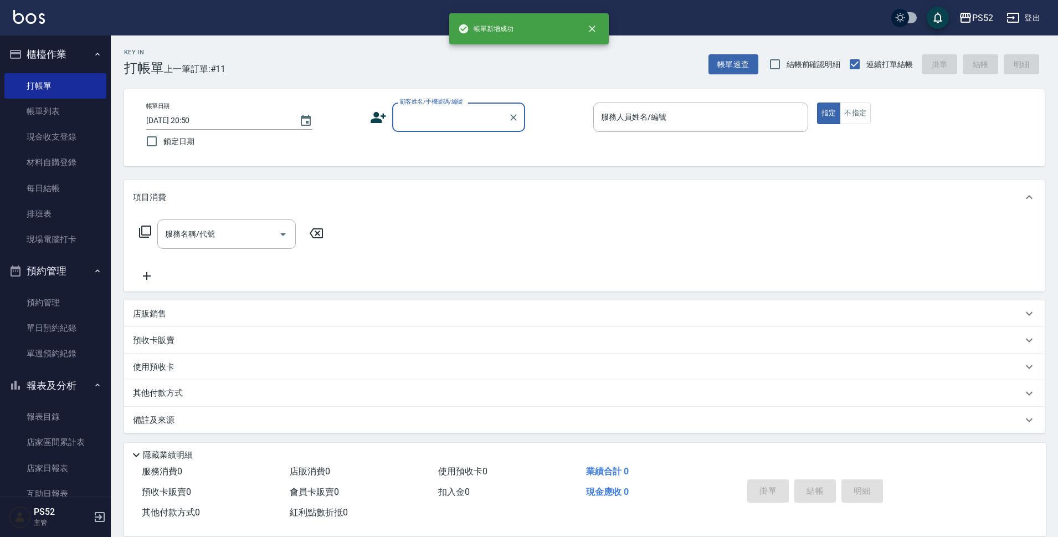
scroll to position [0, 0]
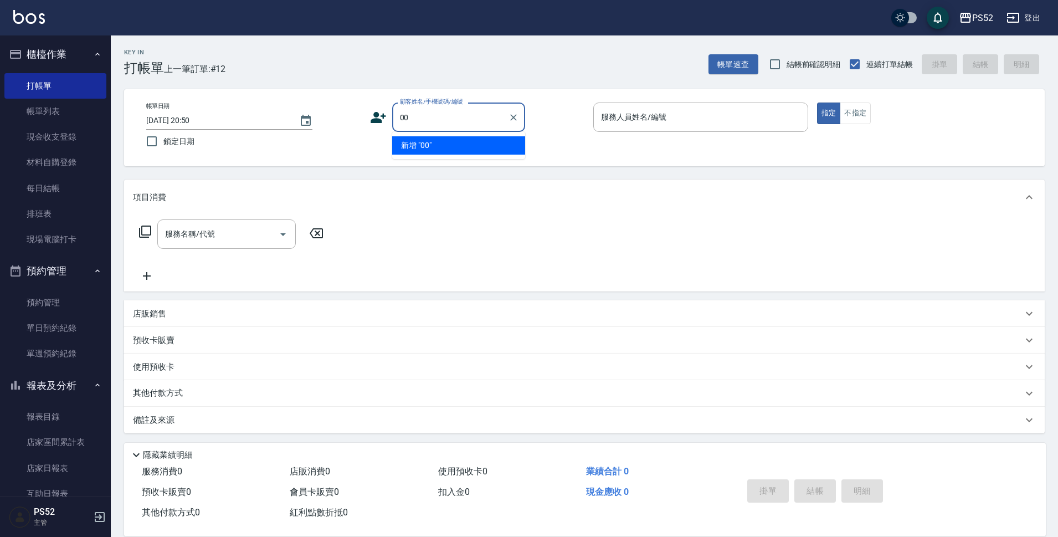
type input "00"
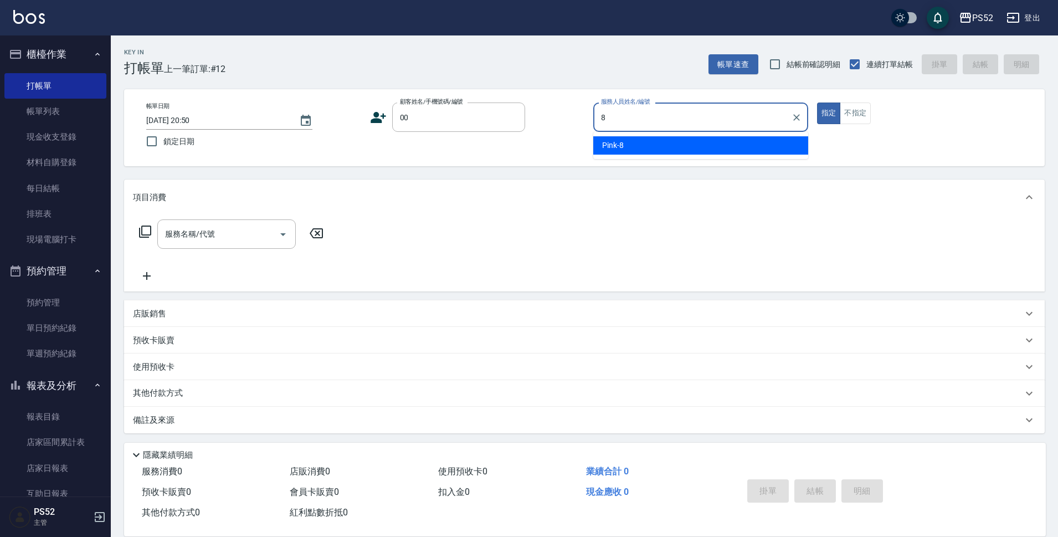
type input "Pink-8"
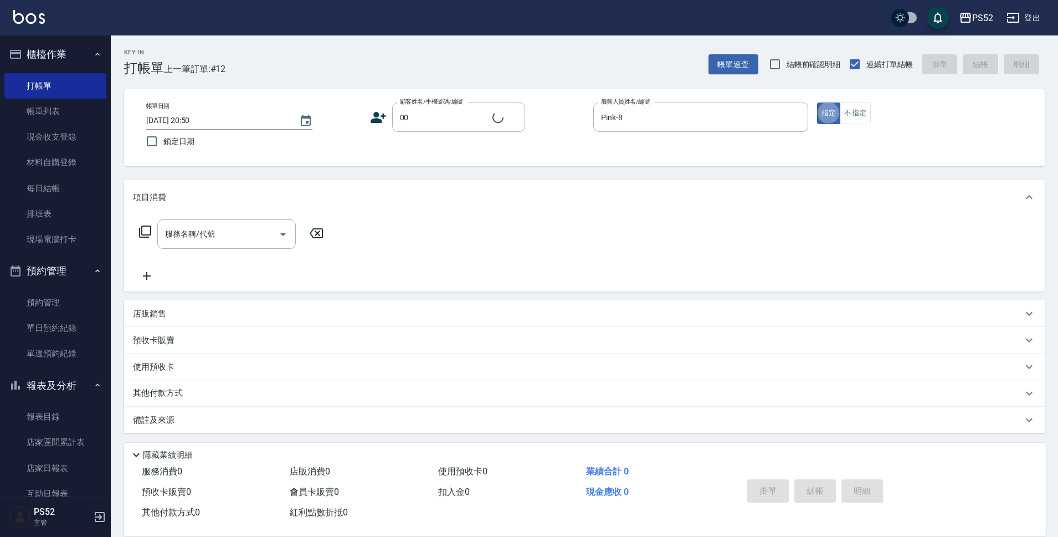
type input "無名氏/00/PS00"
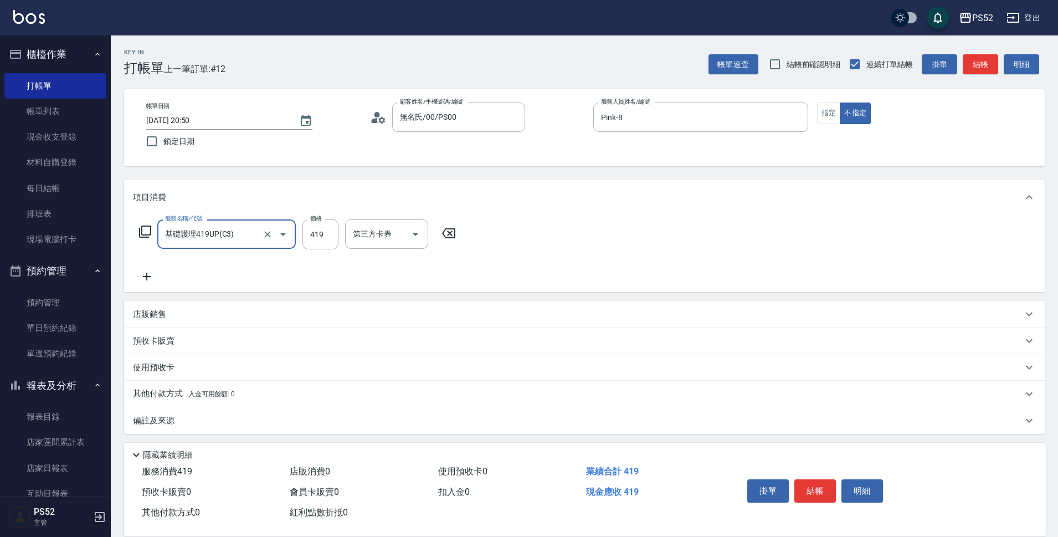
type input "基礎護理419UP(C3)"
type input "599"
click at [817, 482] on button "結帳" at bounding box center [816, 490] width 42 height 23
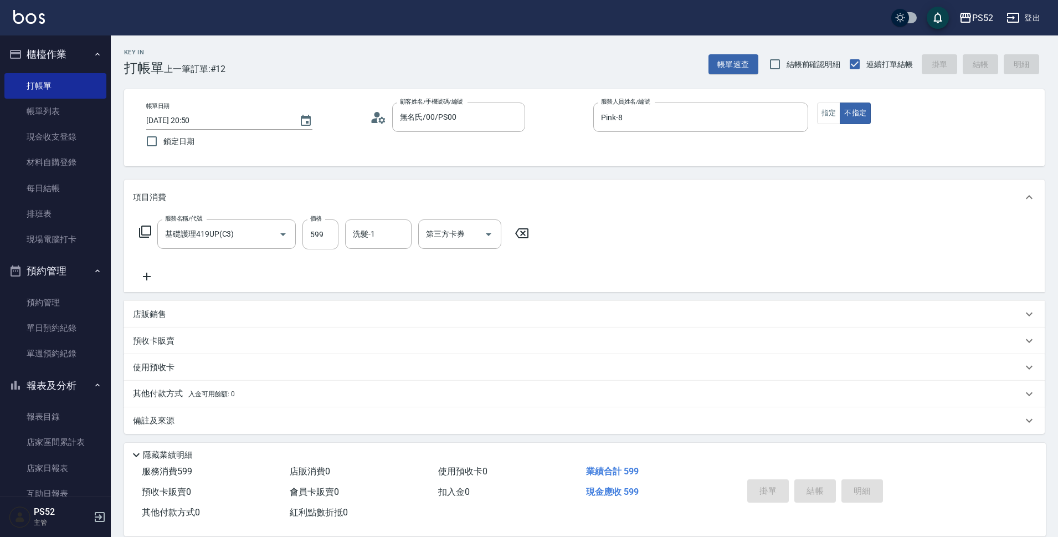
type input "2025/08/14 20:51"
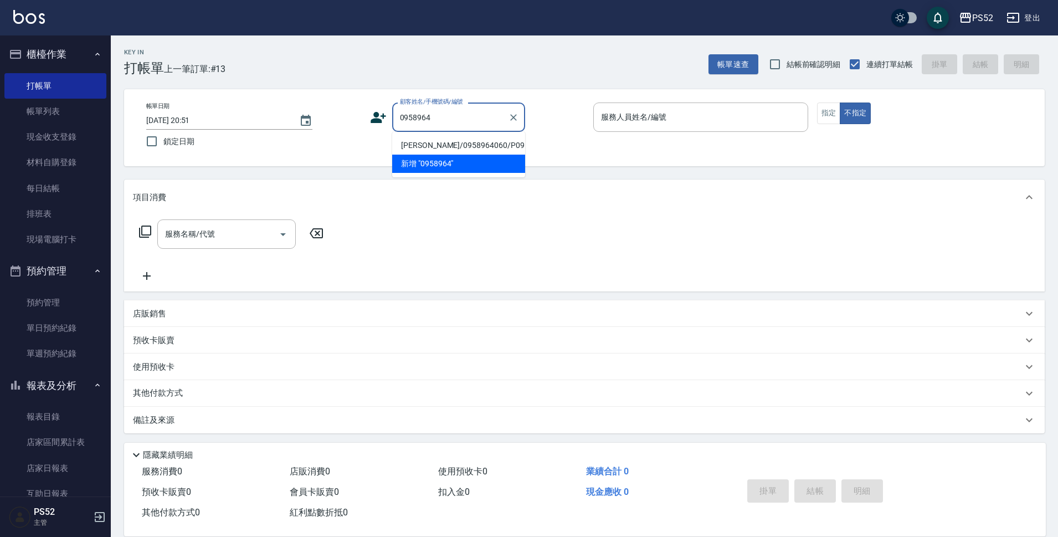
click at [434, 155] on li "伍惠民/0958964060/P0958964060" at bounding box center [458, 145] width 133 height 18
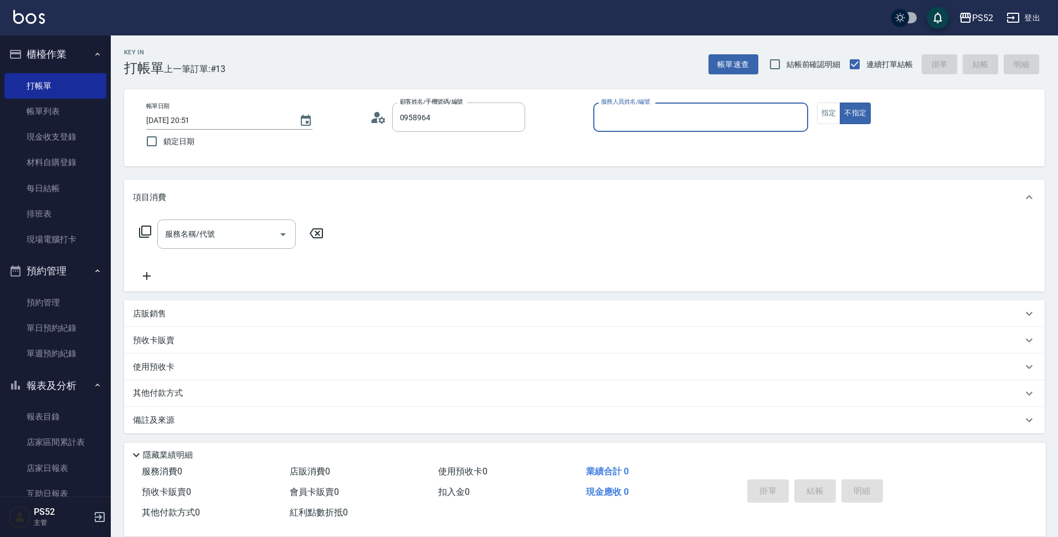
type input "伍惠民/0958964060/P0958964060"
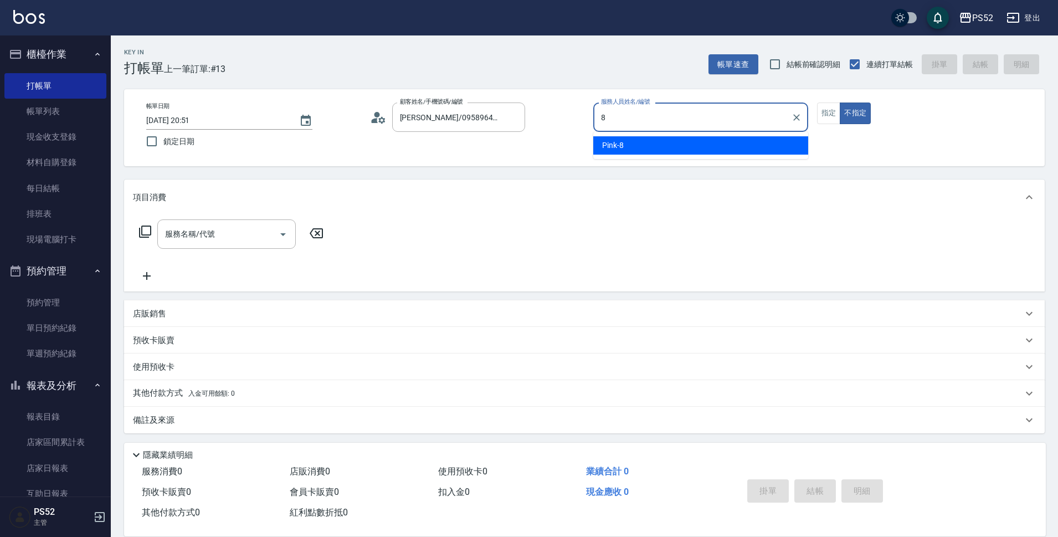
type input "Pink-8"
type button "false"
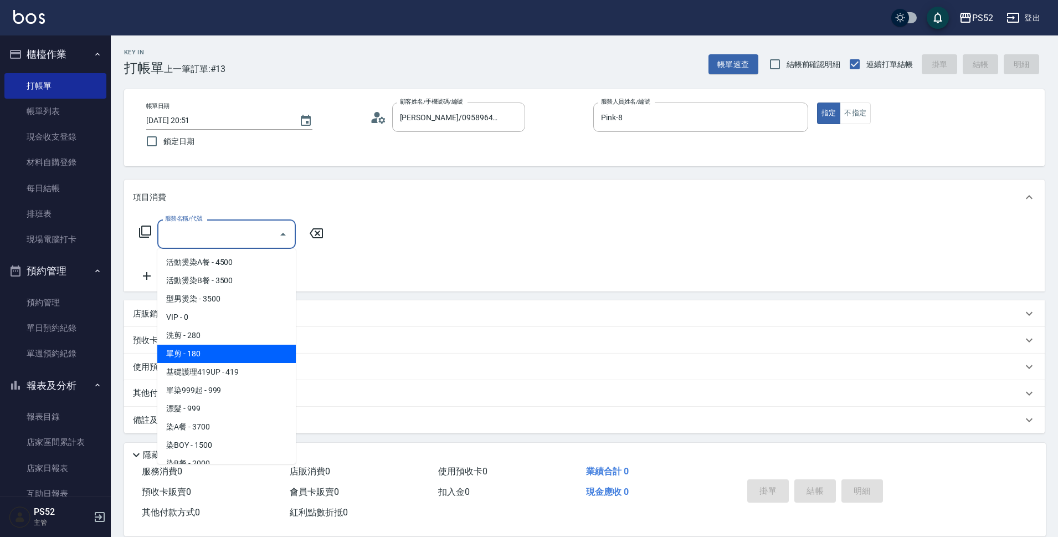
type input "單剪(C2)"
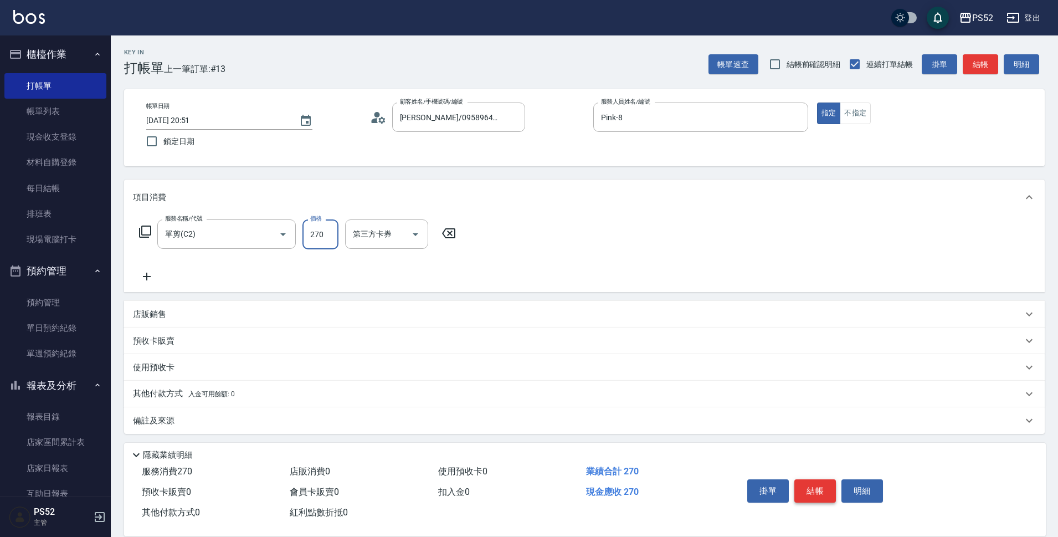
type input "270"
click at [810, 482] on button "結帳" at bounding box center [816, 490] width 42 height 23
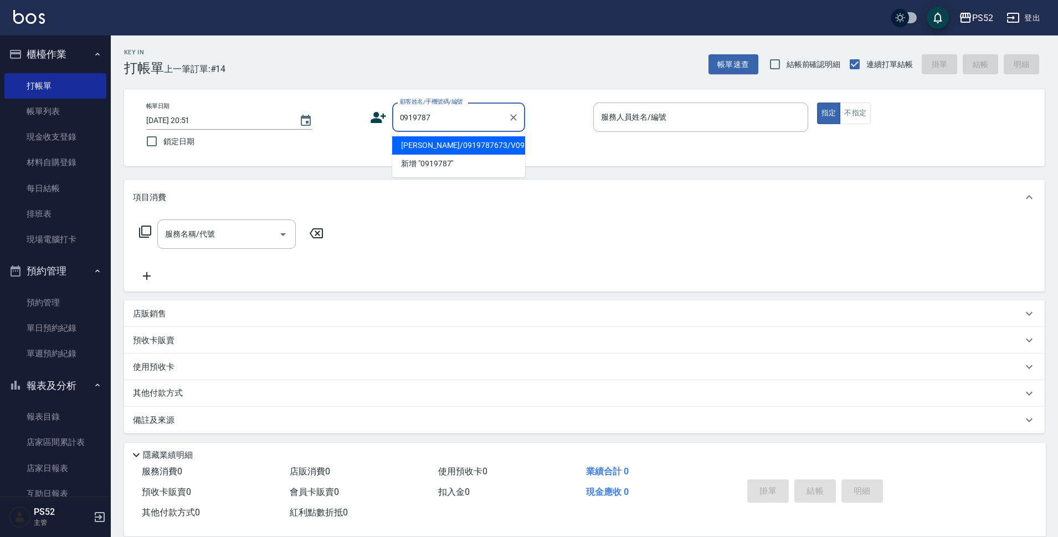
click at [431, 153] on li "汪俊豪/0919787673/V0919787673" at bounding box center [458, 145] width 133 height 18
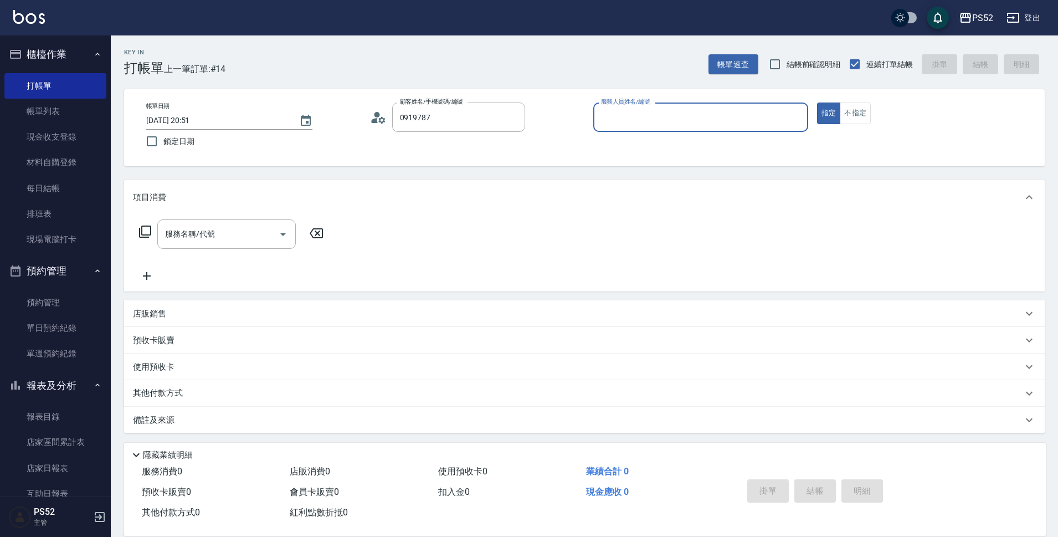
type input "汪俊豪/0919787673/V0919787673"
type input "Kamille～務必提前預約唷🫶-3"
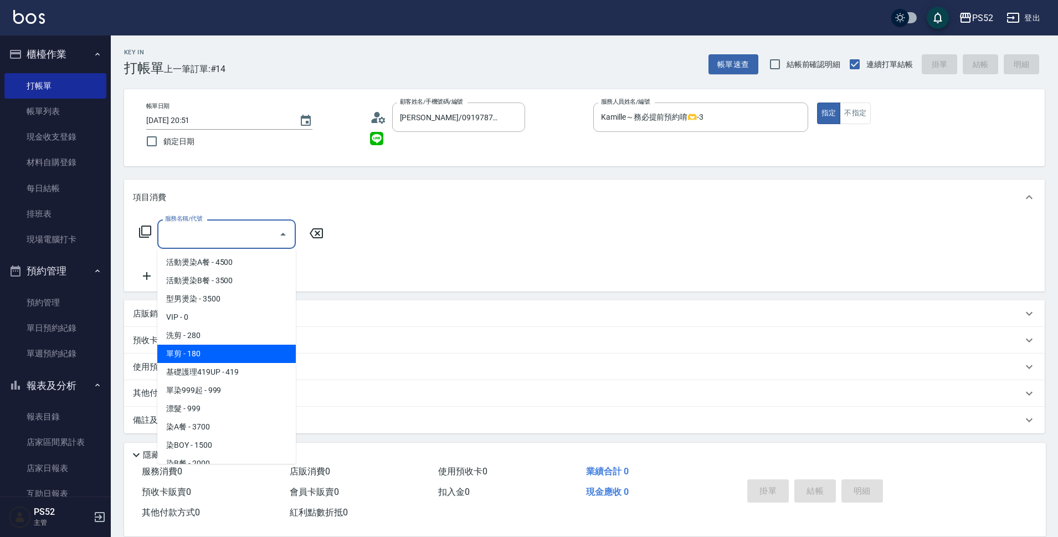
type input "單剪(C2)"
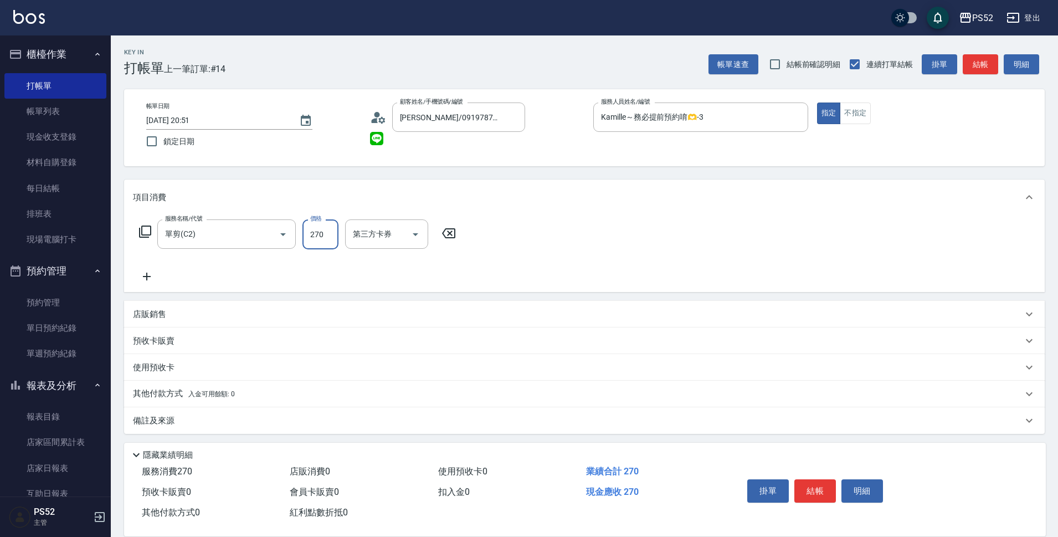
type input "270"
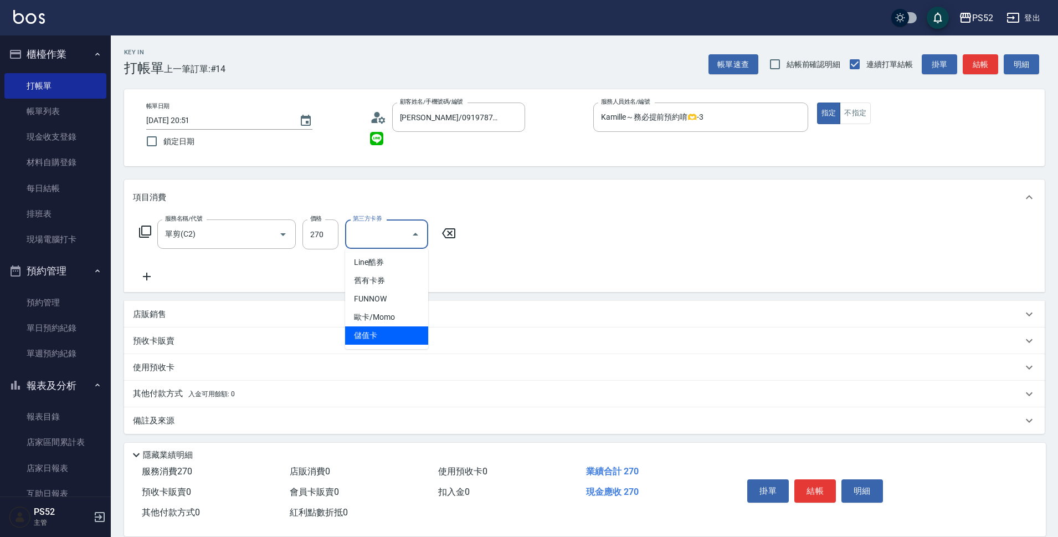
type input "儲值卡"
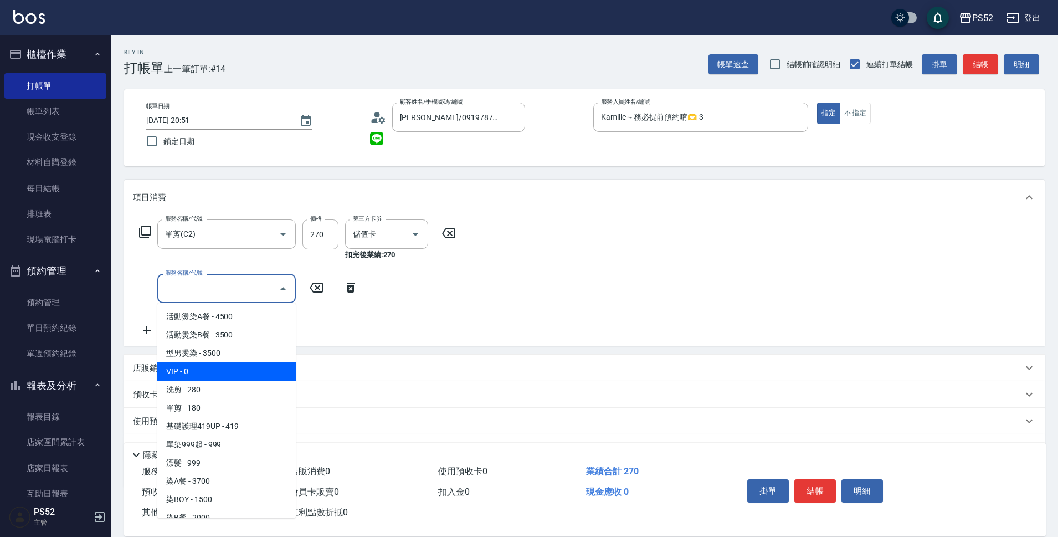
type input "VIP(888)"
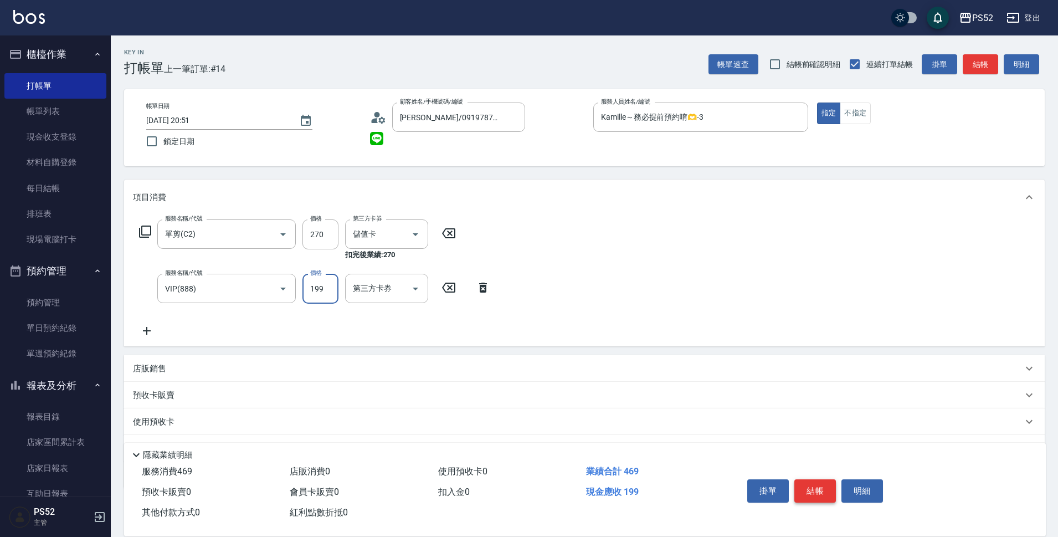
type input "199"
click at [802, 488] on button "結帳" at bounding box center [816, 490] width 42 height 23
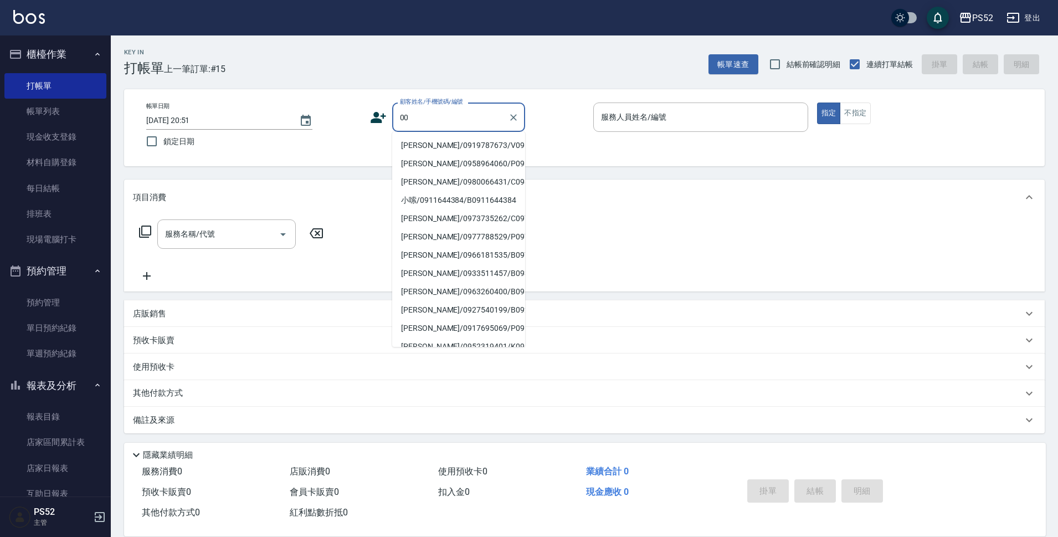
type input "洪淑美/0980066431/C0980066431"
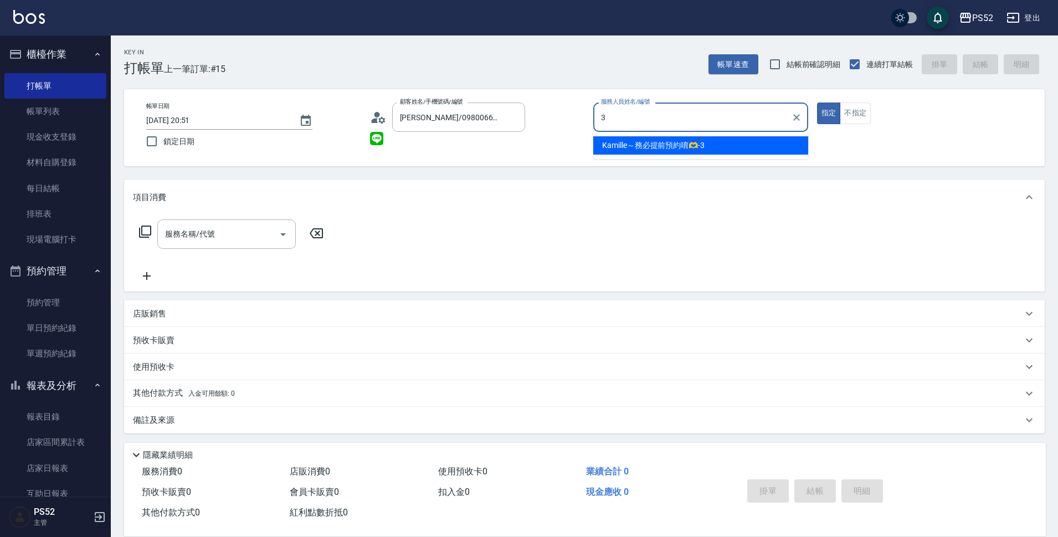
type input "Kamille～務必提前預約唷🫶-3"
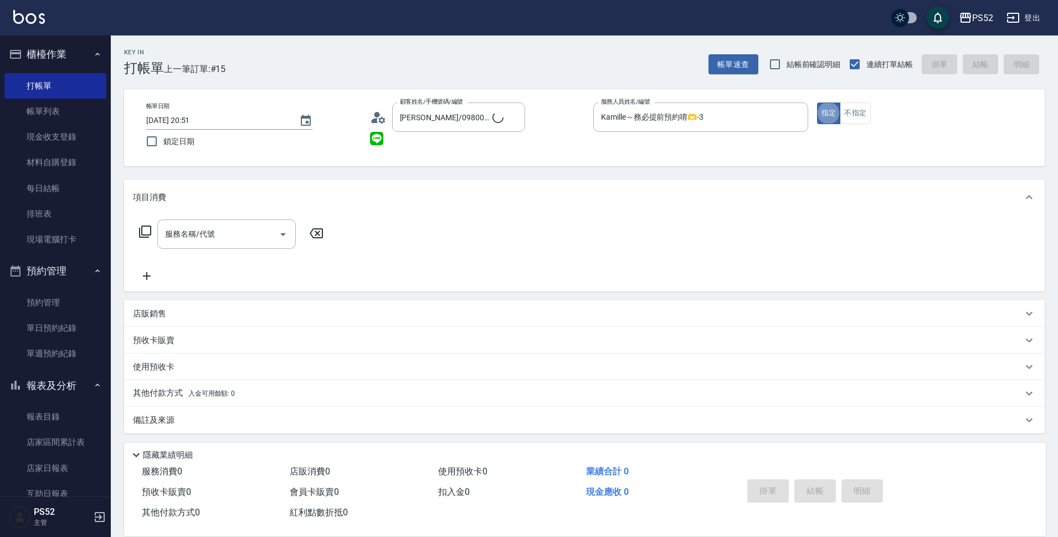
type input "無名氏/00/PS00"
click at [237, 234] on input "服務名稱/代號" at bounding box center [218, 233] width 112 height 19
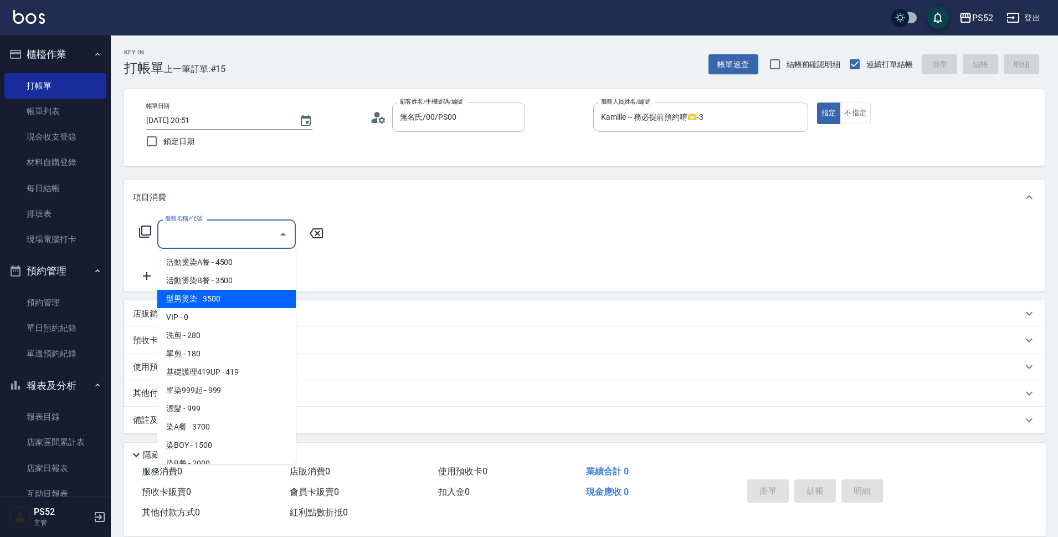
click at [265, 296] on span "型男燙染 - 3500" at bounding box center [226, 299] width 139 height 18
type input "型男燙染(003)"
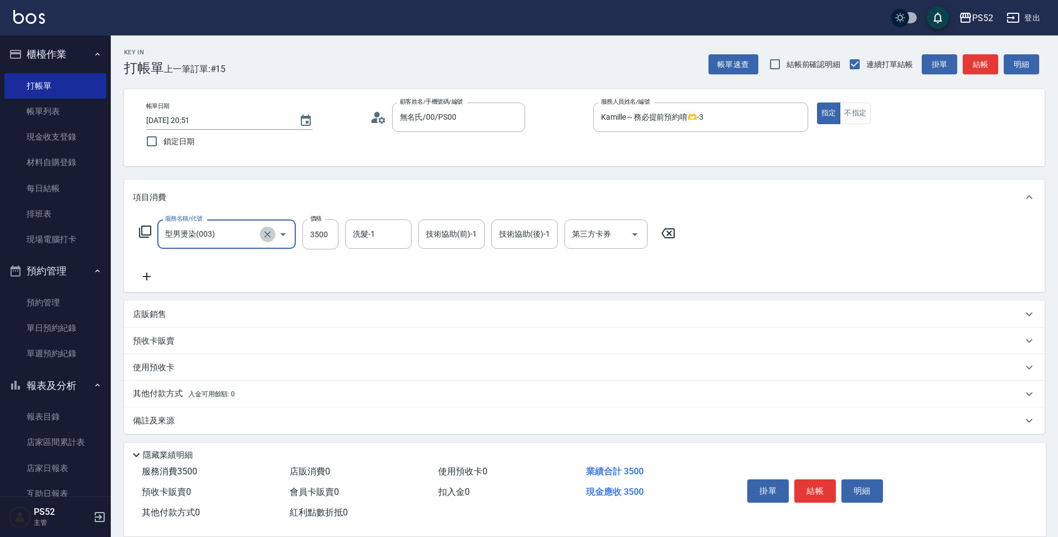
click at [269, 232] on icon "Clear" at bounding box center [267, 234] width 7 height 7
click at [283, 233] on icon "Open" at bounding box center [283, 234] width 6 height 3
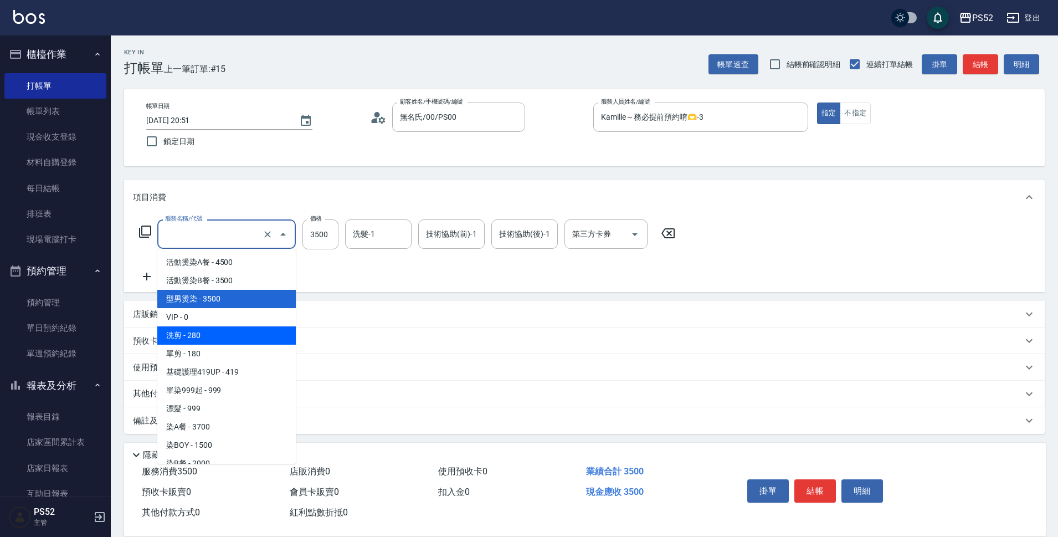
click at [255, 333] on span "洗剪 - 280" at bounding box center [226, 335] width 139 height 18
type input "洗剪(C1)"
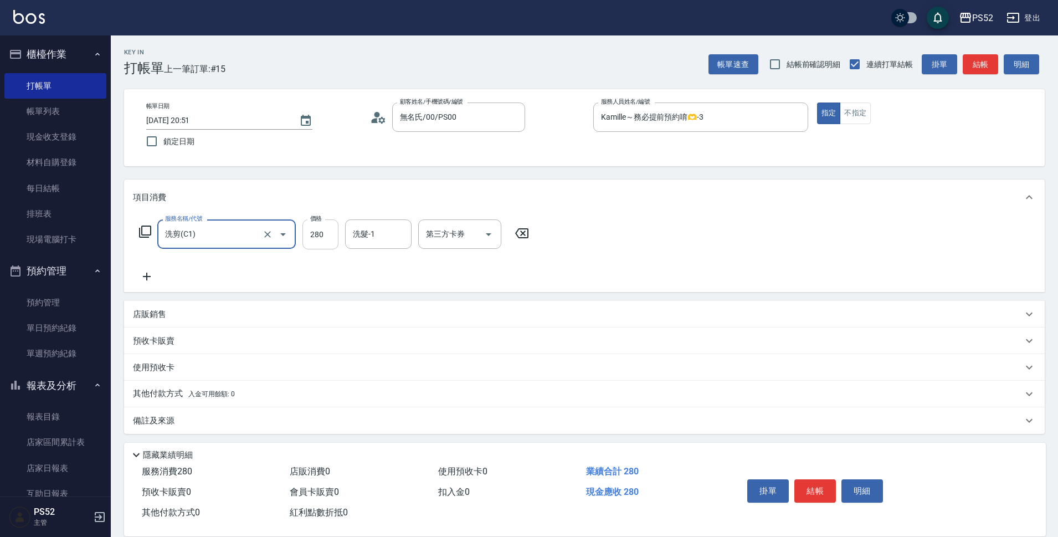
click at [323, 240] on input "280" at bounding box center [321, 234] width 36 height 30
type input "400"
click at [795, 488] on button "結帳" at bounding box center [816, 490] width 42 height 23
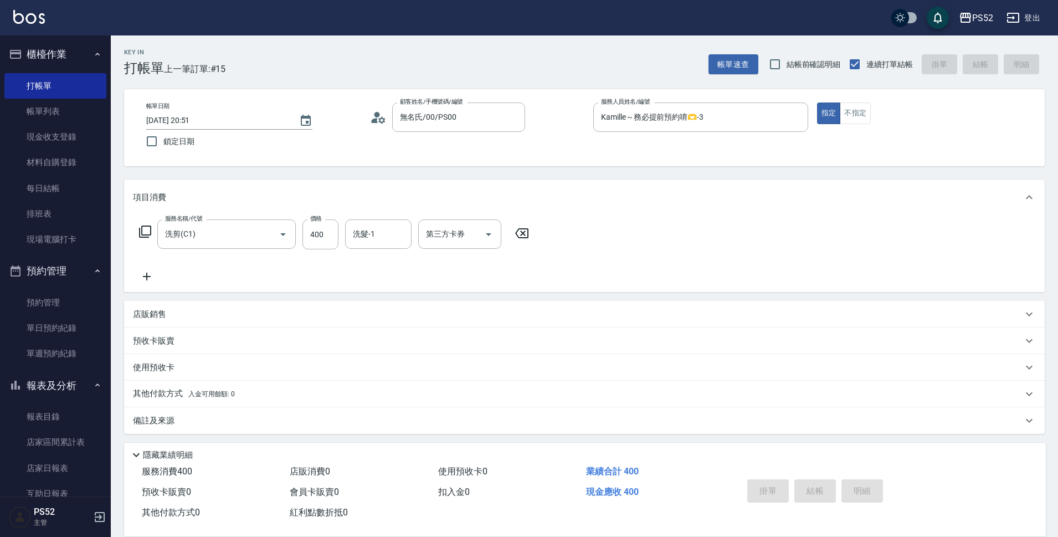
type input "2025/08/14 20:52"
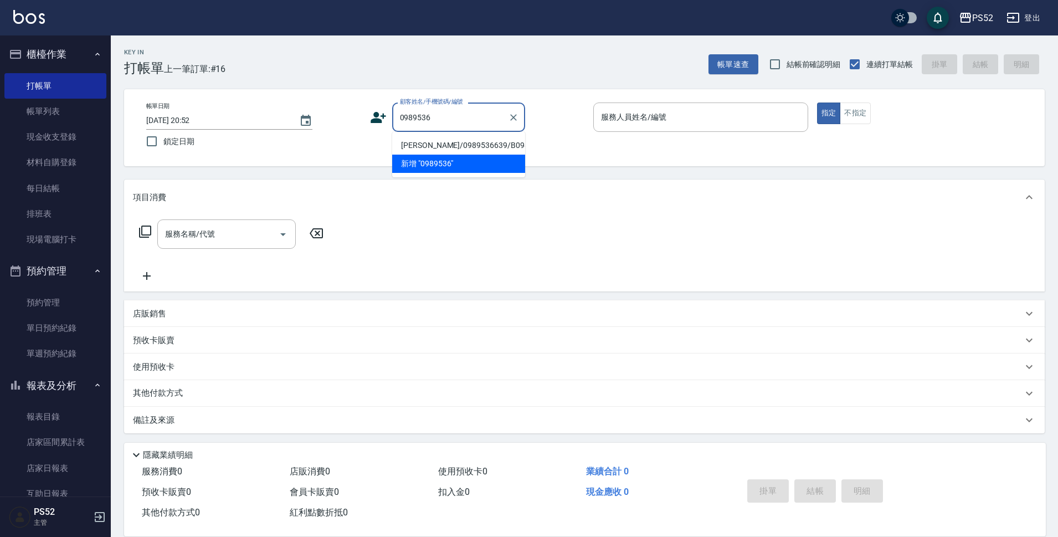
click at [431, 146] on li "林俊傑/0989536639/B0989536639" at bounding box center [458, 145] width 133 height 18
type input "林俊傑/0989536639/B0989536639"
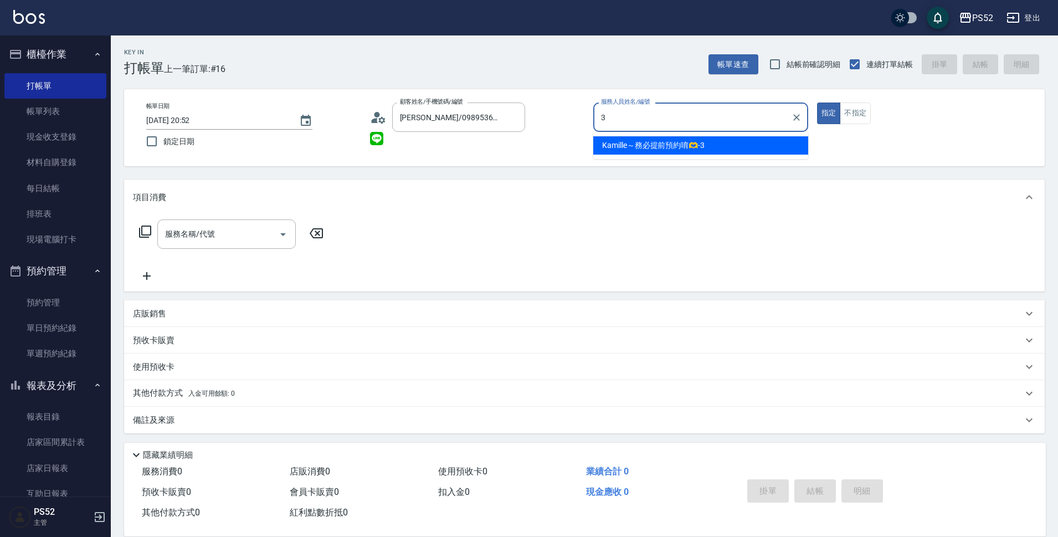
type input "Kamille～務必提前預約唷🫶-3"
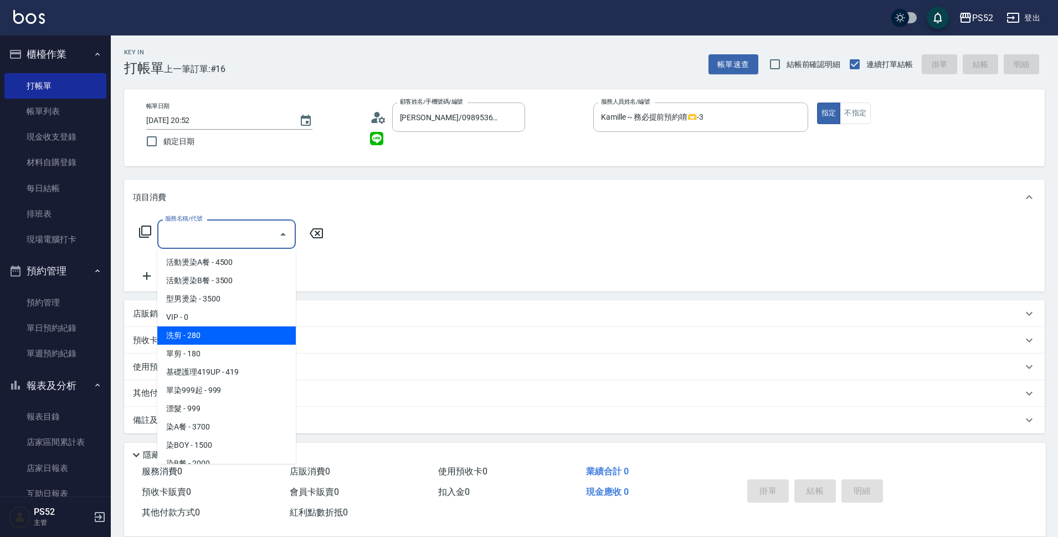
type input "洗剪(C1)"
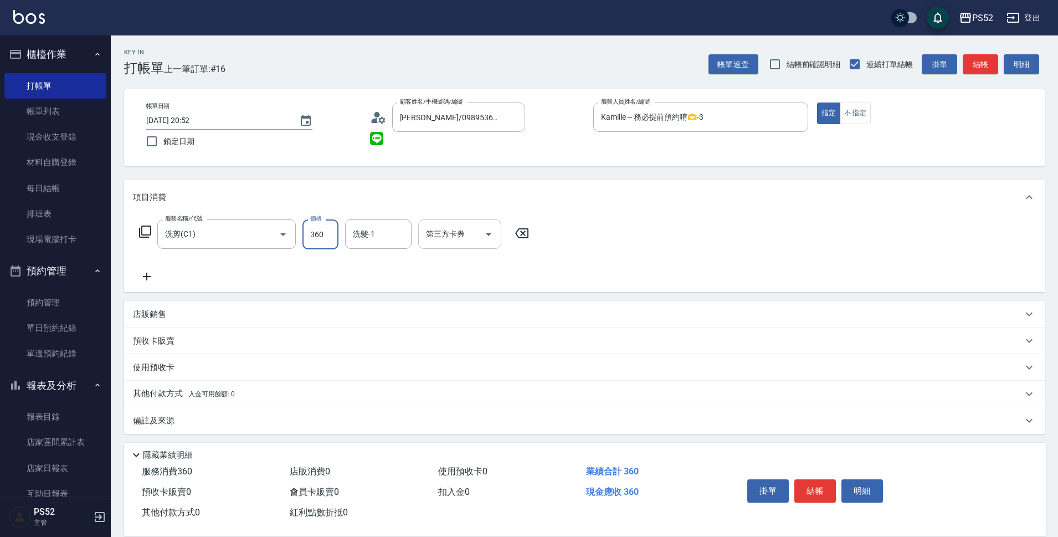
click at [476, 246] on div "第三方卡券" at bounding box center [459, 233] width 83 height 29
type input "360"
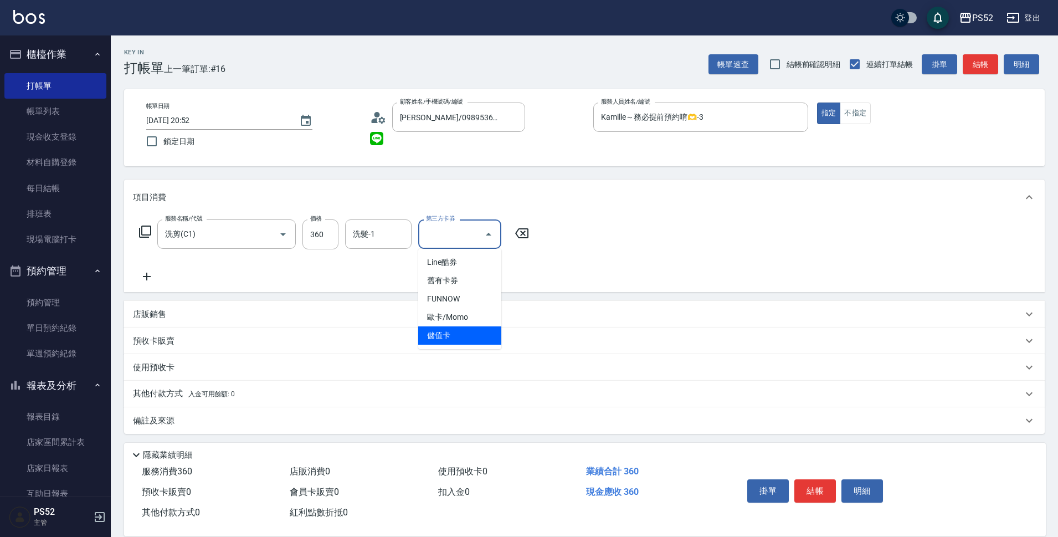
click at [455, 336] on span "儲值卡" at bounding box center [459, 335] width 83 height 18
type input "儲值卡"
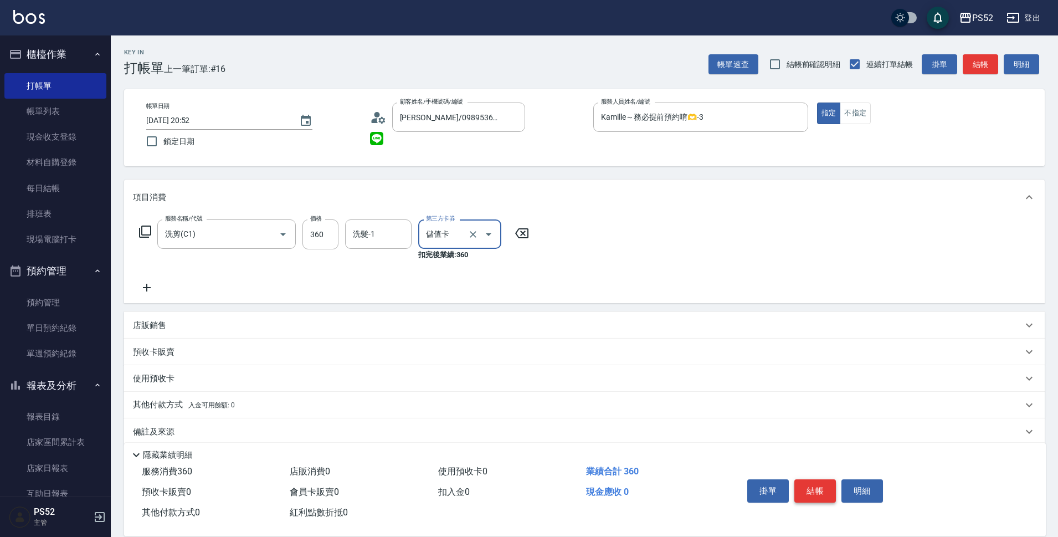
click at [811, 479] on button "結帳" at bounding box center [816, 490] width 42 height 23
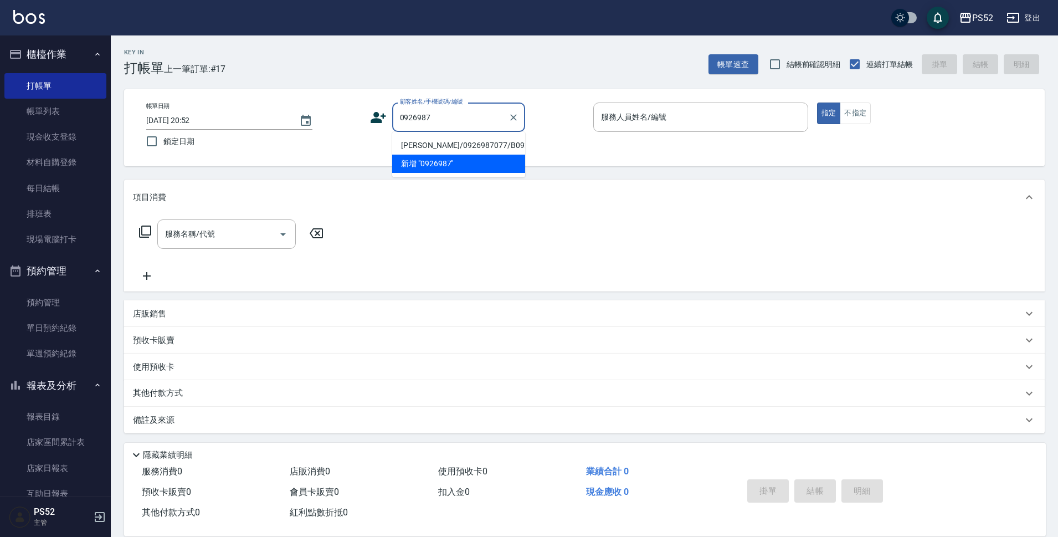
click at [421, 152] on li "林柔安/0926987077/B0926987077" at bounding box center [458, 145] width 133 height 18
type input "林柔安/0926987077/B0926987077"
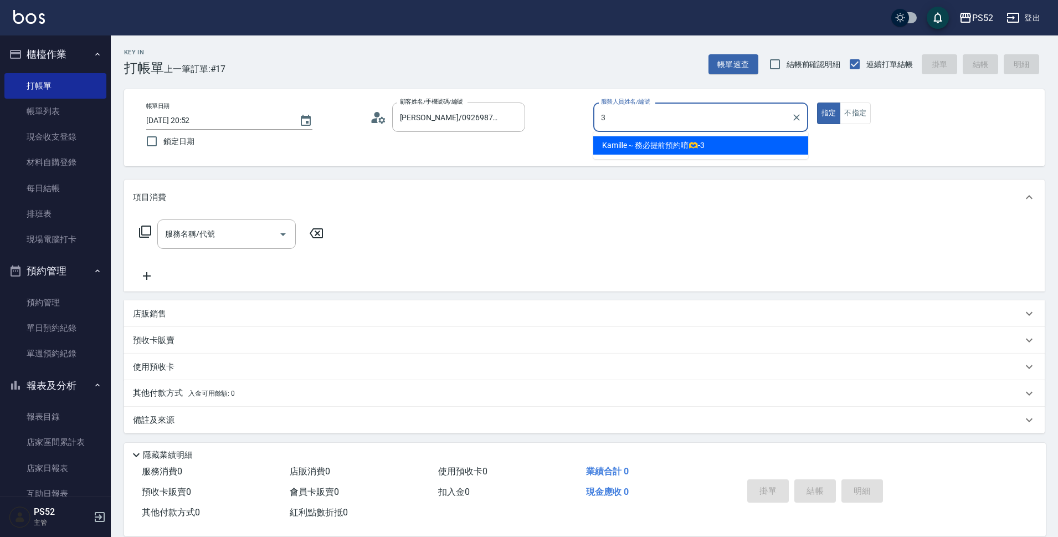
type input "Kamille～務必提前預約唷🫶-3"
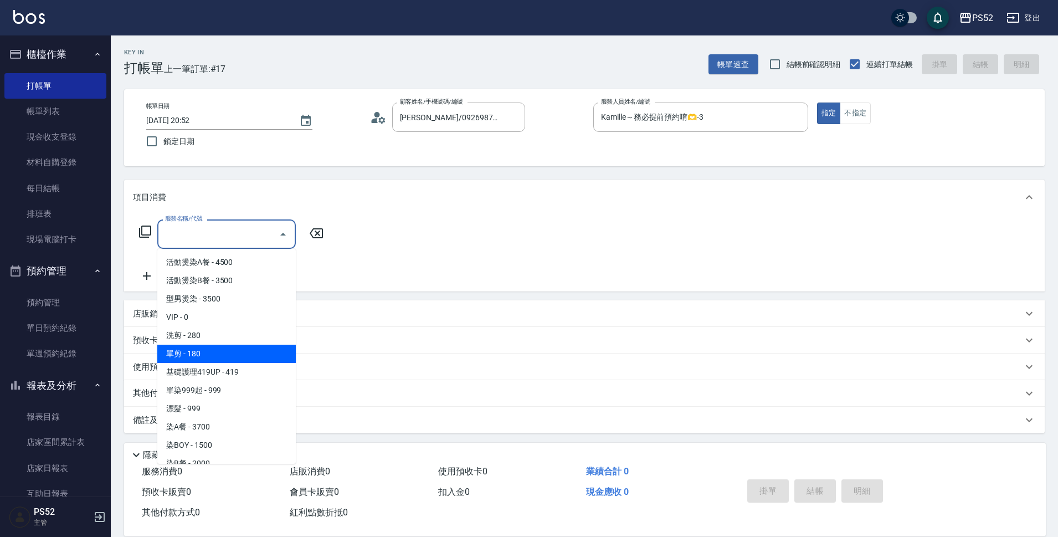
type input "單剪(C2)"
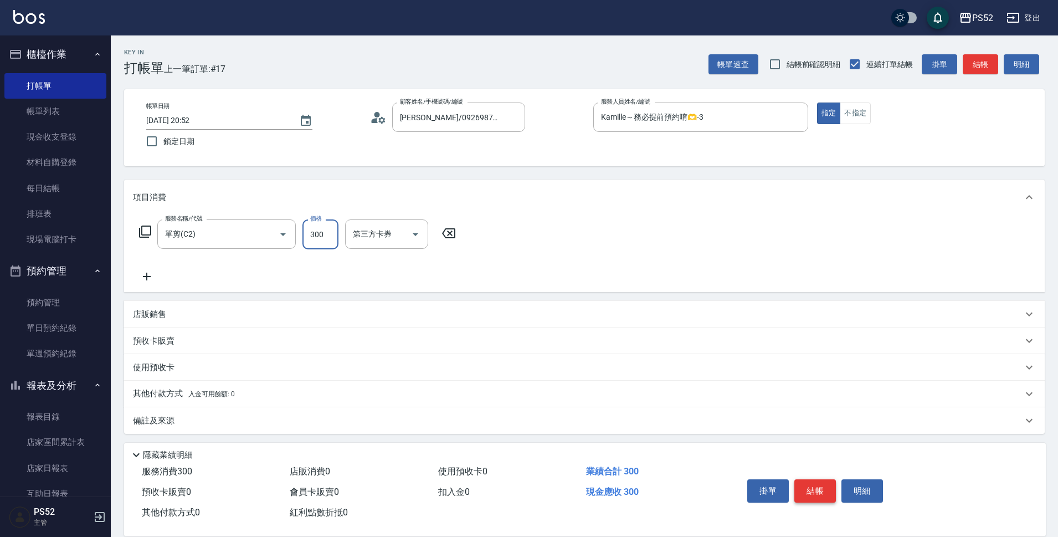
type input "300"
click at [815, 485] on button "結帳" at bounding box center [816, 490] width 42 height 23
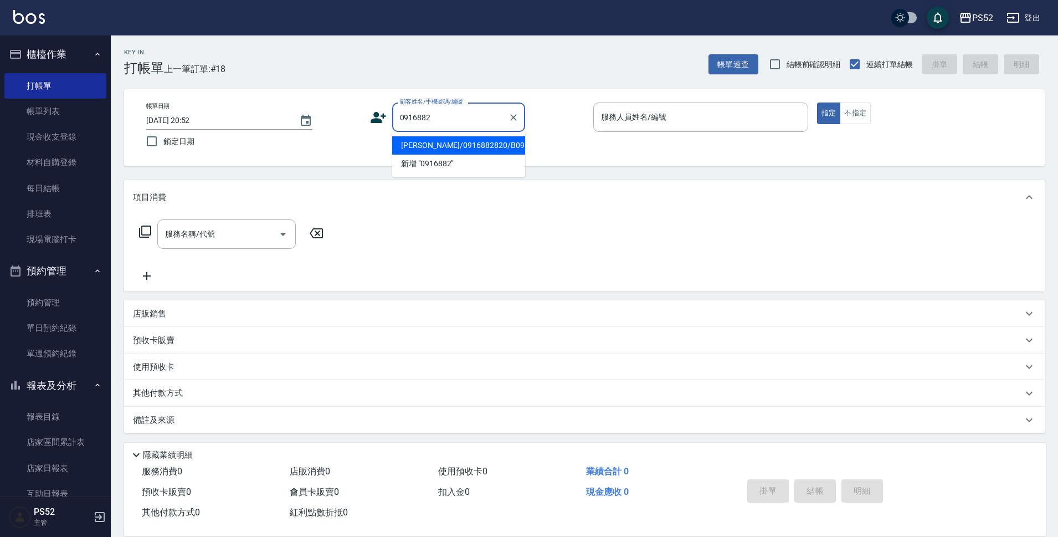
click at [414, 154] on li "陳士凱/0916882820/B0916882820" at bounding box center [458, 145] width 133 height 18
type input "陳士凱/0916882820/B0916882820"
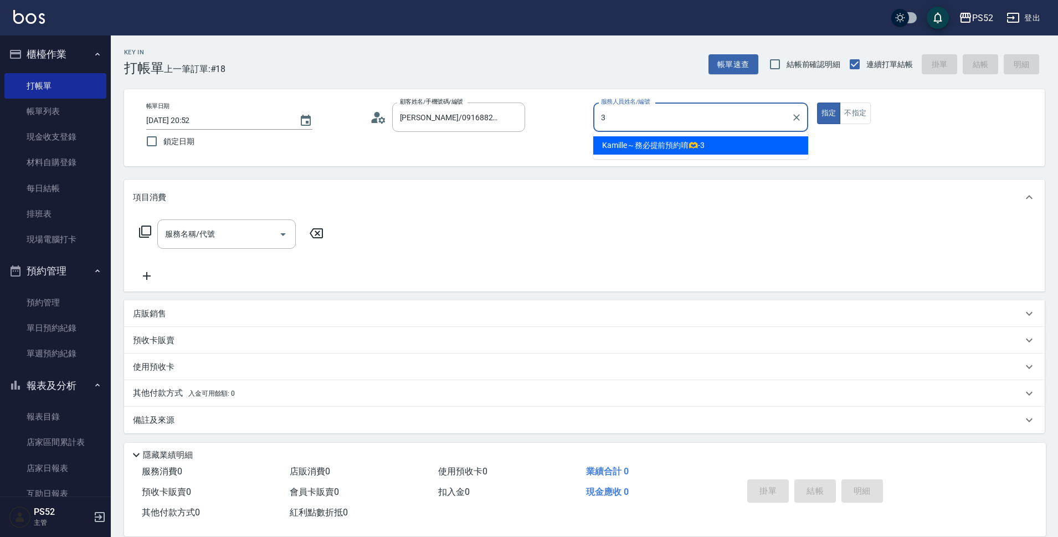
type input "Kamille～務必提前預約唷🫶-3"
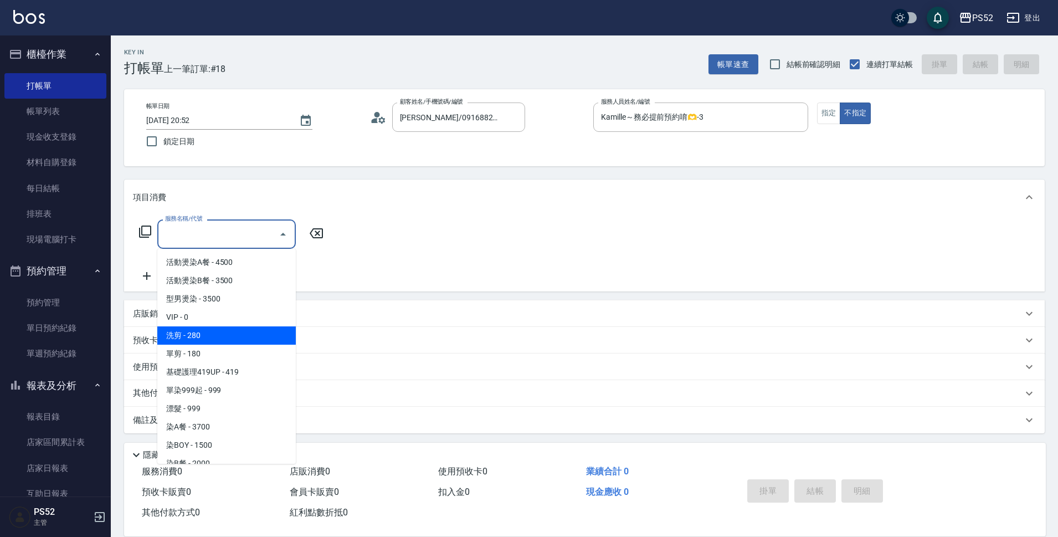
type input "洗剪(C1)"
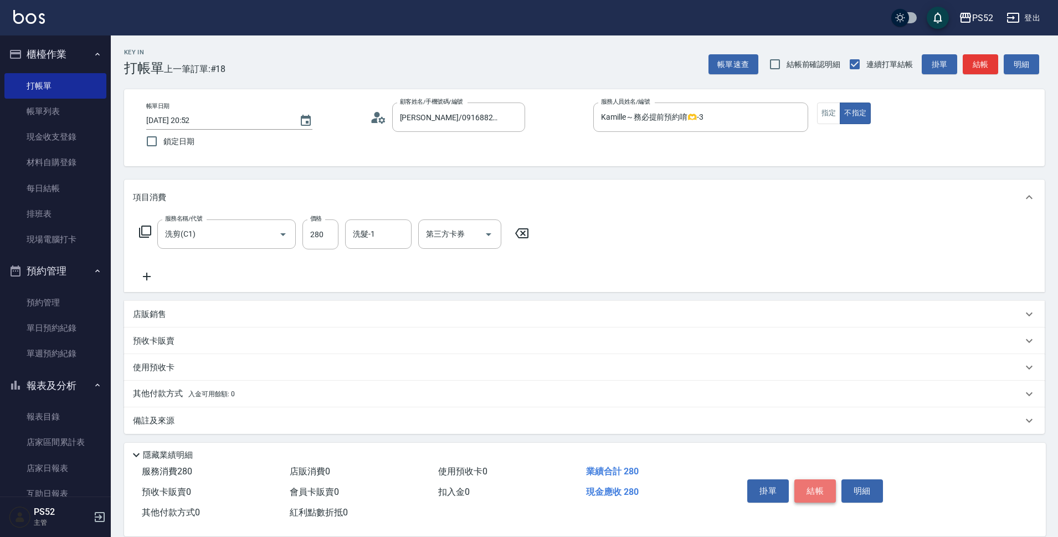
click at [799, 488] on button "結帳" at bounding box center [816, 490] width 42 height 23
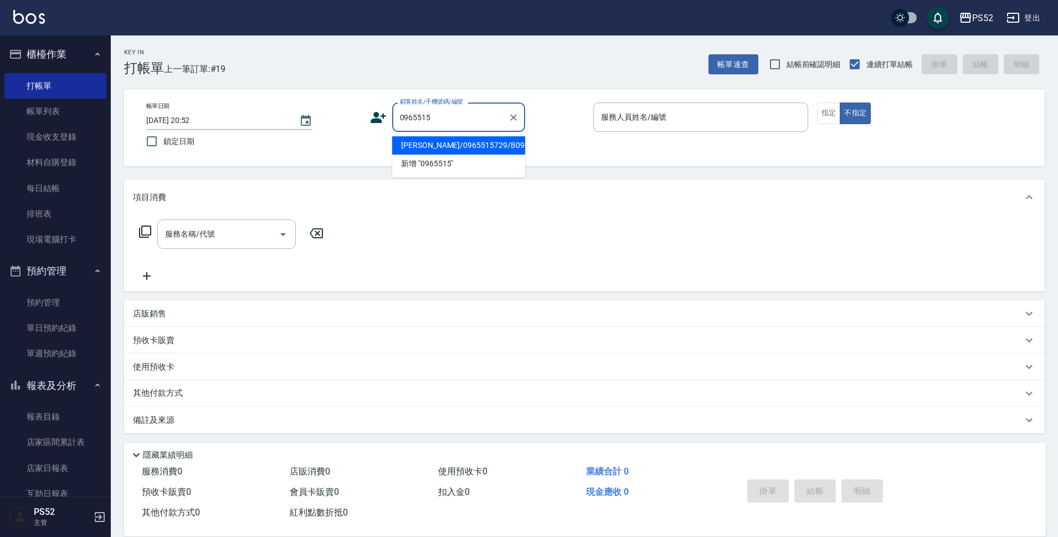
click at [450, 155] on li "王健羽/0965515729/B0965515729" at bounding box center [458, 145] width 133 height 18
type input "王健羽/0965515729/B0965515729"
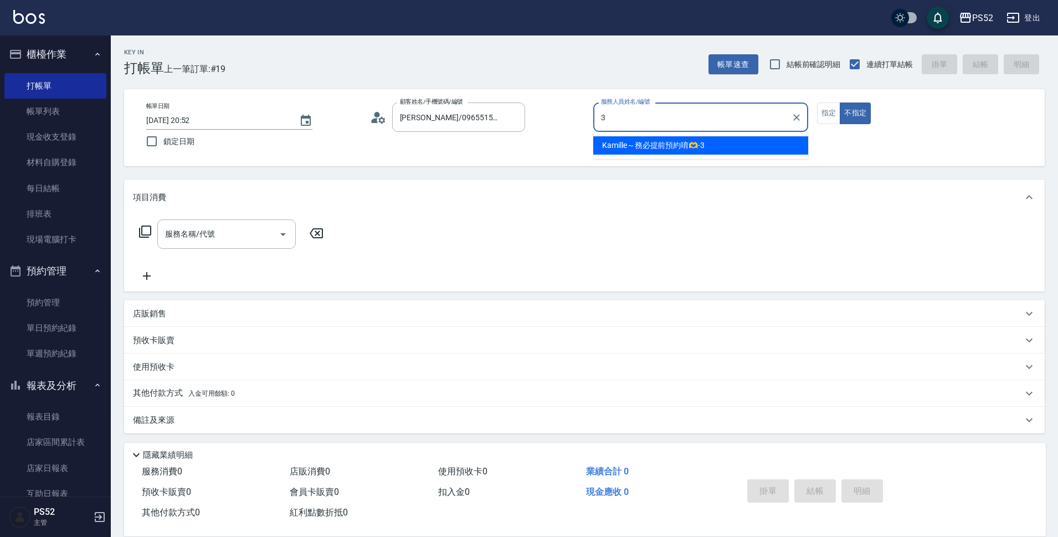
type input "Kamille～務必提前預約唷🫶-3"
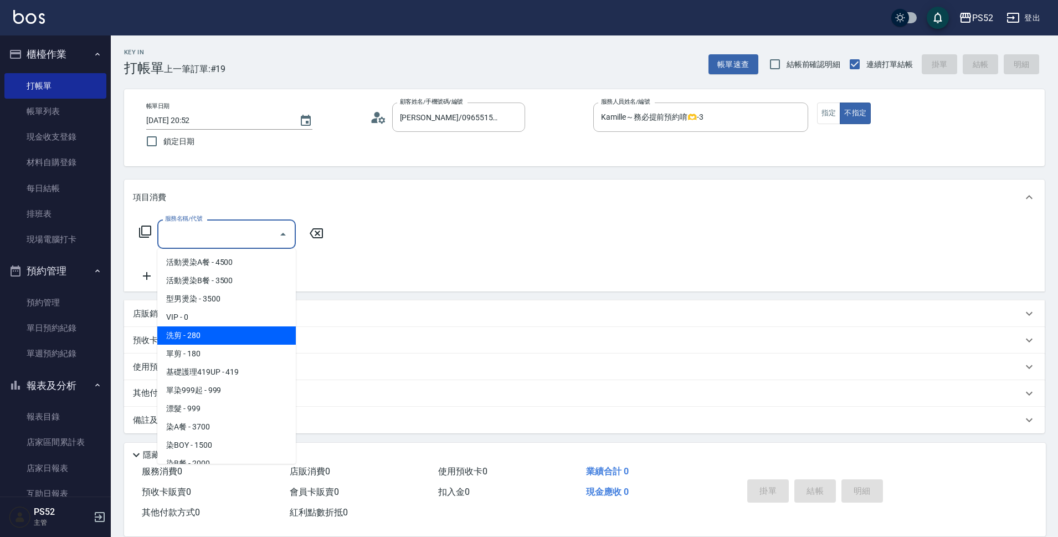
type input "洗剪(C1)"
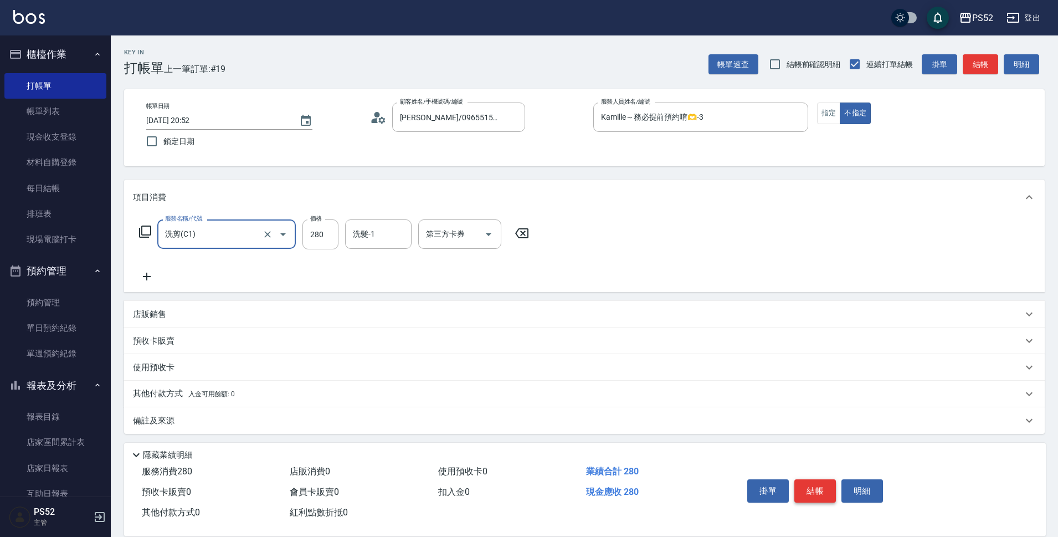
click at [811, 492] on button "結帳" at bounding box center [816, 490] width 42 height 23
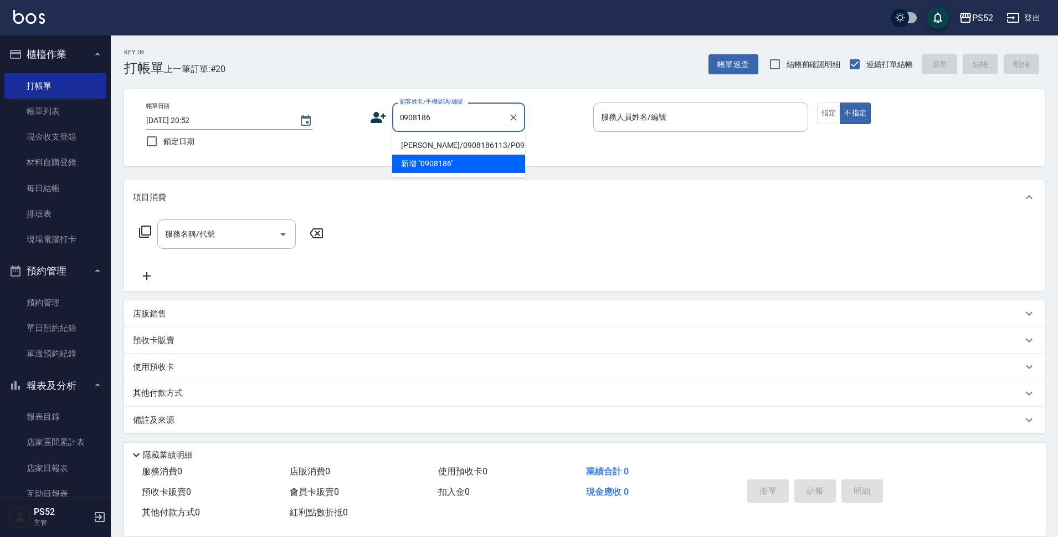
click at [428, 145] on li "盧良建/0908186113/P0908186113" at bounding box center [458, 145] width 133 height 18
type input "盧良建/0908186113/P0908186113"
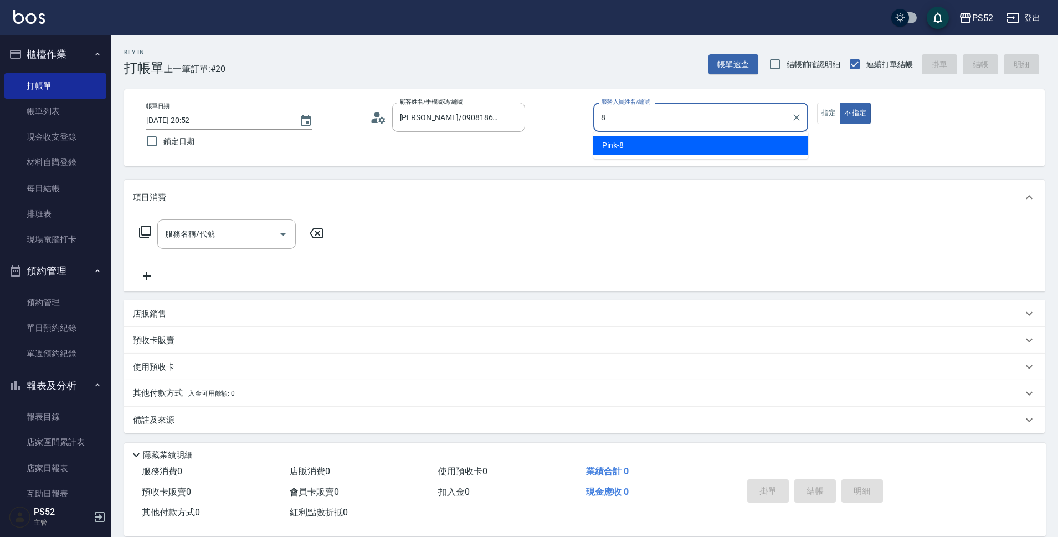
type input "Pink-8"
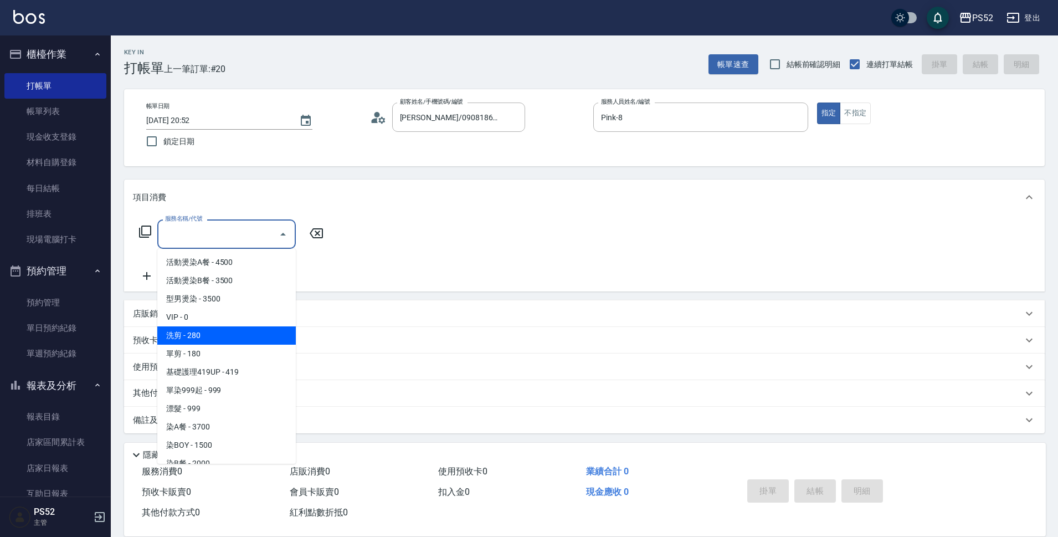
type input "洗剪(C1)"
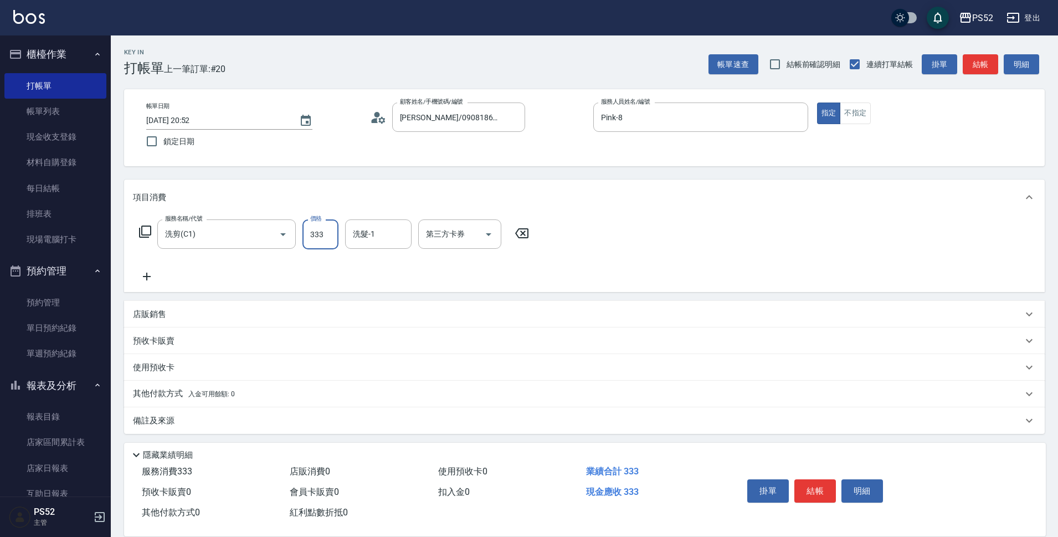
type input "333"
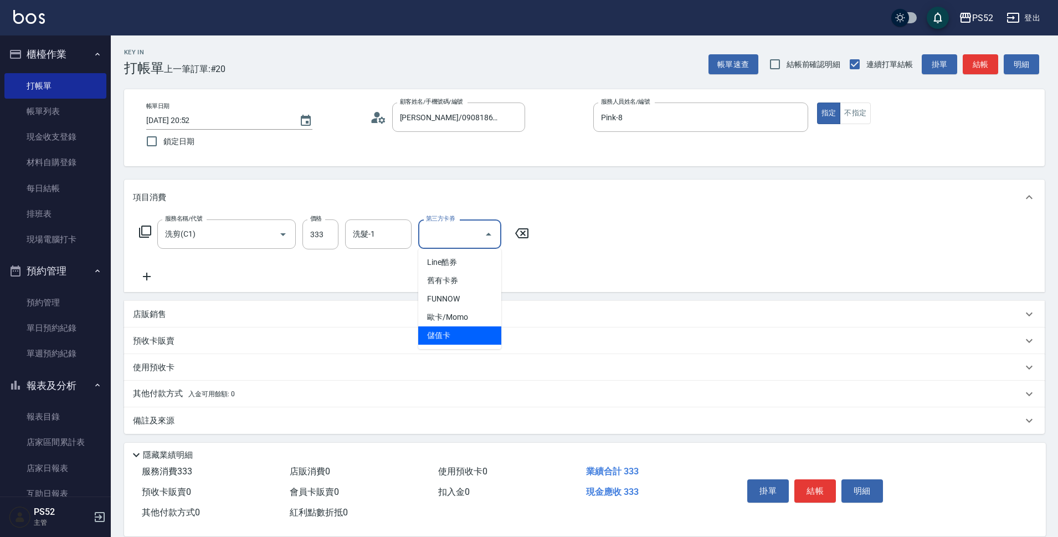
type input "儲值卡"
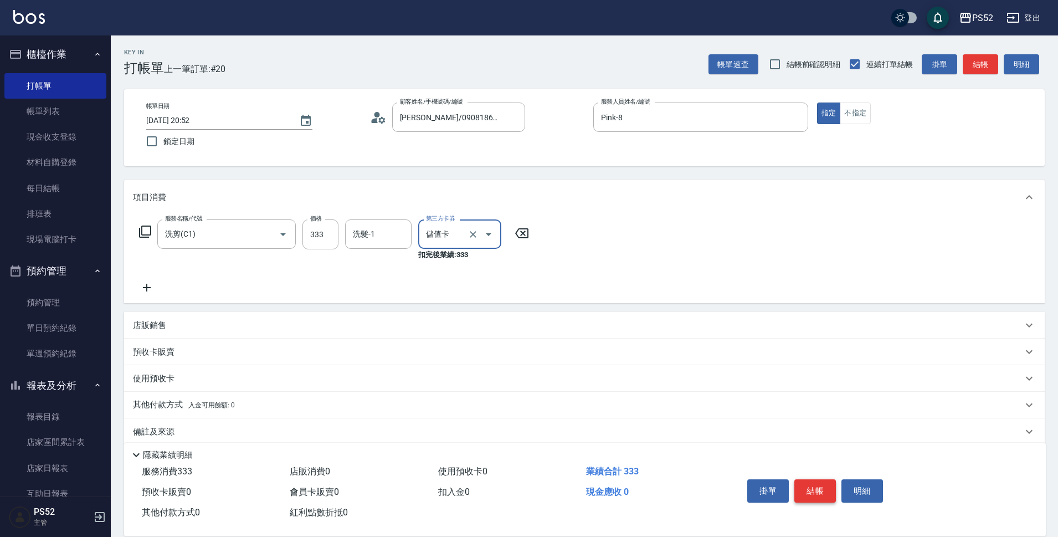
click at [814, 485] on button "結帳" at bounding box center [816, 490] width 42 height 23
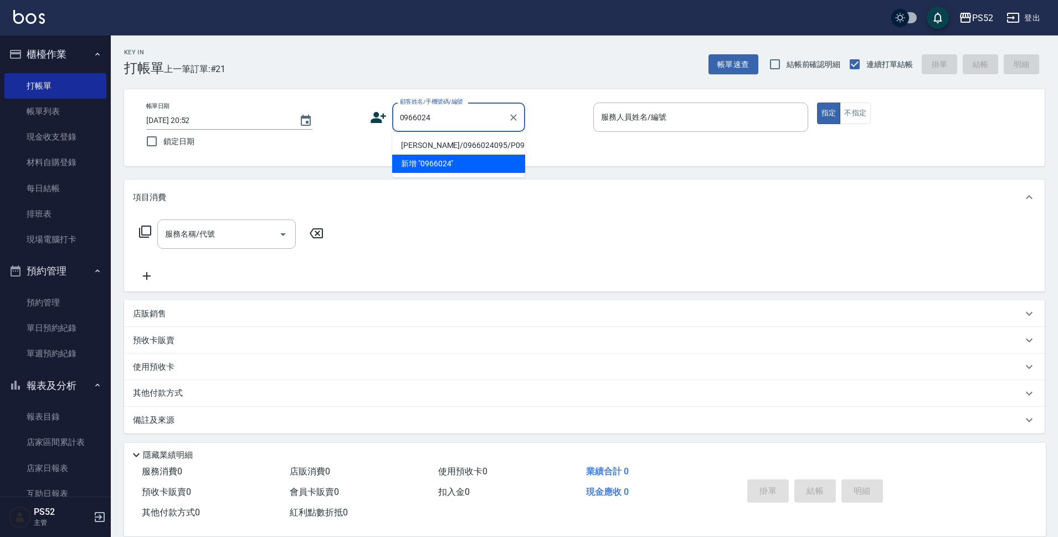
click at [437, 147] on li "賈群立/0966024095/P0966024095" at bounding box center [458, 145] width 133 height 18
type input "賈群立/0966024095/P0966024095"
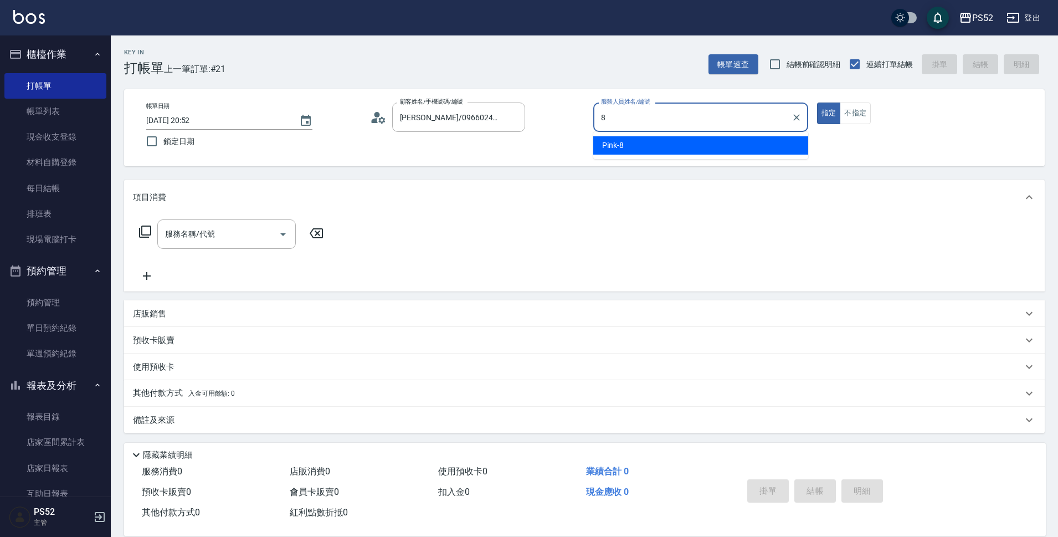
type input "Pink-8"
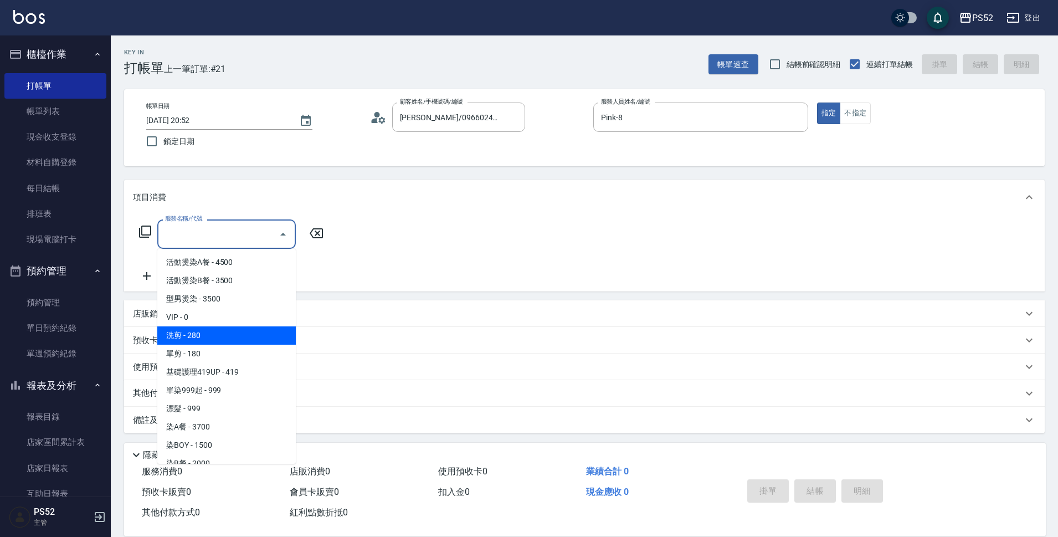
type input "洗剪(C1)"
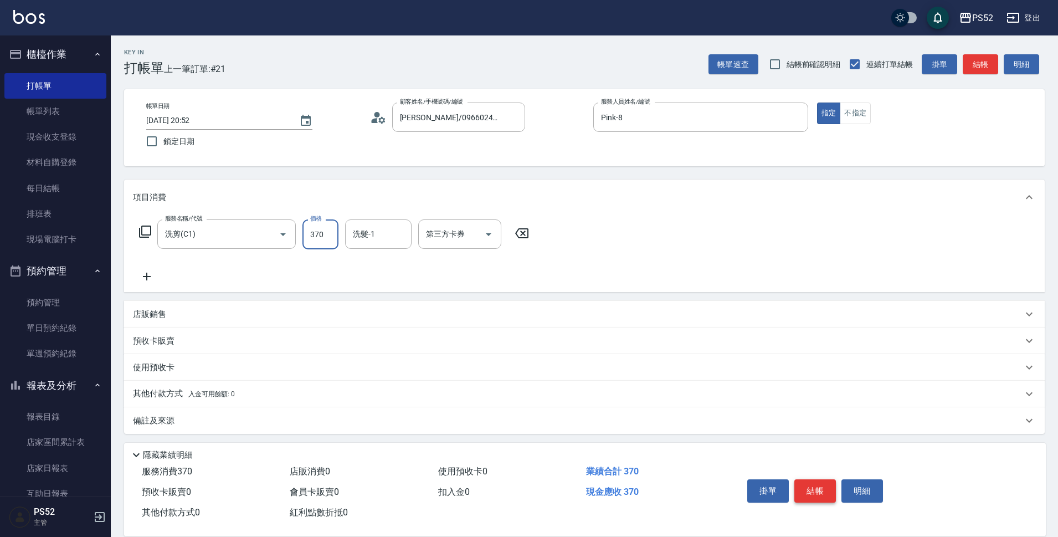
type input "370"
click at [801, 493] on button "結帳" at bounding box center [816, 490] width 42 height 23
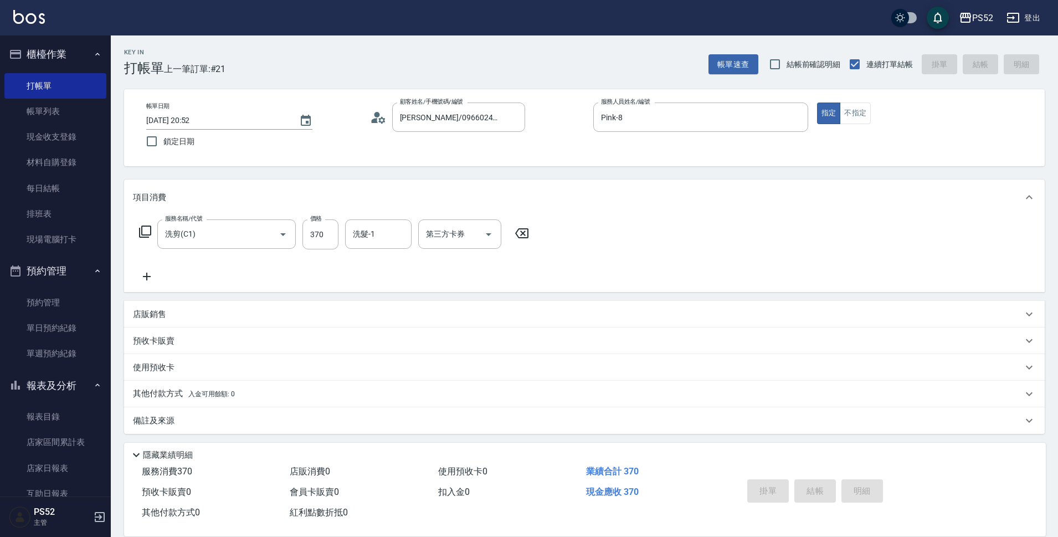
type input "2025/08/14 20:53"
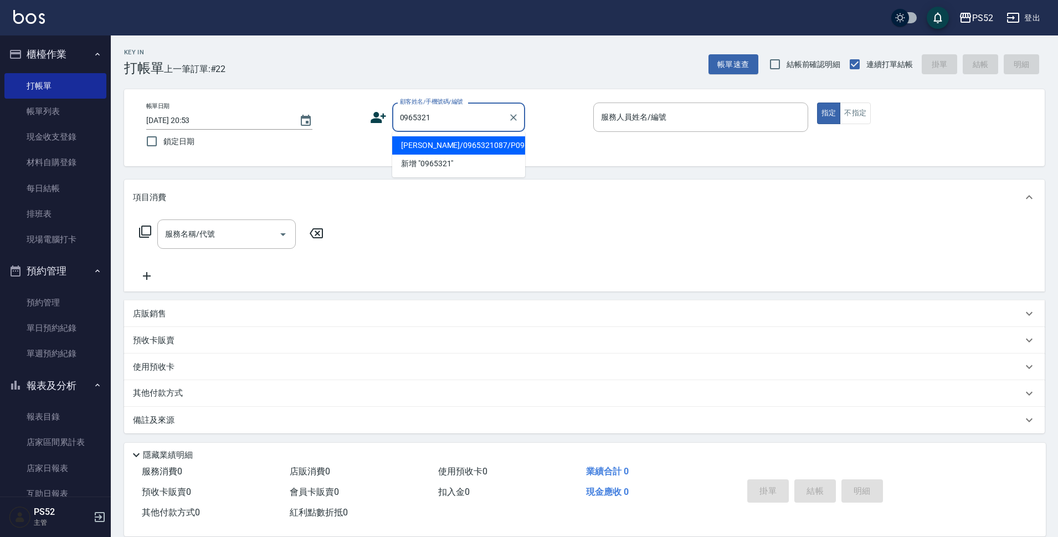
click at [466, 147] on li "余家彥/0965321087/P0965321087" at bounding box center [458, 145] width 133 height 18
type input "余家彥/0965321087/P0965321087"
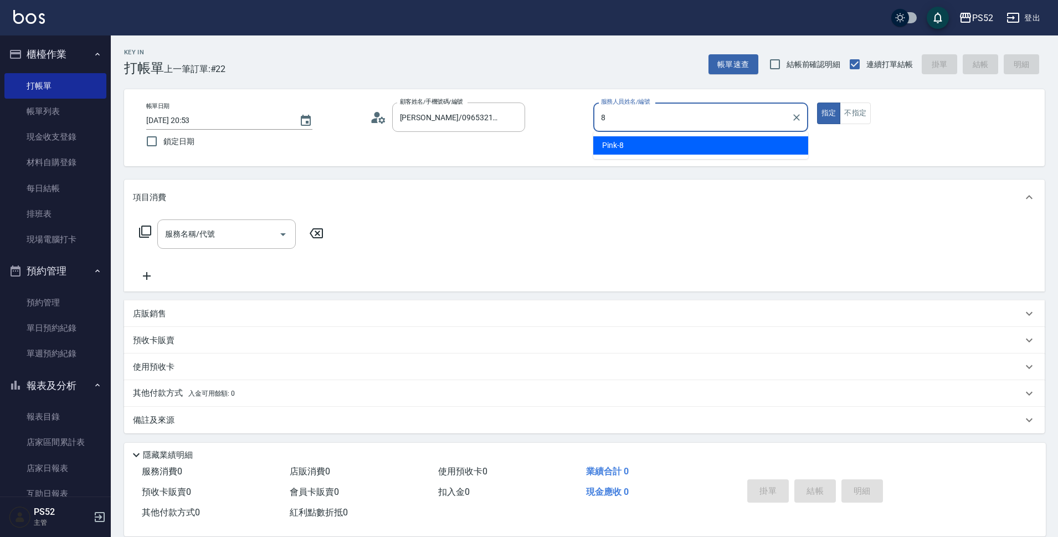
type input "Pink-8"
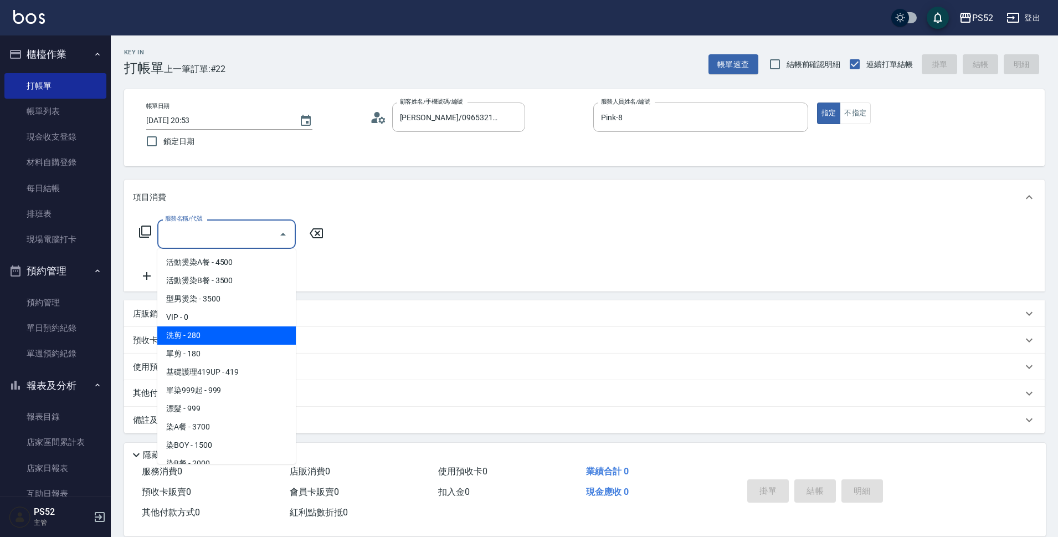
type input "洗剪(C1)"
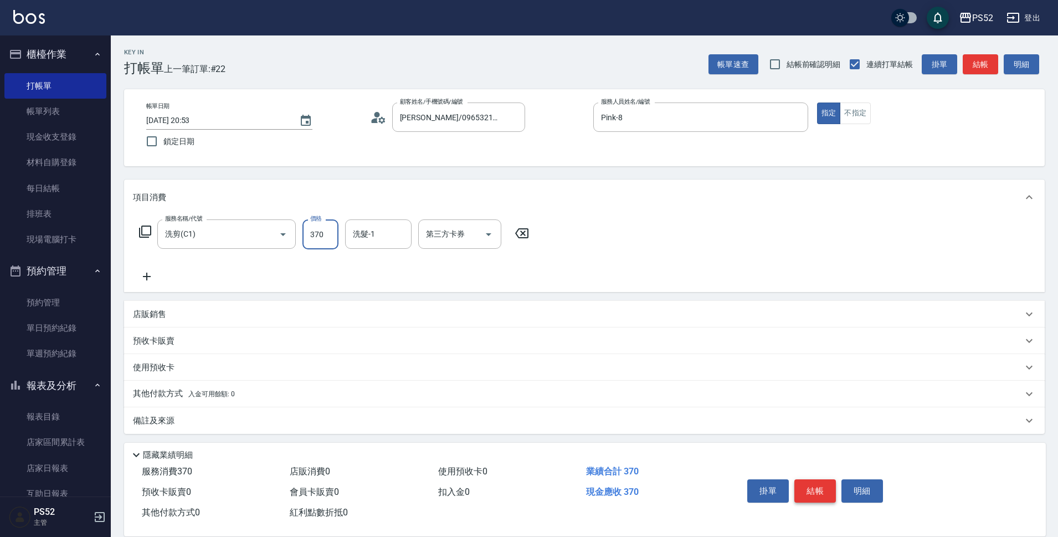
type input "370"
click at [817, 488] on button "結帳" at bounding box center [816, 490] width 42 height 23
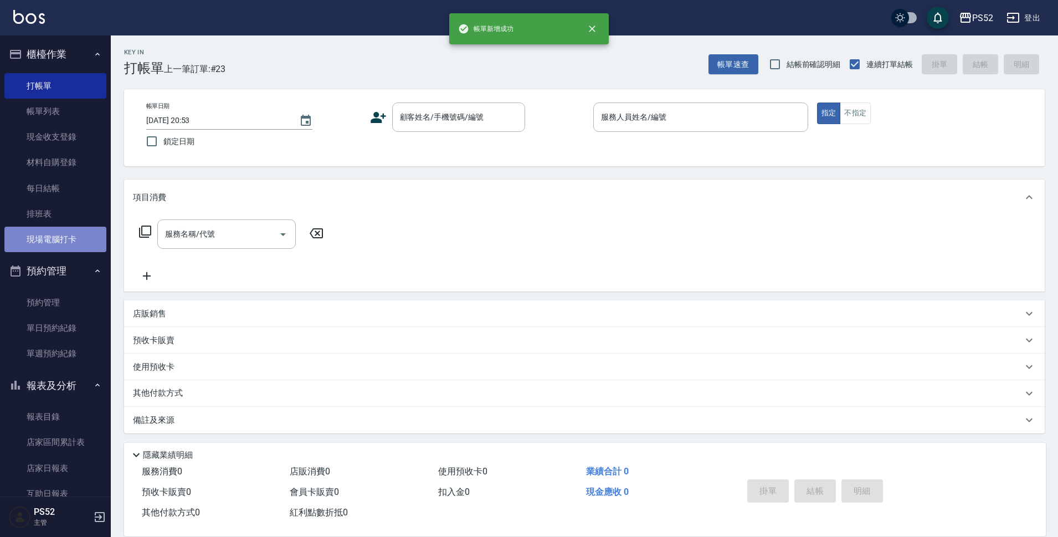
click at [61, 232] on link "現場電腦打卡" at bounding box center [55, 239] width 102 height 25
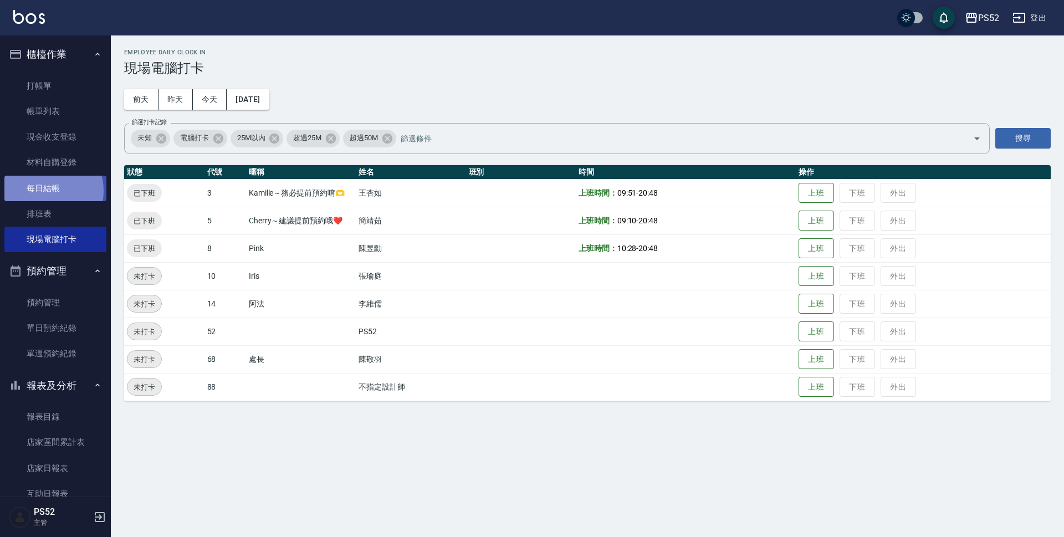
click at [47, 191] on link "每日結帳" at bounding box center [55, 188] width 102 height 25
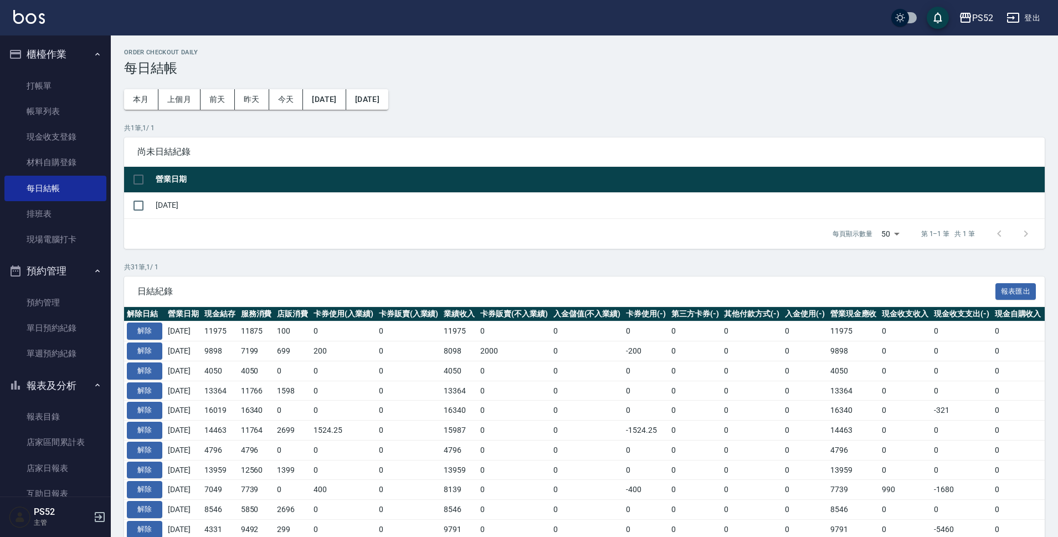
click at [153, 197] on td "[DATE]" at bounding box center [599, 205] width 892 height 26
click at [147, 210] on input "checkbox" at bounding box center [138, 205] width 23 height 23
checkbox input "true"
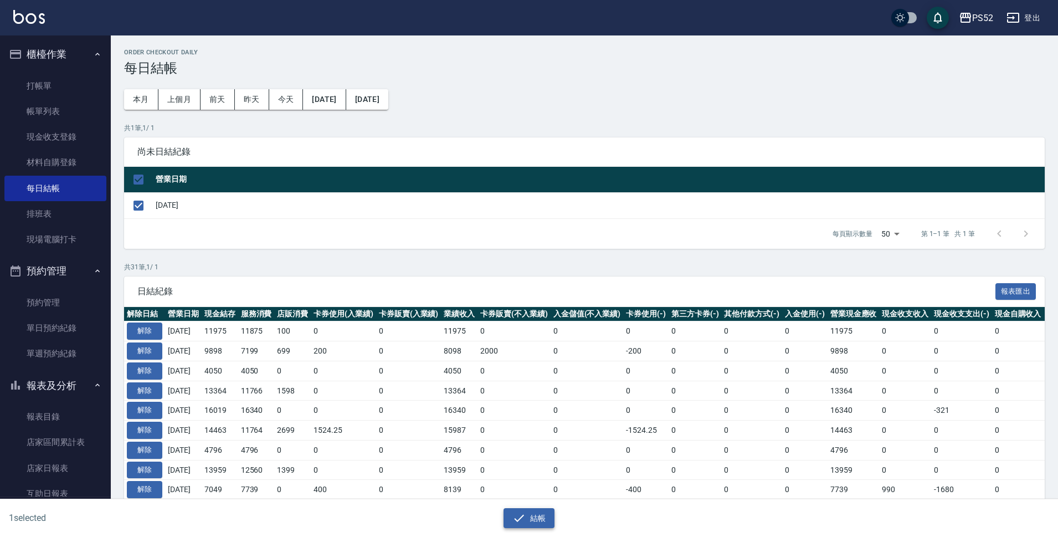
click at [534, 524] on button "結帳" at bounding box center [530, 518] width 52 height 21
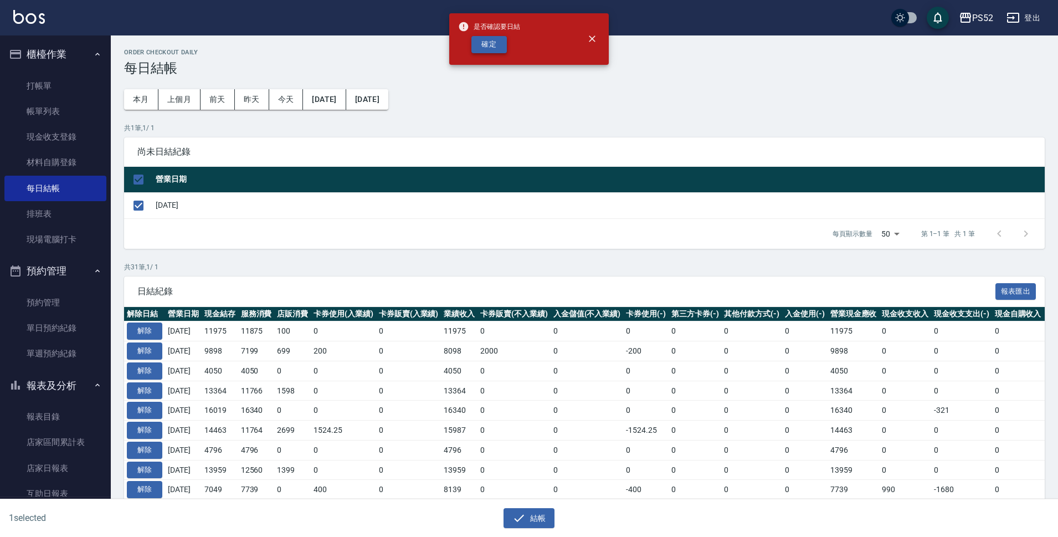
click at [477, 40] on button "確定" at bounding box center [489, 44] width 35 height 17
checkbox input "false"
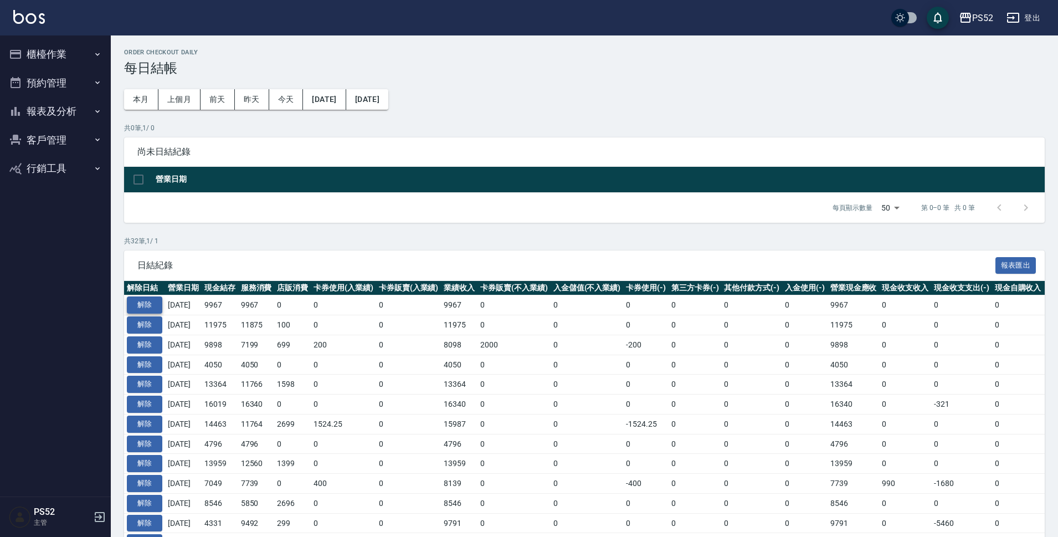
click at [153, 312] on button "解除" at bounding box center [144, 304] width 35 height 17
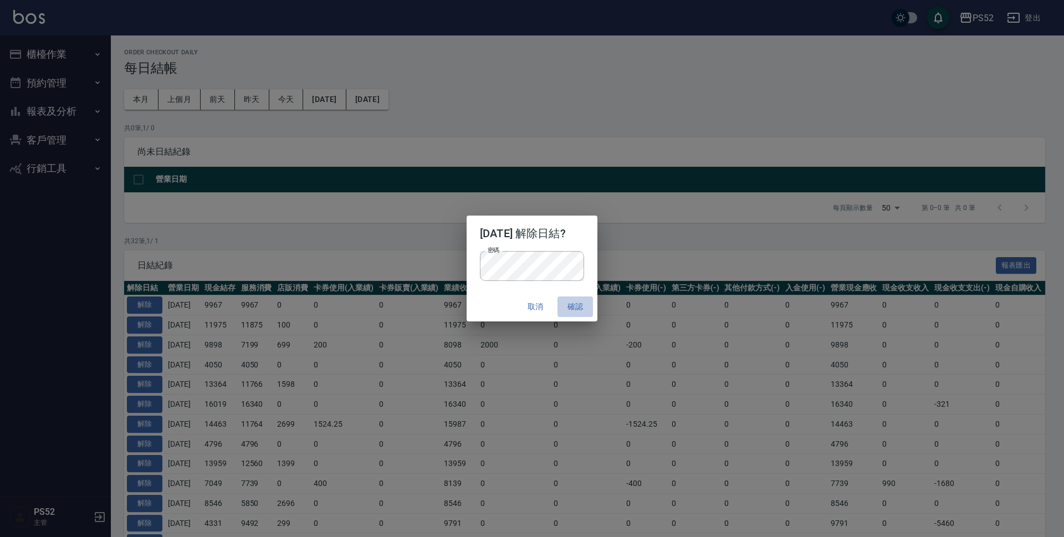
click at [574, 305] on button "確認" at bounding box center [574, 306] width 35 height 21
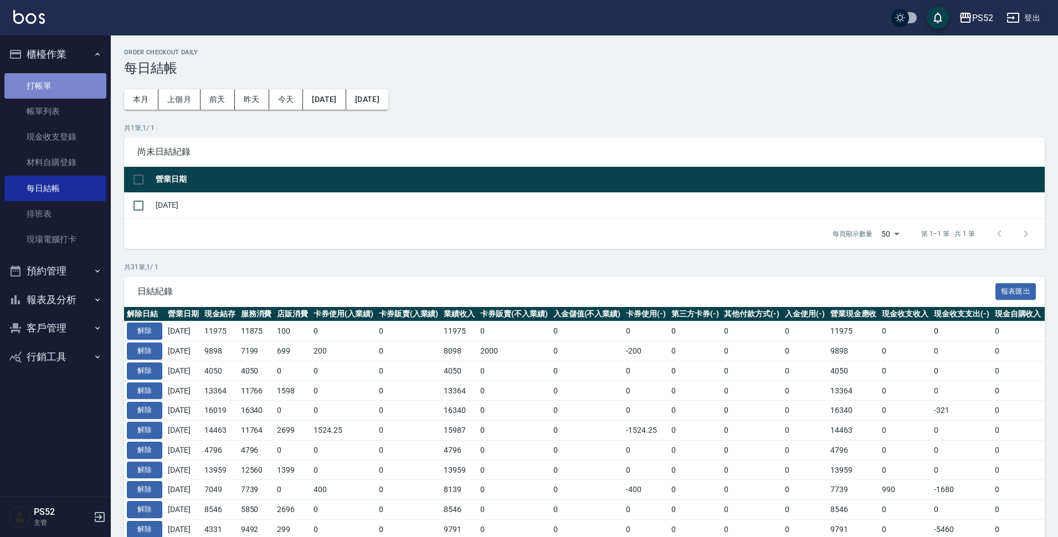
click at [38, 84] on link "打帳單" at bounding box center [55, 85] width 102 height 25
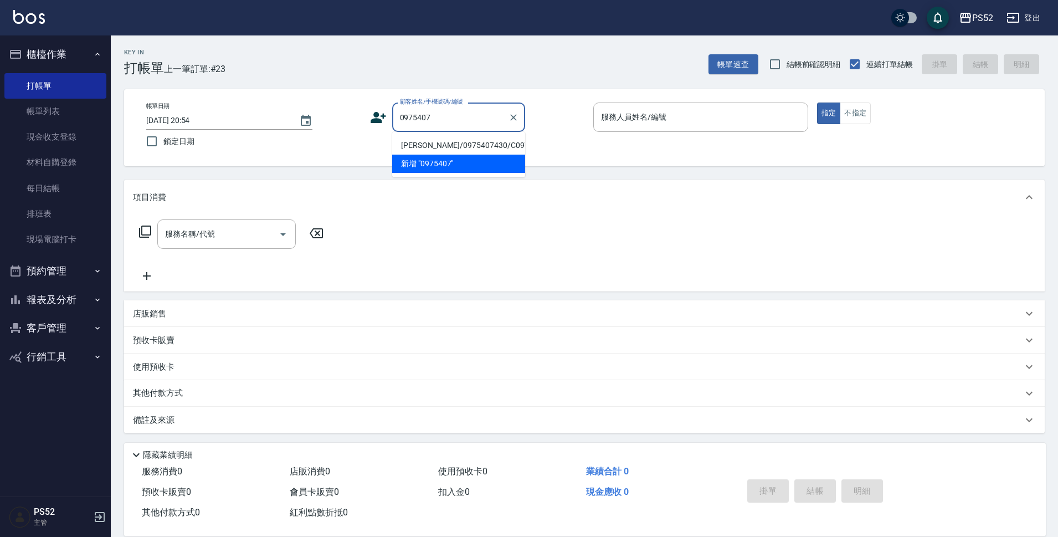
click at [432, 144] on li "張友倫/0975407430/C0975407430" at bounding box center [458, 145] width 133 height 18
type input "張友倫/0975407430/C0975407430"
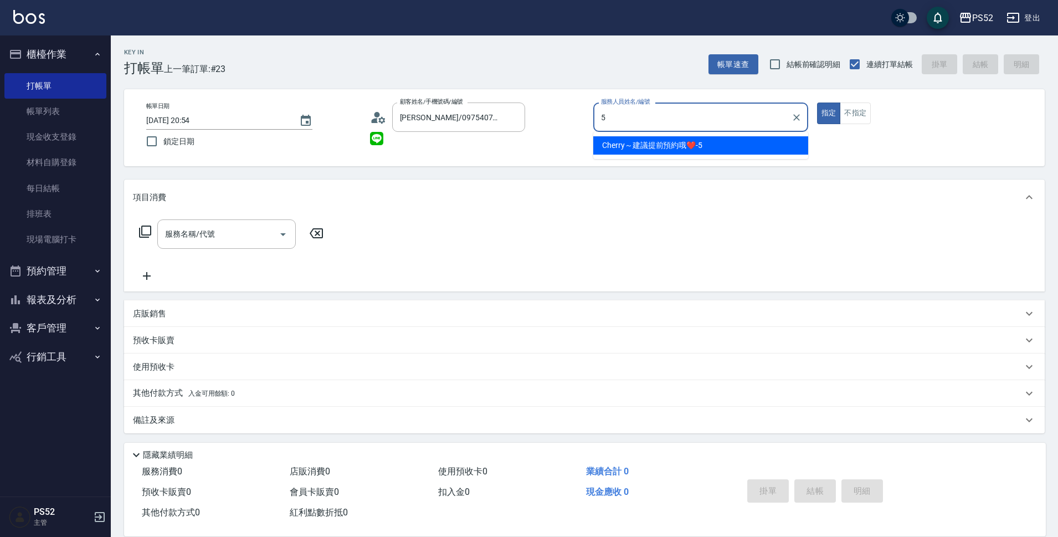
type input "Cherry～建議提前預約哦❤️-5"
type button "true"
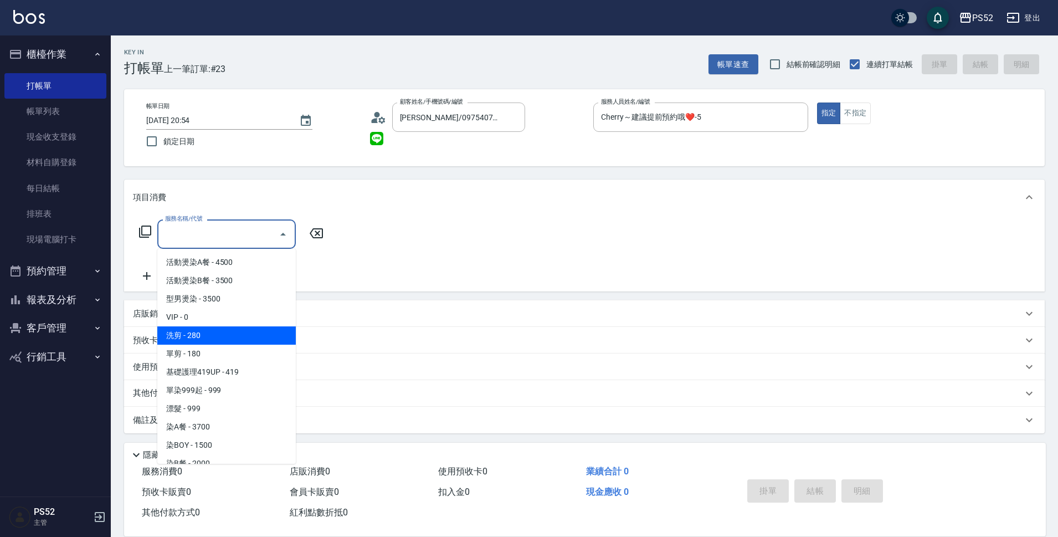
type input "洗剪(C1)"
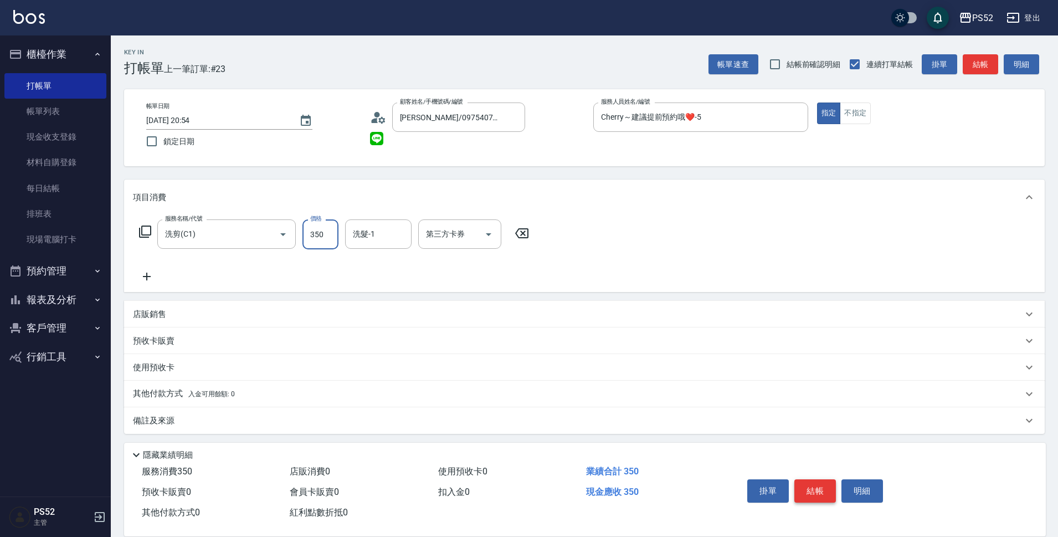
type input "350"
click at [813, 479] on button "結帳" at bounding box center [816, 490] width 42 height 23
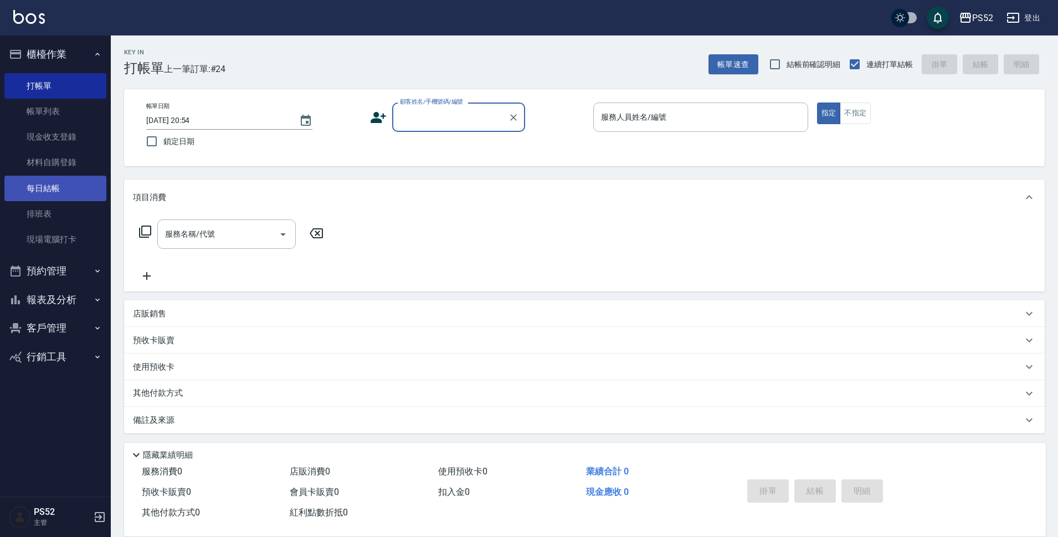
click at [22, 188] on link "每日結帳" at bounding box center [55, 188] width 102 height 25
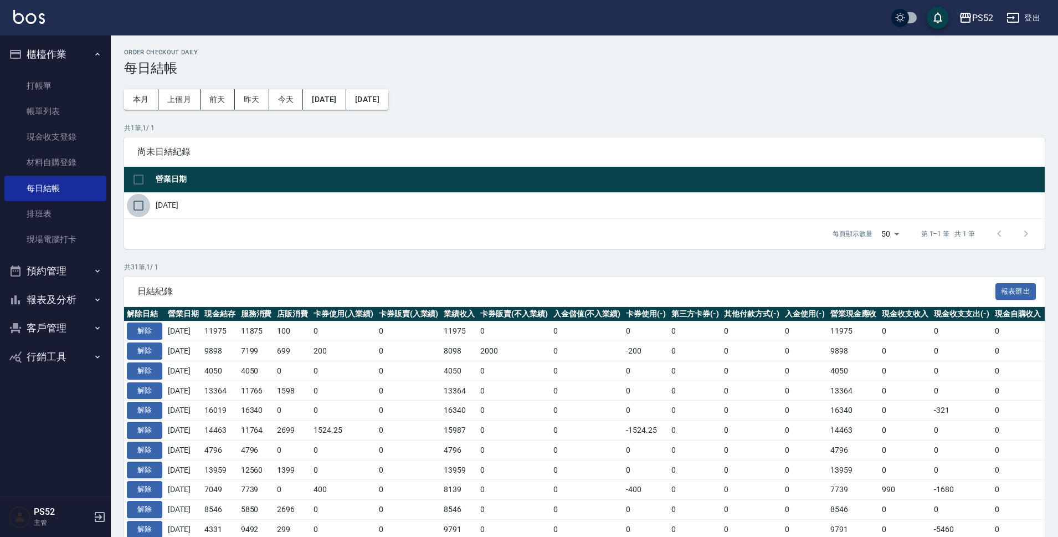
click at [142, 208] on input "checkbox" at bounding box center [138, 205] width 23 height 23
checkbox input "true"
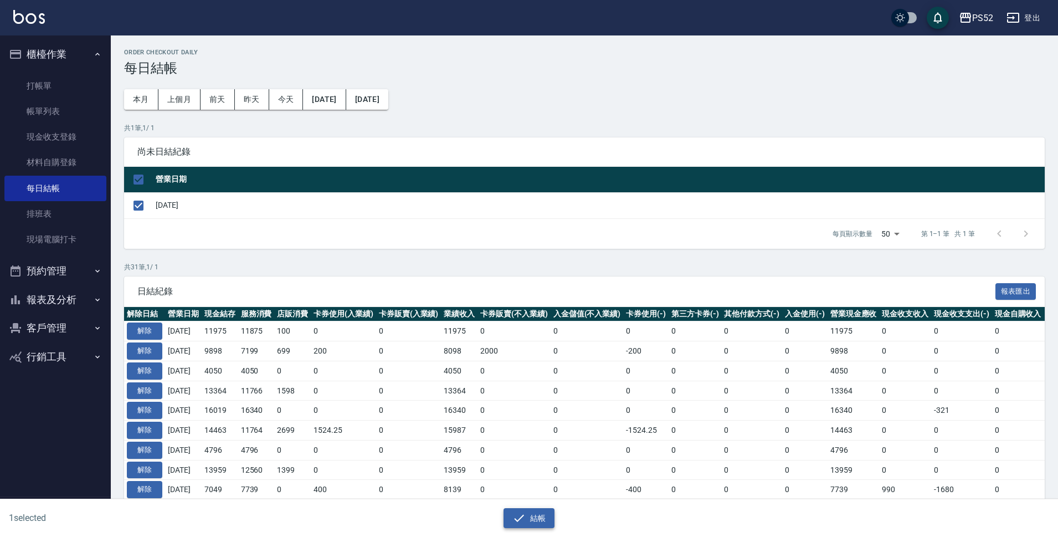
click at [533, 519] on button "結帳" at bounding box center [530, 518] width 52 height 21
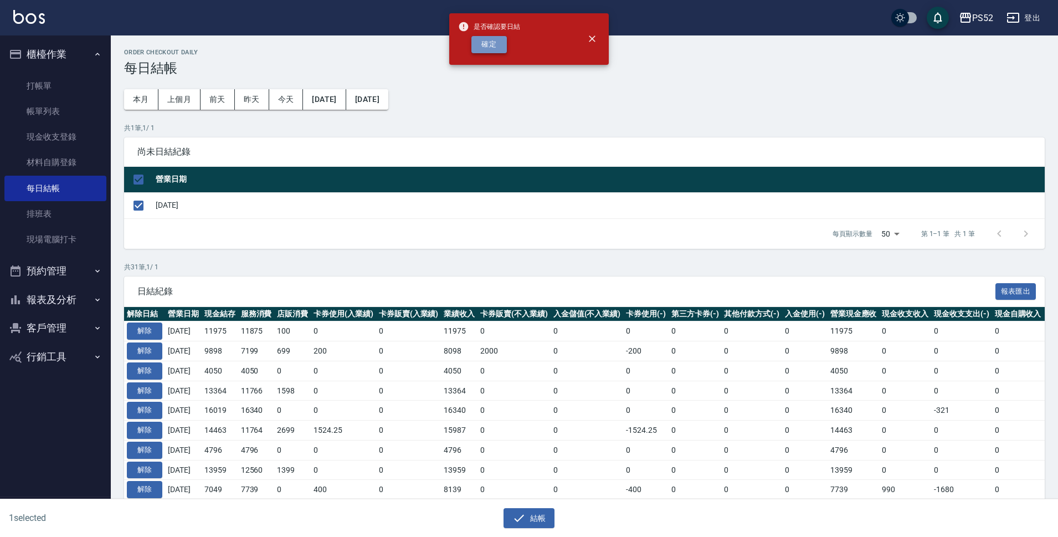
click at [487, 50] on button "確定" at bounding box center [489, 44] width 35 height 17
checkbox input "false"
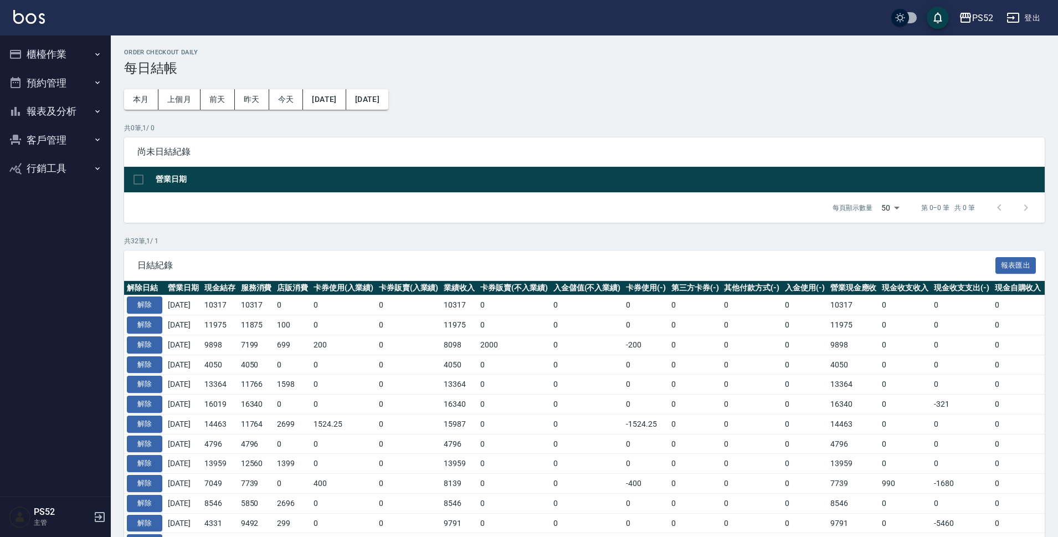
click at [58, 77] on button "預約管理" at bounding box center [55, 83] width 102 height 29
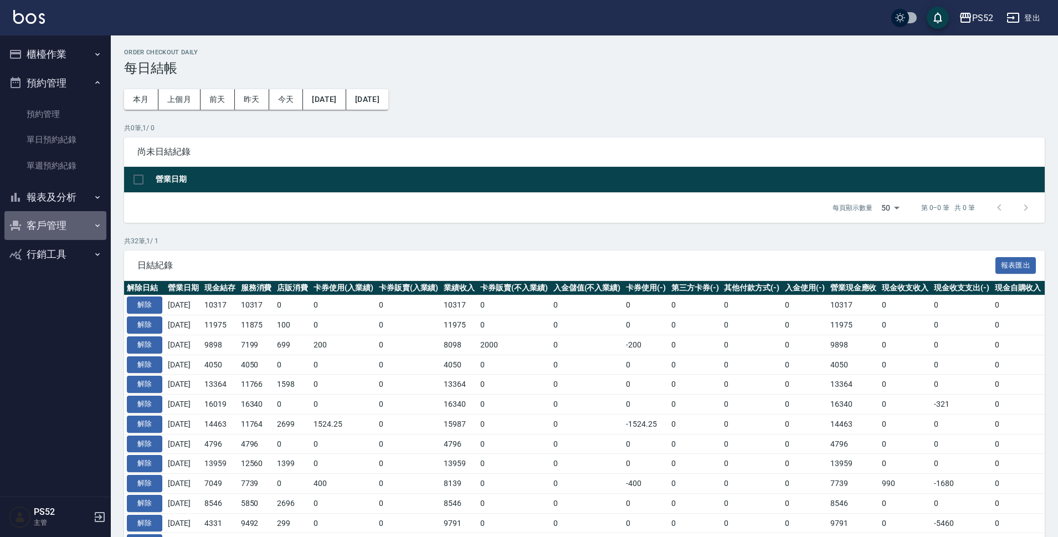
click at [69, 218] on button "客戶管理" at bounding box center [55, 225] width 102 height 29
click at [69, 201] on button "報表及分析" at bounding box center [55, 197] width 102 height 29
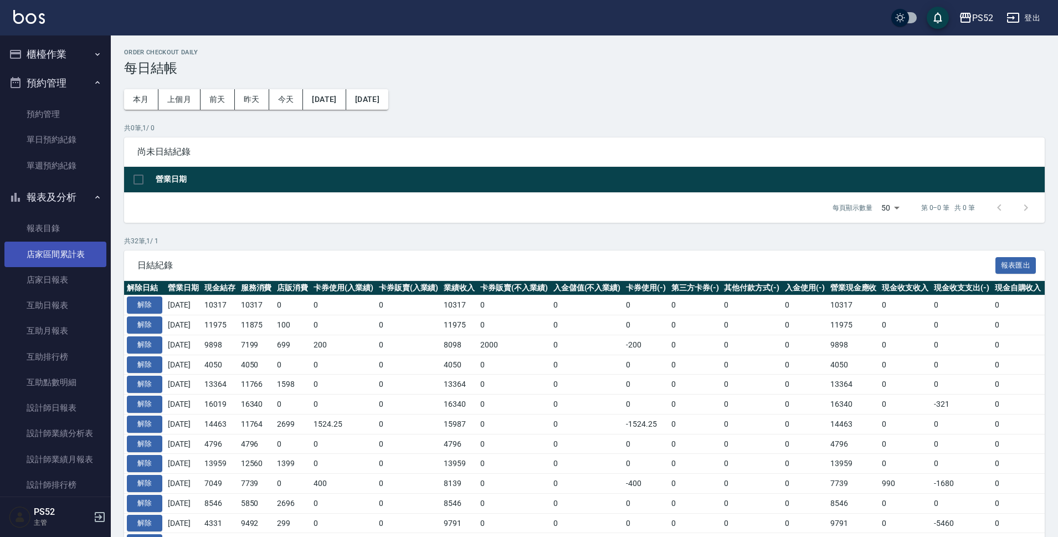
click at [81, 252] on link "店家區間累計表" at bounding box center [55, 254] width 102 height 25
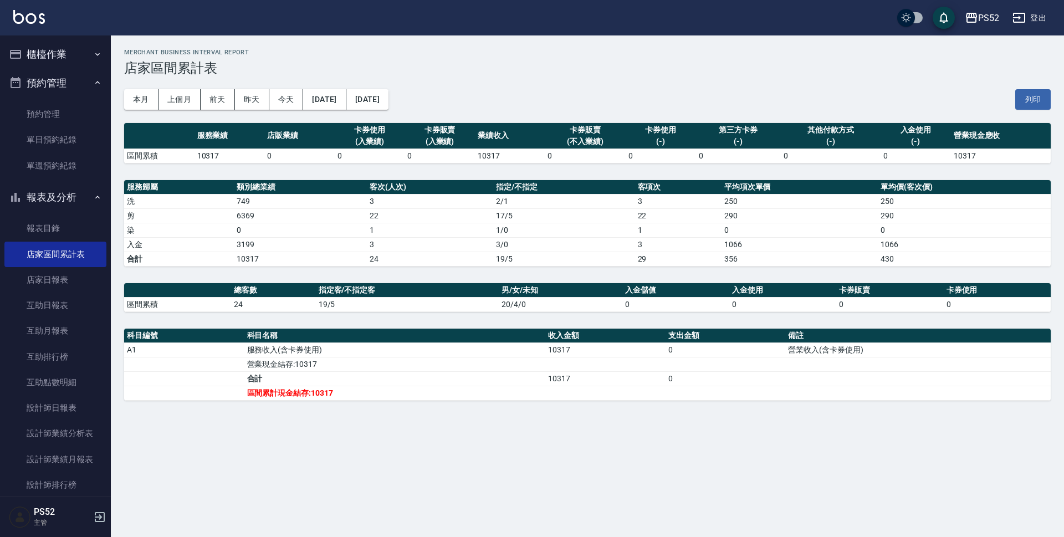
click at [334, 97] on button "[DATE]" at bounding box center [324, 99] width 43 height 21
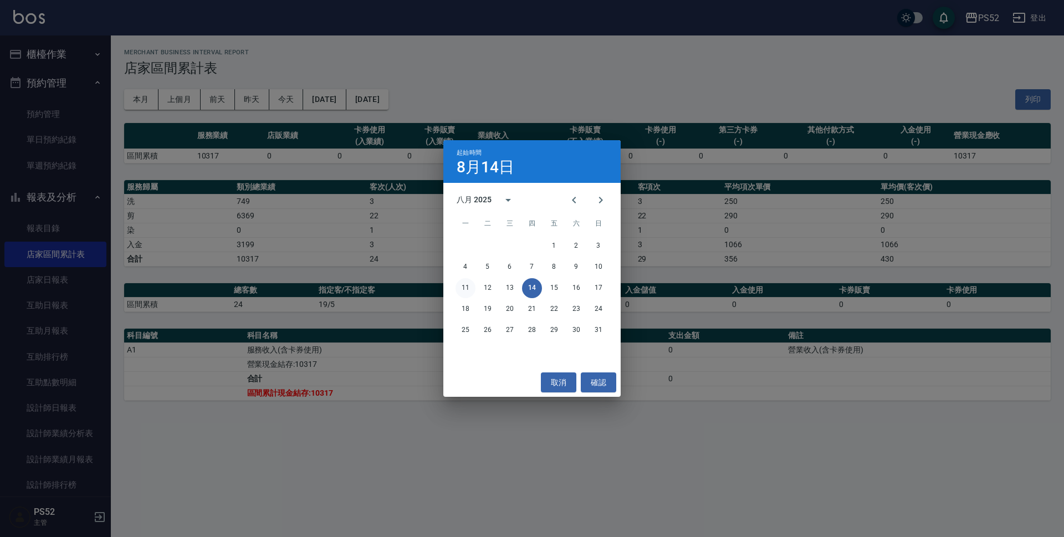
click at [464, 286] on button "11" at bounding box center [465, 288] width 20 height 20
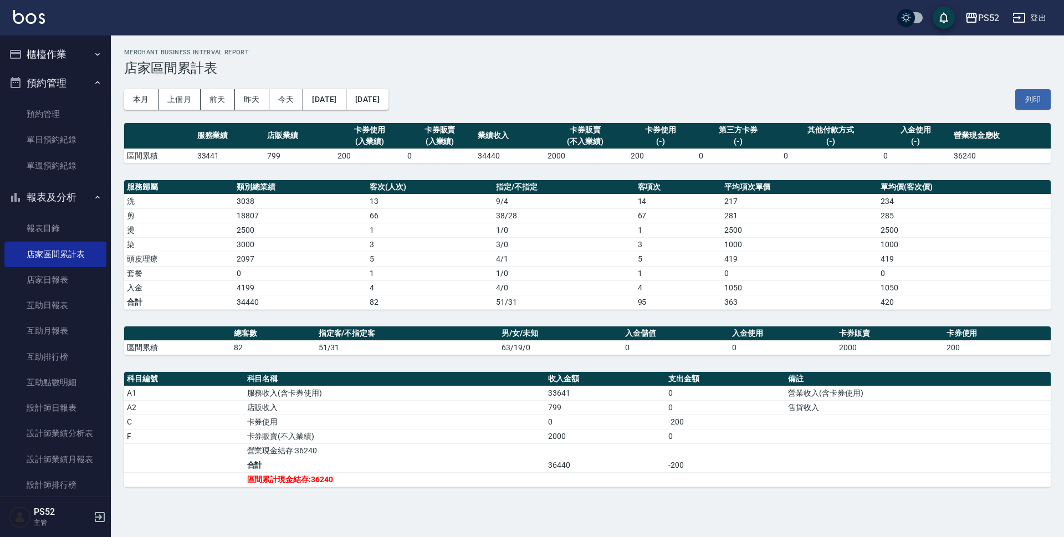
click at [119, 98] on div "PS52 [DATE] - [DATE] 店家區間累計表 列印時間： [DATE][PHONE_NUMBER]:57 Merchant Business In…" at bounding box center [587, 276] width 953 height 482
click at [140, 98] on button "本月" at bounding box center [141, 99] width 34 height 21
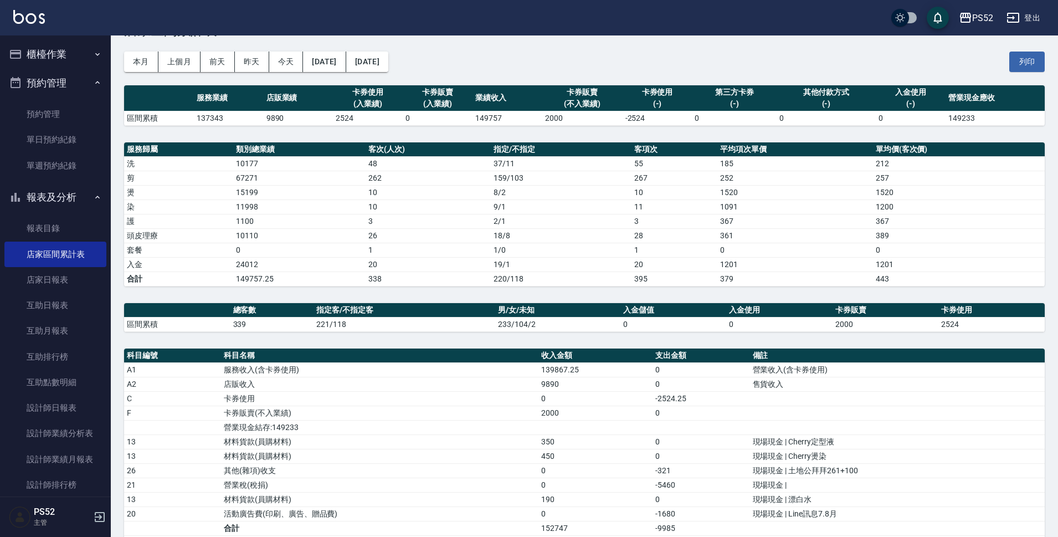
scroll to position [81, 0]
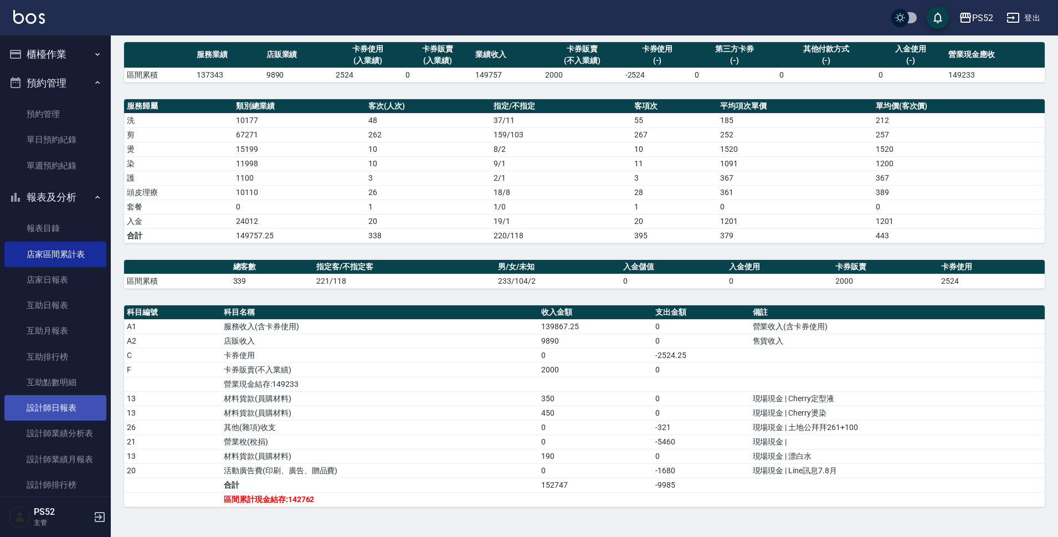
click at [70, 404] on link "設計師日報表" at bounding box center [55, 407] width 102 height 25
